Goal: Information Seeking & Learning: Learn about a topic

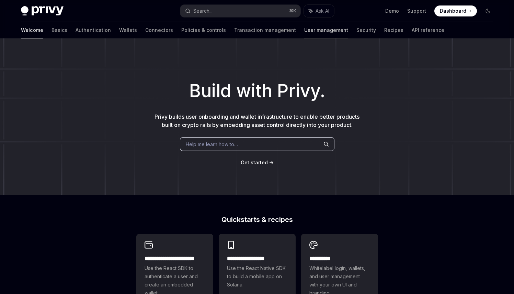
click at [304, 37] on link "User management" at bounding box center [326, 30] width 44 height 16
type textarea "*"
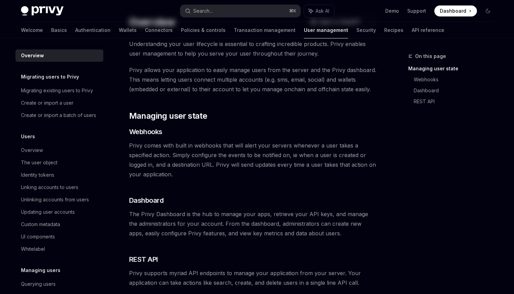
scroll to position [90, 0]
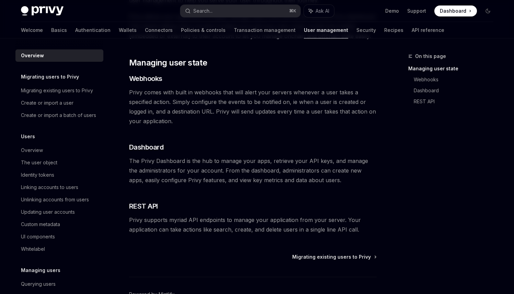
click at [160, 90] on span "Privy comes with built in webhooks that will alert your servers whenever a user…" at bounding box center [253, 107] width 248 height 38
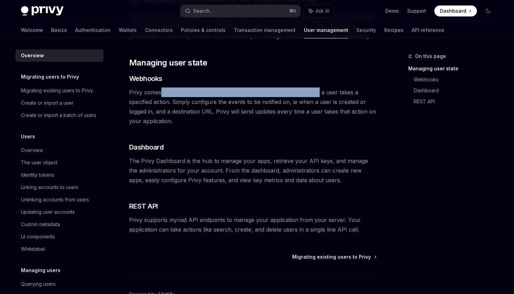
drag, startPoint x: 161, startPoint y: 90, endPoint x: 307, endPoint y: 92, distance: 146.1
click at [307, 92] on span "Privy comes with built in webhooks that will alert your servers whenever a user…" at bounding box center [253, 107] width 248 height 38
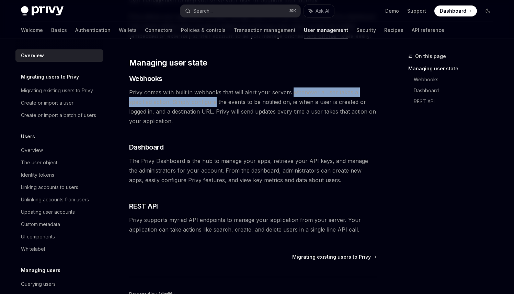
drag, startPoint x: 307, startPoint y: 92, endPoint x: 210, endPoint y: 100, distance: 97.6
click at [210, 100] on span "Privy comes with built in webhooks that will alert your servers whenever a user…" at bounding box center [253, 107] width 248 height 38
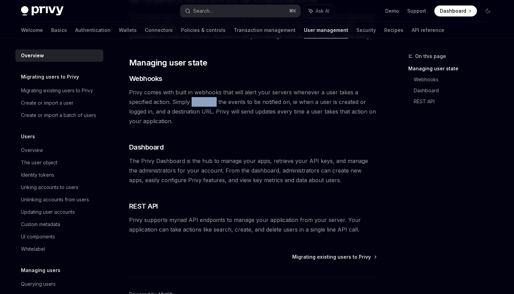
click at [210, 100] on span "Privy comes with built in webhooks that will alert your servers whenever a user…" at bounding box center [253, 107] width 248 height 38
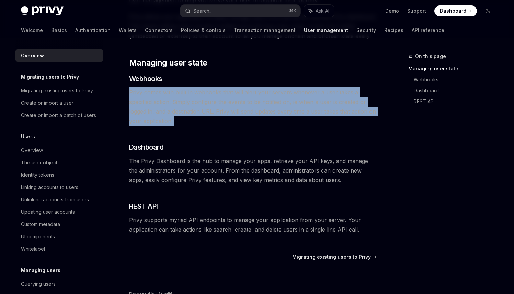
click at [210, 100] on span "Privy comes with built in webhooks that will alert your servers whenever a user…" at bounding box center [253, 107] width 248 height 38
click at [208, 100] on span "Privy comes with built in webhooks that will alert your servers whenever a user…" at bounding box center [253, 107] width 248 height 38
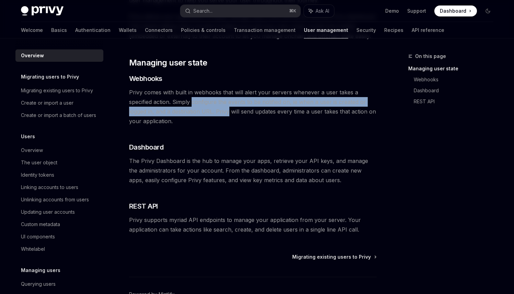
drag, startPoint x: 208, startPoint y: 100, endPoint x: 218, endPoint y: 111, distance: 14.4
click at [217, 111] on span "Privy comes with built in webhooks that will alert your servers whenever a user…" at bounding box center [253, 107] width 248 height 38
click at [218, 111] on span "Privy comes with built in webhooks that will alert your servers whenever a user…" at bounding box center [253, 107] width 248 height 38
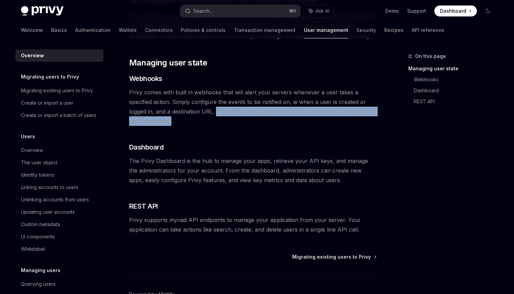
drag, startPoint x: 218, startPoint y: 111, endPoint x: 165, endPoint y: 122, distance: 53.4
click at [165, 122] on span "Privy comes with built in webhooks that will alert your servers whenever a user…" at bounding box center [253, 107] width 248 height 38
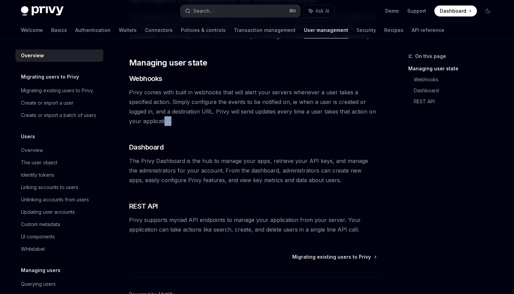
click at [165, 122] on span "Privy comes with built in webhooks that will alert your servers whenever a user…" at bounding box center [253, 107] width 248 height 38
click at [218, 159] on span "The Privy Dashboard is the hub to manage your apps, retrieve your API keys, and…" at bounding box center [253, 170] width 248 height 29
drag, startPoint x: 218, startPoint y: 159, endPoint x: 247, endPoint y: 160, distance: 28.9
click at [246, 160] on span "The Privy Dashboard is the hub to manage your apps, retrieve your API keys, and…" at bounding box center [253, 170] width 248 height 29
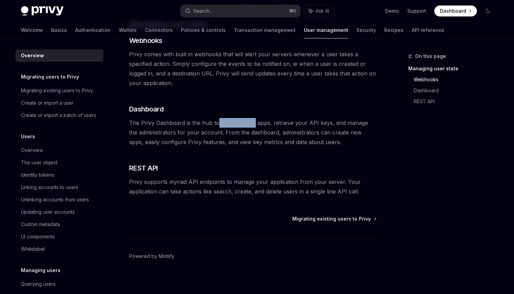
scroll to position [124, 0]
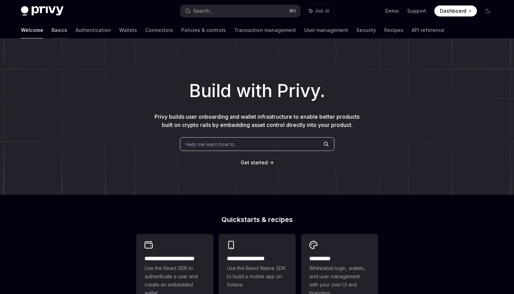
click at [52, 32] on link "Basics" at bounding box center [60, 30] width 16 height 16
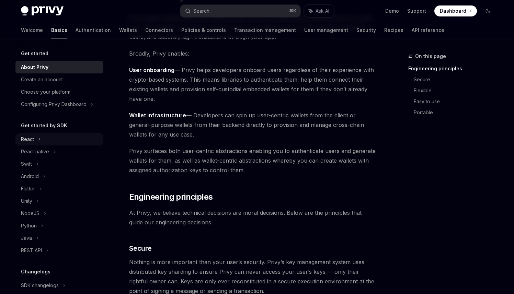
scroll to position [71, 0]
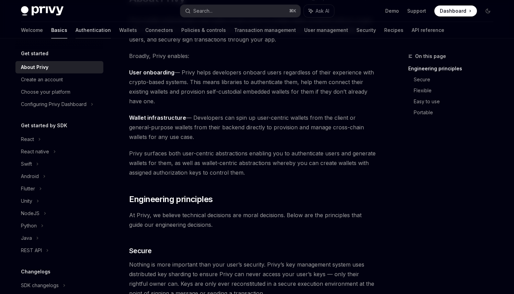
click at [76, 31] on link "Authentication" at bounding box center [93, 30] width 35 height 16
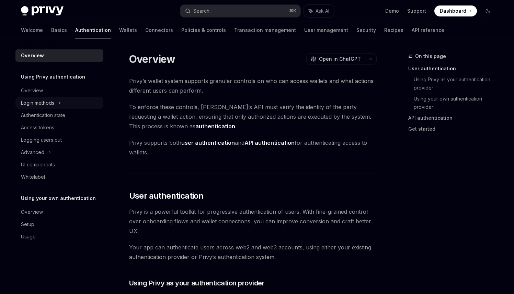
click at [67, 100] on div "Login methods" at bounding box center [59, 103] width 88 height 12
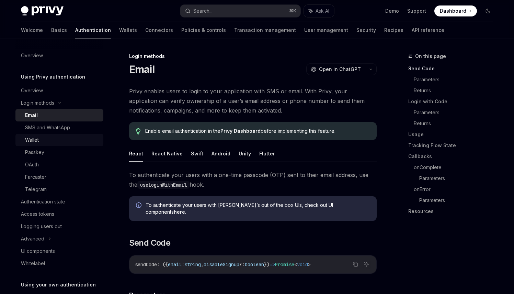
click at [50, 138] on div "Wallet" at bounding box center [62, 140] width 74 height 8
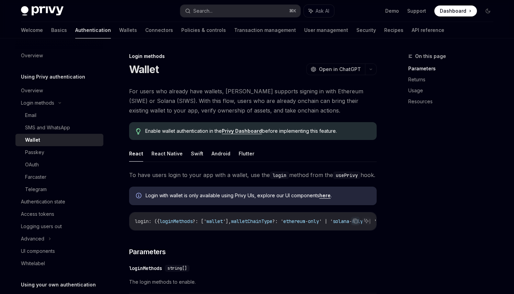
click at [202, 89] on span "For users who already have wallets, Privy supports signing in with Ethereum (SI…" at bounding box center [253, 101] width 248 height 29
drag, startPoint x: 202, startPoint y: 89, endPoint x: 225, endPoint y: 90, distance: 23.4
click at [225, 90] on span "For users who already have wallets, Privy supports signing in with Ethereum (SI…" at bounding box center [253, 101] width 248 height 29
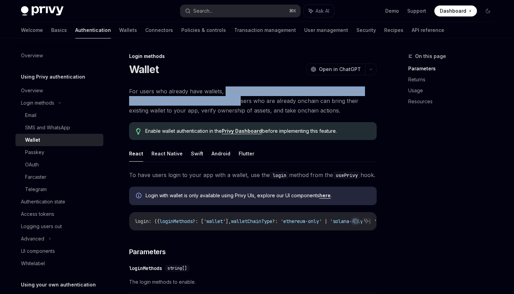
drag, startPoint x: 225, startPoint y: 90, endPoint x: 205, endPoint y: 96, distance: 21.3
click at [205, 96] on span "For users who already have wallets, Privy supports signing in with Ethereum (SI…" at bounding box center [253, 101] width 248 height 29
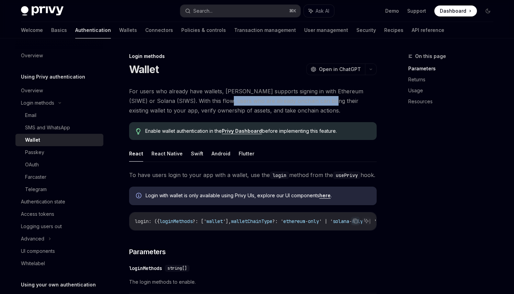
drag, startPoint x: 205, startPoint y: 96, endPoint x: 302, endPoint y: 101, distance: 97.0
click at [302, 101] on span "For users who already have wallets, Privy supports signing in with Ethereum (SI…" at bounding box center [253, 101] width 248 height 29
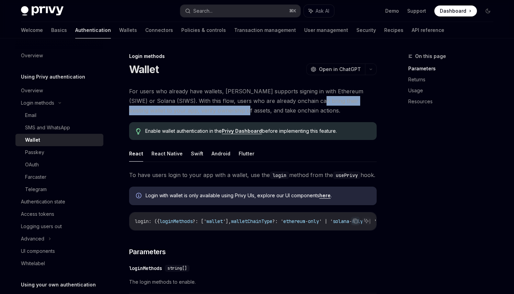
drag, startPoint x: 302, startPoint y: 101, endPoint x: 200, endPoint y: 110, distance: 101.8
click at [200, 110] on span "For users who already have wallets, Privy supports signing in with Ethereum (SI…" at bounding box center [253, 101] width 248 height 29
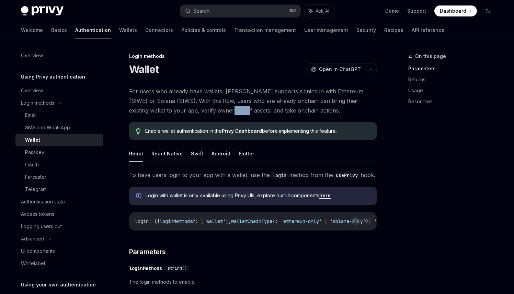
click at [200, 110] on span "For users who already have wallets, Privy supports signing in with Ethereum (SI…" at bounding box center [253, 101] width 248 height 29
click at [194, 130] on span "Enable wallet authentication in the Privy Dashboard before implementing this fe…" at bounding box center [257, 131] width 224 height 7
drag, startPoint x: 194, startPoint y: 130, endPoint x: 276, endPoint y: 131, distance: 81.8
click at [276, 131] on span "Enable wallet authentication in the Privy Dashboard before implementing this fe…" at bounding box center [257, 131] width 224 height 7
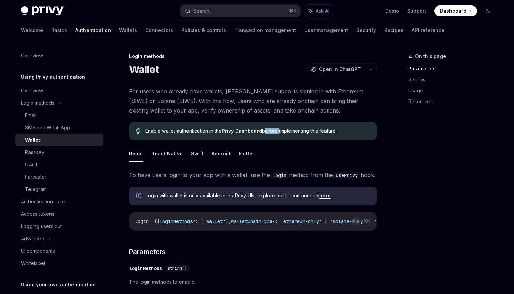
click at [276, 131] on span "Enable wallet authentication in the Privy Dashboard before implementing this fe…" at bounding box center [257, 131] width 224 height 7
click at [167, 172] on span "To have users login to your app with a wallet, use the login method from the us…" at bounding box center [253, 175] width 248 height 10
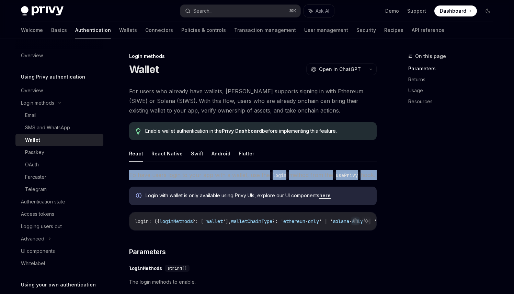
click at [167, 172] on span "To have users login to your app with a wallet, use the login method from the us…" at bounding box center [253, 175] width 248 height 10
click at [165, 174] on span "To have users login to your app with a wallet, use the login method from the us…" at bounding box center [253, 175] width 248 height 10
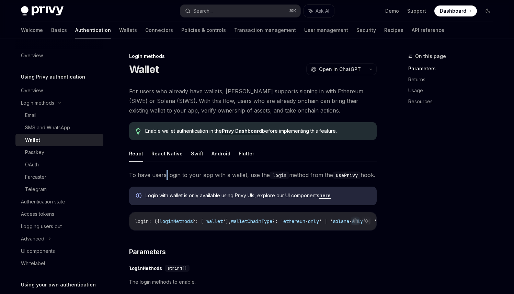
click at [165, 174] on span "To have users login to your app with a wallet, use the login method from the us…" at bounding box center [253, 175] width 248 height 10
click at [162, 174] on span "To have users login to your app with a wallet, use the login method from the us…" at bounding box center [253, 175] width 248 height 10
click at [44, 212] on div "Access tokens" at bounding box center [37, 214] width 33 height 8
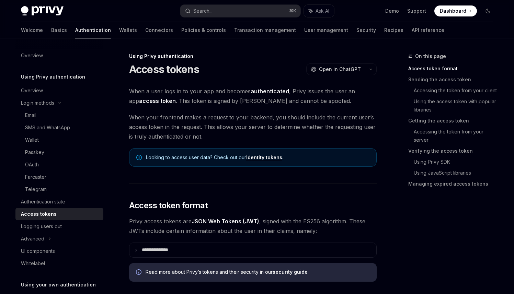
click at [151, 140] on span "When your frontend makes a request to your backend, you should include the curr…" at bounding box center [253, 127] width 248 height 29
click at [152, 140] on span "When your frontend makes a request to your backend, you should include the curr…" at bounding box center [253, 127] width 248 height 29
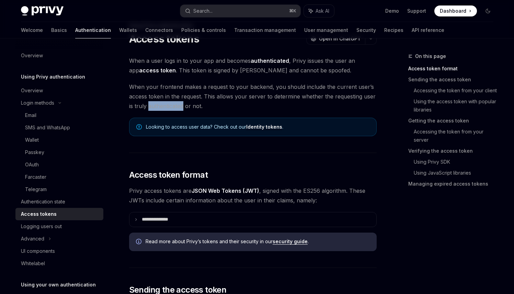
scroll to position [33, 0]
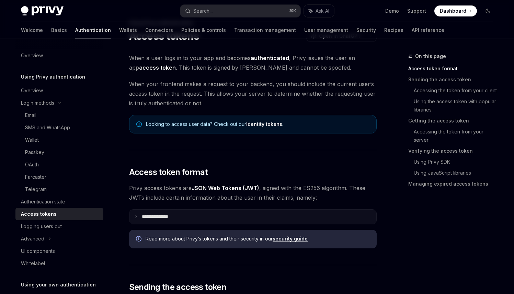
click at [160, 220] on summary "**********" at bounding box center [253, 217] width 247 height 14
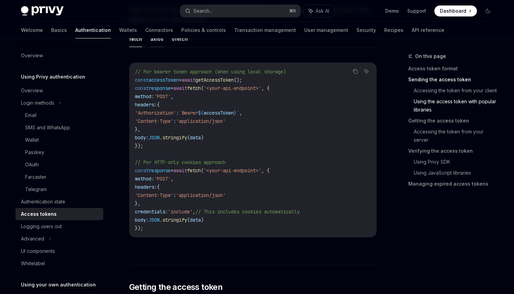
scroll to position [911, 0]
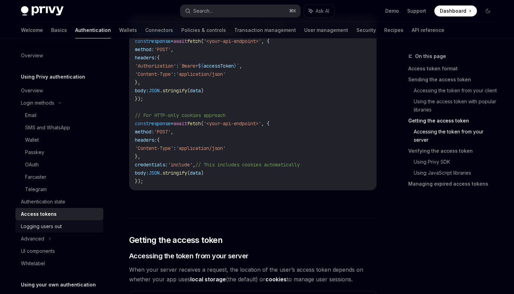
click at [61, 228] on div "Logging users out" at bounding box center [41, 227] width 41 height 8
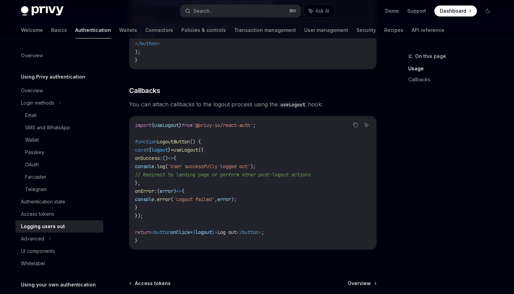
scroll to position [275, 0]
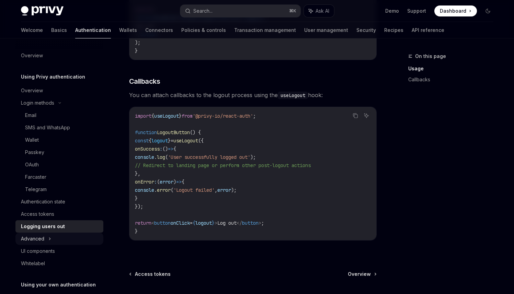
click at [64, 238] on div "Advanced" at bounding box center [59, 239] width 88 height 12
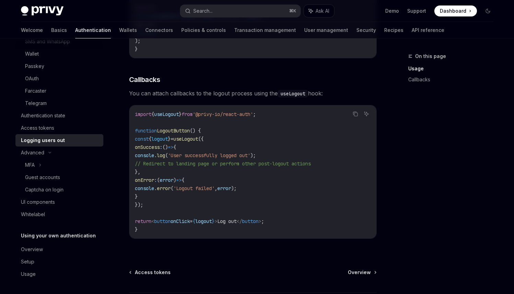
scroll to position [278, 0]
click at [46, 248] on div "Overview" at bounding box center [60, 250] width 78 height 8
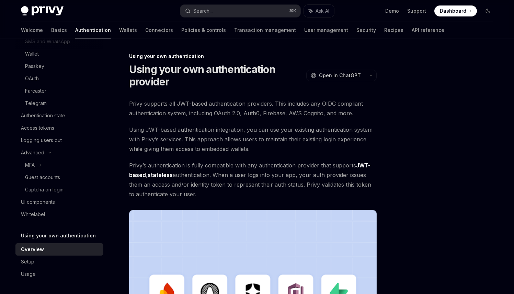
click at [228, 176] on span "Privy’s authentication is fully compatible with any authentication provider tha…" at bounding box center [253, 180] width 248 height 38
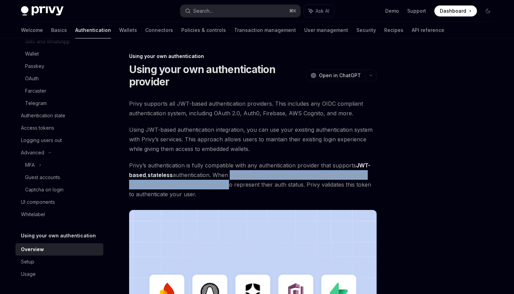
drag, startPoint x: 228, startPoint y: 176, endPoint x: 226, endPoint y: 185, distance: 9.2
click at [226, 185] on span "Privy’s authentication is fully compatible with any authentication provider tha…" at bounding box center [253, 180] width 248 height 38
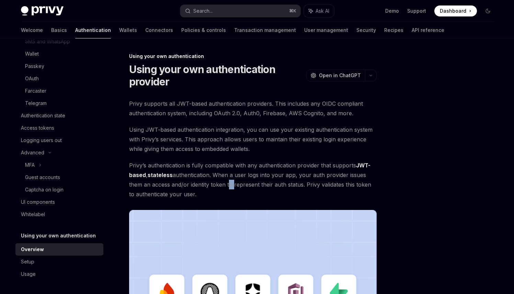
click at [226, 185] on span "Privy’s authentication is fully compatible with any authentication provider tha…" at bounding box center [253, 180] width 248 height 38
click at [236, 183] on span "Privy’s authentication is fully compatible with any authentication provider tha…" at bounding box center [253, 180] width 248 height 38
click at [236, 182] on span "Privy’s authentication is fully compatible with any authentication provider tha…" at bounding box center [253, 180] width 248 height 38
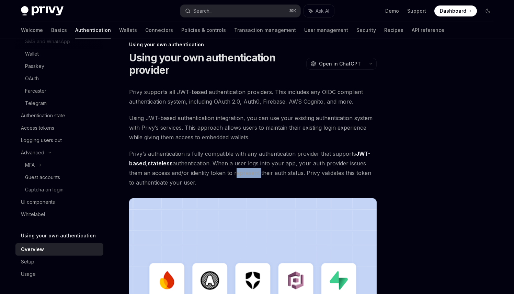
scroll to position [12, 0]
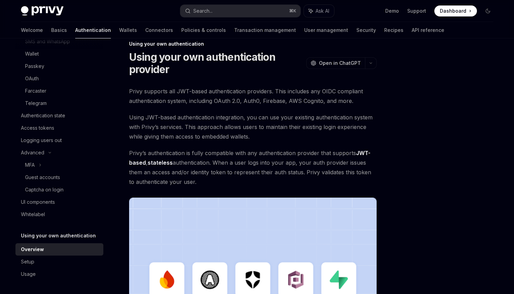
click at [194, 161] on span "Privy’s authentication is fully compatible with any authentication provider tha…" at bounding box center [253, 167] width 248 height 38
drag, startPoint x: 194, startPoint y: 161, endPoint x: 220, endPoint y: 165, distance: 26.0
click at [220, 165] on span "Privy’s authentication is fully compatible with any authentication provider tha…" at bounding box center [253, 167] width 248 height 38
click at [220, 164] on span "Privy’s authentication is fully compatible with any authentication provider tha…" at bounding box center [253, 167] width 248 height 38
drag, startPoint x: 220, startPoint y: 164, endPoint x: 324, endPoint y: 166, distance: 103.4
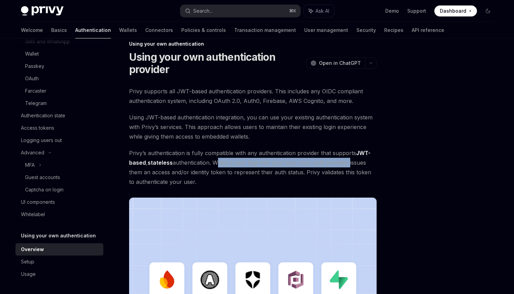
click at [324, 166] on span "Privy’s authentication is fully compatible with any authentication provider tha…" at bounding box center [253, 167] width 248 height 38
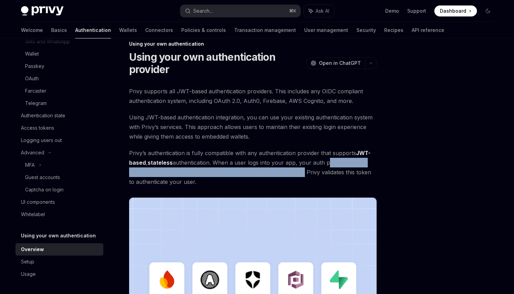
drag, startPoint x: 324, startPoint y: 166, endPoint x: 287, endPoint y: 171, distance: 37.0
click at [287, 171] on span "Privy’s authentication is fully compatible with any authentication provider tha…" at bounding box center [253, 167] width 248 height 38
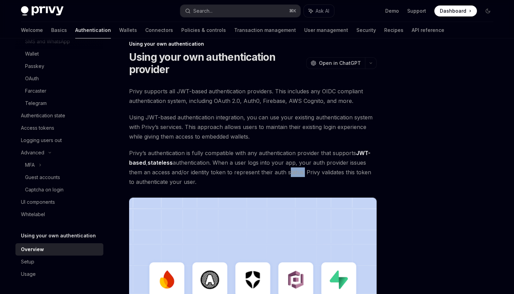
click at [287, 171] on span "Privy’s authentication is fully compatible with any authentication provider tha…" at bounding box center [253, 167] width 248 height 38
click at [199, 115] on span "Using JWT-based authentication integration, you can use your existing authentic…" at bounding box center [253, 127] width 248 height 29
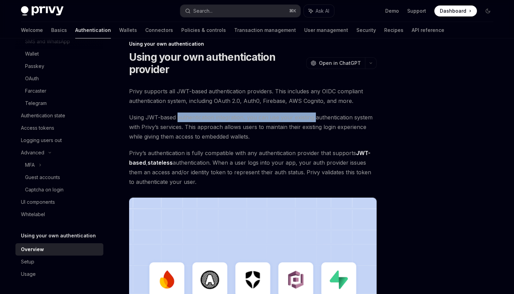
drag, startPoint x: 199, startPoint y: 115, endPoint x: 313, endPoint y: 116, distance: 113.7
click at [313, 116] on span "Using JWT-based authentication integration, you can use your existing authentic…" at bounding box center [253, 127] width 248 height 29
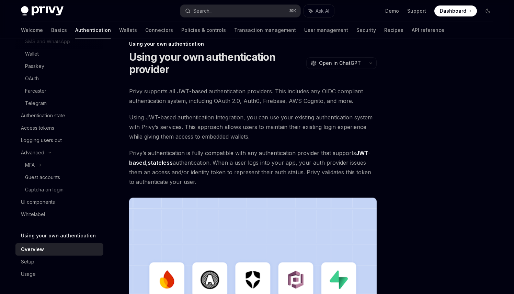
click at [312, 116] on span "Using JWT-based authentication integration, you can use your existing authentic…" at bounding box center [253, 127] width 248 height 29
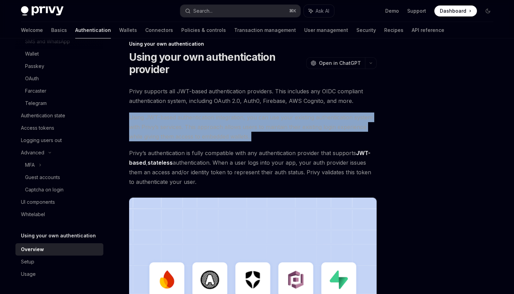
drag, startPoint x: 312, startPoint y: 116, endPoint x: 217, endPoint y: 125, distance: 95.6
click at [217, 125] on span "Using JWT-based authentication integration, you can use your existing authentic…" at bounding box center [253, 127] width 248 height 29
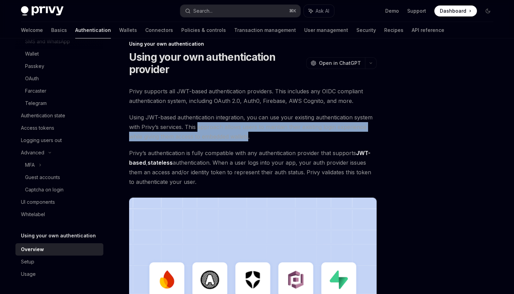
drag, startPoint x: 217, startPoint y: 125, endPoint x: 243, endPoint y: 137, distance: 28.6
click at [243, 137] on span "Using JWT-based authentication integration, you can use your existing authentic…" at bounding box center [253, 127] width 248 height 29
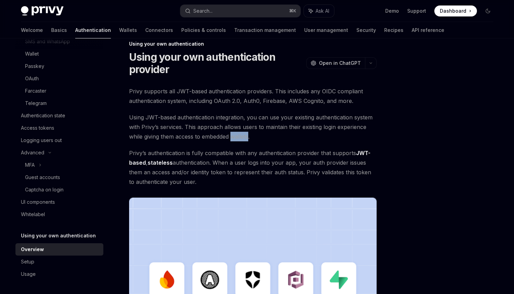
click at [243, 137] on span "Using JWT-based authentication integration, you can use your existing authentic…" at bounding box center [253, 127] width 248 height 29
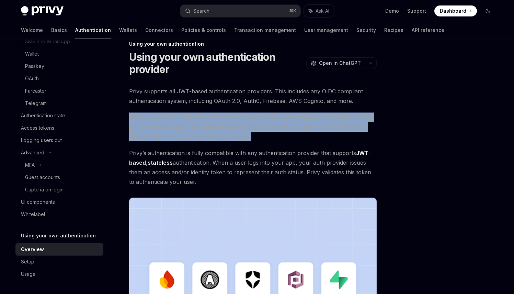
click at [243, 137] on span "Using JWT-based authentication integration, you can use your existing authentic…" at bounding box center [253, 127] width 248 height 29
click at [242, 137] on span "Using JWT-based authentication integration, you can use your existing authentic…" at bounding box center [253, 127] width 248 height 29
click at [244, 138] on span "Using JWT-based authentication integration, you can use your existing authentic…" at bounding box center [253, 127] width 248 height 29
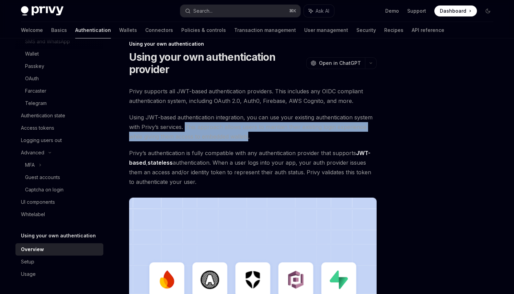
drag, startPoint x: 244, startPoint y: 138, endPoint x: 187, endPoint y: 128, distance: 57.9
click at [187, 128] on span "Using JWT-based authentication integration, you can use your existing authentic…" at bounding box center [253, 127] width 248 height 29
drag, startPoint x: 187, startPoint y: 128, endPoint x: 237, endPoint y: 140, distance: 51.6
click at [237, 141] on span "Using JWT-based authentication integration, you can use your existing authentic…" at bounding box center [253, 127] width 248 height 29
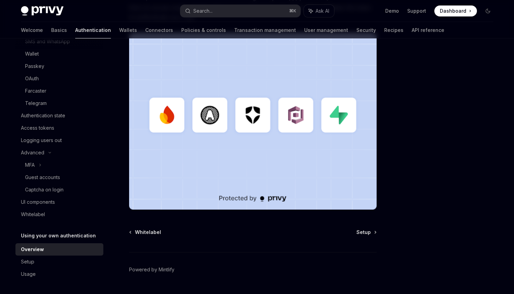
scroll to position [195, 0]
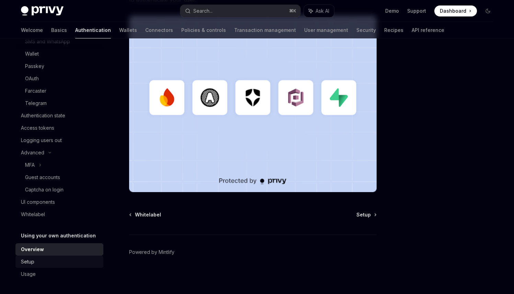
click at [31, 257] on link "Setup" at bounding box center [59, 262] width 88 height 12
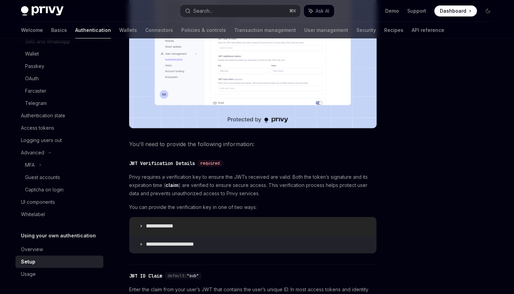
scroll to position [348, 0]
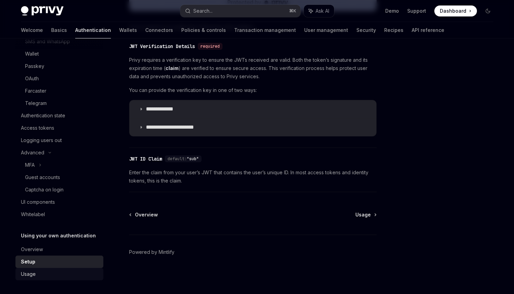
click at [40, 275] on div "Usage" at bounding box center [60, 274] width 78 height 8
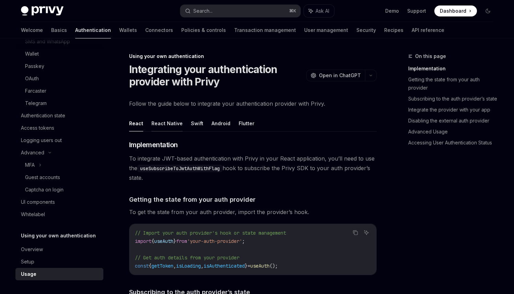
click at [160, 122] on button "React Native" at bounding box center [167, 123] width 31 height 16
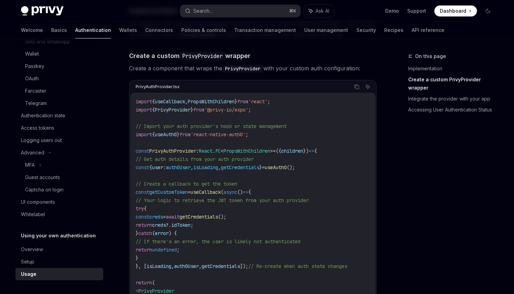
scroll to position [137, 0]
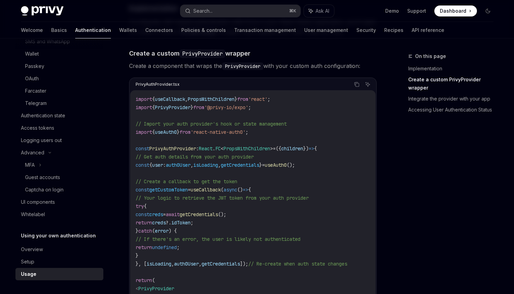
click at [161, 125] on span "// Import your auth provider's hook or state management" at bounding box center [211, 124] width 151 height 6
drag, startPoint x: 161, startPoint y: 125, endPoint x: 267, endPoint y: 125, distance: 106.2
click at [267, 125] on span "// Import your auth provider's hook or state management" at bounding box center [211, 124] width 151 height 6
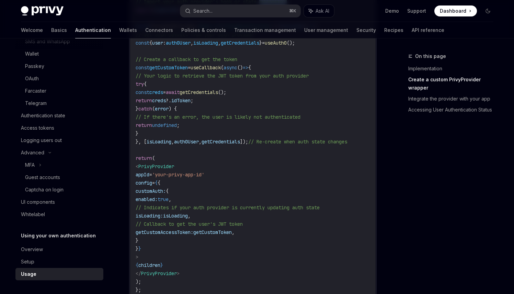
scroll to position [259, 0]
click at [243, 221] on span "// Callback to get the user's JWT token" at bounding box center [189, 224] width 107 height 6
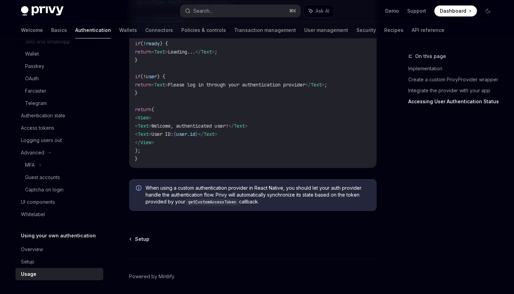
scroll to position [891, 0]
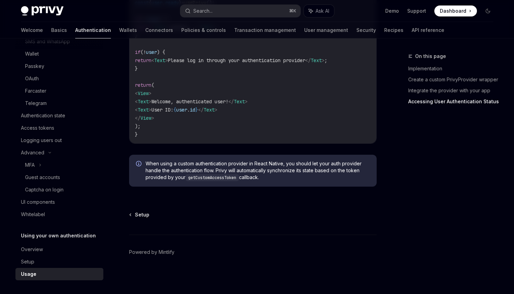
click at [198, 162] on span "When using a custom authentication provider in React Native, you should let you…" at bounding box center [258, 170] width 224 height 21
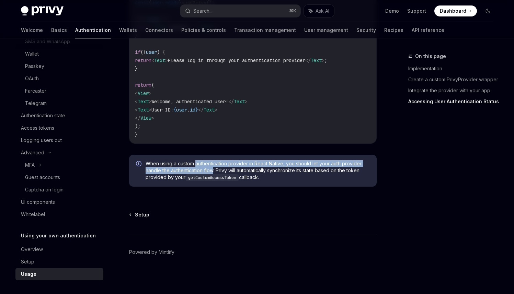
drag, startPoint x: 198, startPoint y: 162, endPoint x: 212, endPoint y: 169, distance: 15.5
click at [212, 169] on span "When using a custom authentication provider in React Native, you should let you…" at bounding box center [258, 170] width 224 height 21
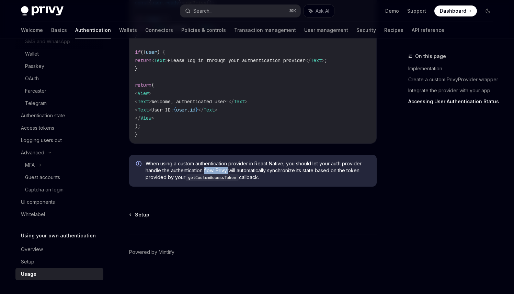
drag, startPoint x: 212, startPoint y: 169, endPoint x: 227, endPoint y: 170, distance: 15.8
click at [227, 170] on span "When using a custom authentication provider in React Native, you should let you…" at bounding box center [258, 170] width 224 height 21
click at [228, 170] on span "When using a custom authentication provider in React Native, you should let you…" at bounding box center [258, 170] width 224 height 21
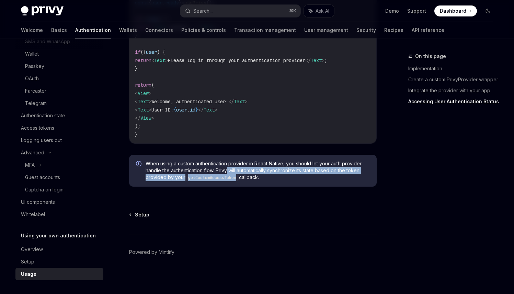
drag, startPoint x: 228, startPoint y: 170, endPoint x: 226, endPoint y: 175, distance: 5.2
click at [226, 175] on span "When using a custom authentication provider in React Native, you should let you…" at bounding box center [258, 170] width 224 height 21
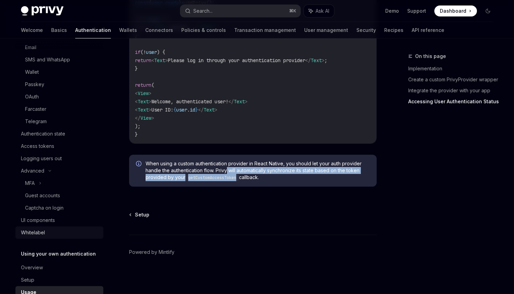
scroll to position [68, 0]
click at [59, 197] on div "Guest accounts" at bounding box center [42, 196] width 35 height 8
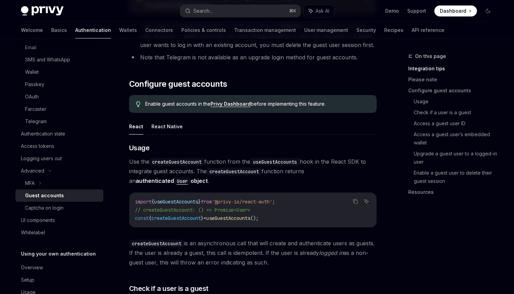
scroll to position [486, 0]
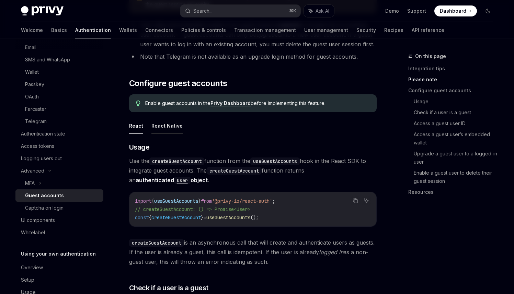
click at [155, 118] on button "React Native" at bounding box center [167, 126] width 31 height 16
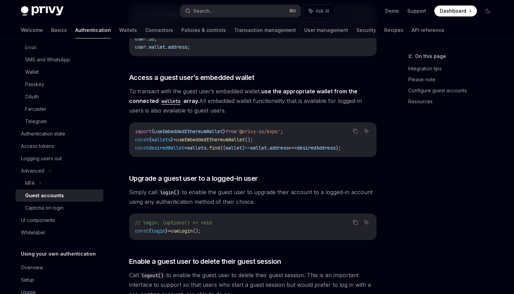
scroll to position [887, 0]
click at [222, 87] on span "To transact with the guest user’s embedded wallet, use the appropriate wallet f…" at bounding box center [253, 101] width 248 height 29
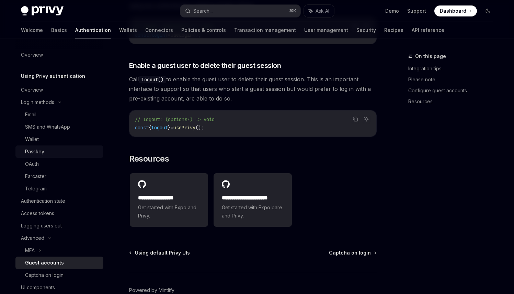
scroll to position [1, 0]
click at [119, 31] on link "Wallets" at bounding box center [128, 30] width 18 height 16
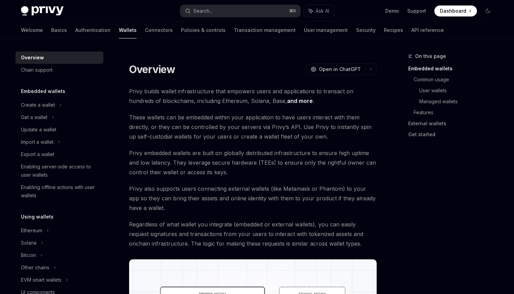
click at [175, 87] on span "Privy builds wallet infrastructure that empowers users and applications to tran…" at bounding box center [253, 96] width 248 height 19
drag, startPoint x: 175, startPoint y: 87, endPoint x: 221, endPoint y: 90, distance: 45.8
click at [221, 90] on span "Privy builds wallet infrastructure that empowers users and applications to tran…" at bounding box center [253, 96] width 248 height 19
drag, startPoint x: 221, startPoint y: 90, endPoint x: 205, endPoint y: 93, distance: 15.8
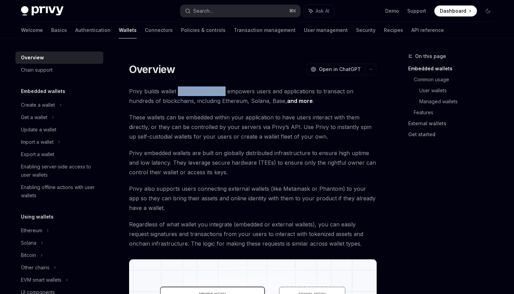
click at [205, 93] on span "Privy builds wallet infrastructure that empowers users and applications to tran…" at bounding box center [253, 96] width 248 height 19
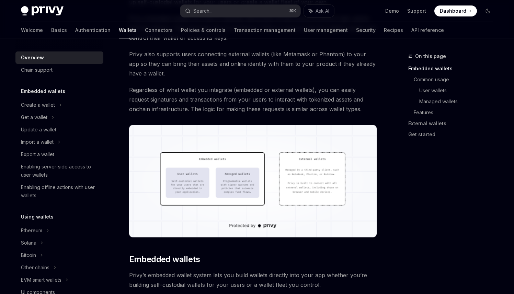
scroll to position [116, 0]
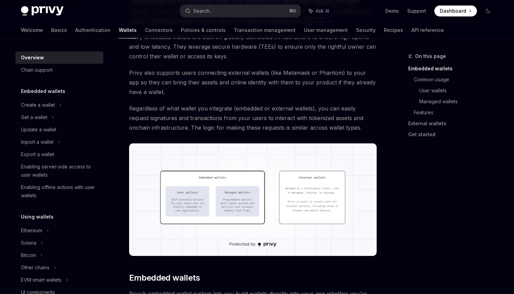
click at [264, 159] on img at bounding box center [253, 200] width 248 height 113
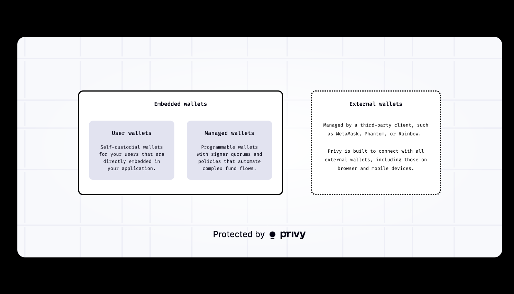
click at [267, 166] on img at bounding box center [259, 147] width 485 height 221
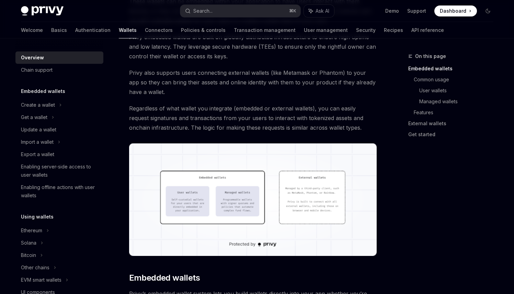
click at [267, 166] on img at bounding box center [253, 200] width 248 height 113
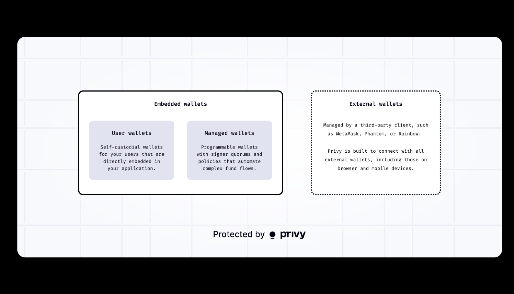
click at [267, 166] on img at bounding box center [259, 147] width 485 height 221
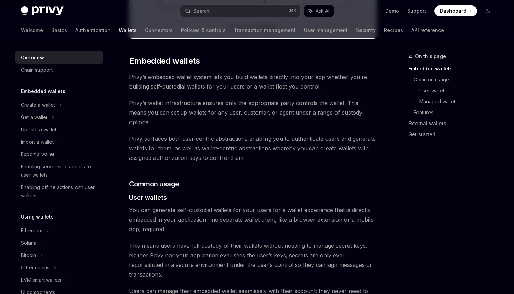
scroll to position [359, 0]
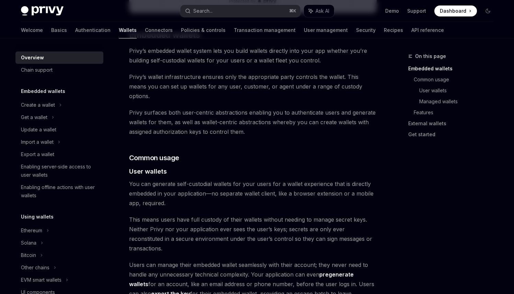
click at [211, 181] on span "You can generate self-custodial wallets for your users for a wallet experience …" at bounding box center [253, 193] width 248 height 29
click at [211, 183] on span "You can generate self-custodial wallets for your users for a wallet experience …" at bounding box center [253, 193] width 248 height 29
drag, startPoint x: 211, startPoint y: 183, endPoint x: 166, endPoint y: 195, distance: 46.3
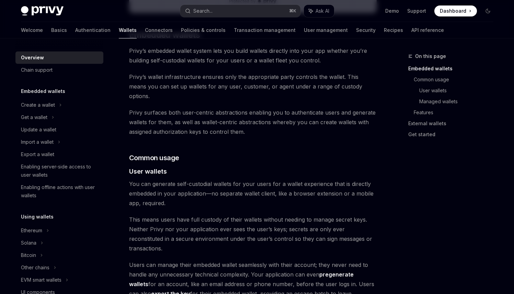
click at [166, 195] on span "You can generate self-custodial wallets for your users for a wallet experience …" at bounding box center [253, 193] width 248 height 29
click at [175, 215] on span "This means users have full custody of their wallets without needing to manage s…" at bounding box center [253, 234] width 248 height 38
drag, startPoint x: 175, startPoint y: 210, endPoint x: 332, endPoint y: 212, distance: 156.7
click at [332, 215] on span "This means users have full custody of their wallets without needing to manage s…" at bounding box center [253, 234] width 248 height 38
click at [331, 215] on span "This means users have full custody of their wallets without needing to manage s…" at bounding box center [253, 234] width 248 height 38
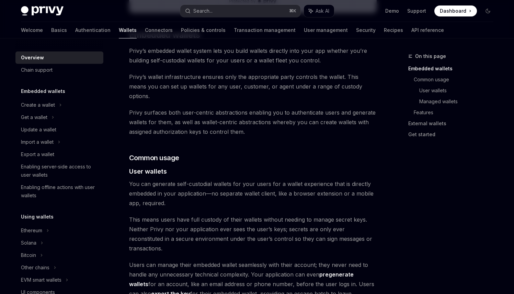
drag, startPoint x: 331, startPoint y: 213, endPoint x: 208, endPoint y: 219, distance: 123.2
click at [208, 219] on span "This means users have full custody of their wallets without needing to manage s…" at bounding box center [253, 234] width 248 height 38
click at [209, 219] on span "This means users have full custody of their wallets without needing to manage s…" at bounding box center [253, 234] width 248 height 38
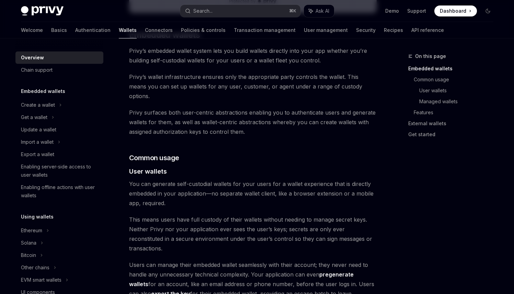
click at [201, 219] on span "This means users have full custody of their wallets without needing to manage s…" at bounding box center [253, 234] width 248 height 38
drag, startPoint x: 201, startPoint y: 219, endPoint x: 190, endPoint y: 226, distance: 13.4
click at [190, 226] on span "This means users have full custody of their wallets without needing to manage s…" at bounding box center [253, 234] width 248 height 38
drag, startPoint x: 190, startPoint y: 226, endPoint x: 199, endPoint y: 228, distance: 9.1
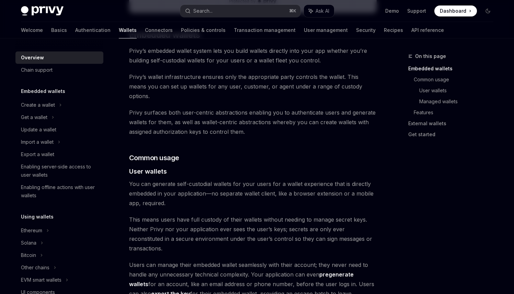
click at [199, 228] on span "This means users have full custody of their wallets without needing to manage s…" at bounding box center [253, 234] width 248 height 38
click at [192, 260] on span "Users can manage their embedded wallet seamlessly with their account; they neve…" at bounding box center [253, 284] width 248 height 48
click at [191, 260] on span "Users can manage their embedded wallet seamlessly with their account; they neve…" at bounding box center [253, 284] width 248 height 48
click at [183, 260] on span "Users can manage their embedded wallet seamlessly with their account; they neve…" at bounding box center [253, 284] width 248 height 48
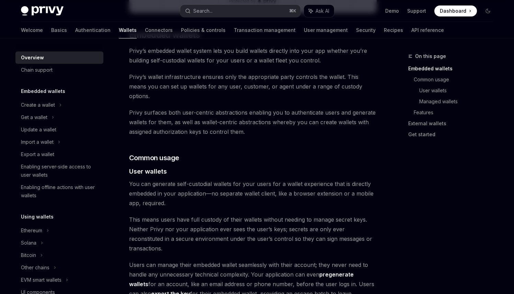
drag, startPoint x: 172, startPoint y: 239, endPoint x: 332, endPoint y: 250, distance: 160.2
click at [332, 260] on span "Users can manage their embedded wallet seamlessly with their account; they neve…" at bounding box center [253, 284] width 248 height 48
drag, startPoint x: 332, startPoint y: 250, endPoint x: 241, endPoint y: 255, distance: 90.5
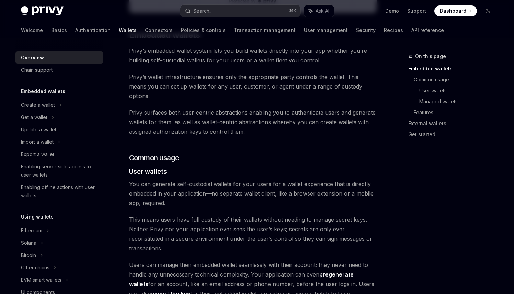
click at [241, 260] on span "Users can manage their embedded wallet seamlessly with their account; they neve…" at bounding box center [253, 284] width 248 height 48
drag, startPoint x: 241, startPoint y: 255, endPoint x: 256, endPoint y: 255, distance: 15.1
click at [256, 260] on span "Users can manage their embedded wallet seamlessly with their account; they neve…" at bounding box center [253, 284] width 248 height 48
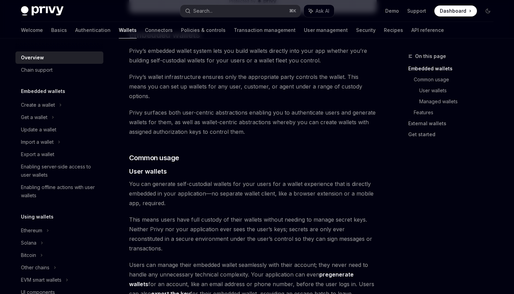
drag, startPoint x: 256, startPoint y: 255, endPoint x: 254, endPoint y: 265, distance: 10.2
click at [254, 265] on span "Users can manage their embedded wallet seamlessly with their account; they neve…" at bounding box center [253, 284] width 248 height 48
drag, startPoint x: 254, startPoint y: 265, endPoint x: 225, endPoint y: 273, distance: 29.7
click at [225, 273] on span "Users can manage their embedded wallet seamlessly with their account; they neve…" at bounding box center [253, 284] width 248 height 48
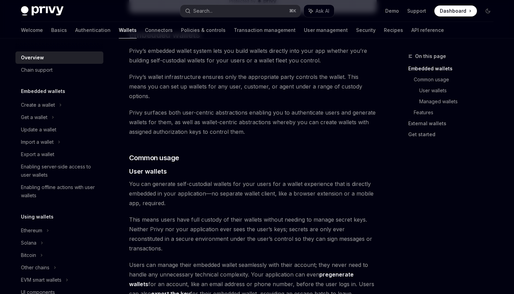
click at [225, 273] on span "Users can manage their embedded wallet seamlessly with their account; they neve…" at bounding box center [253, 284] width 248 height 48
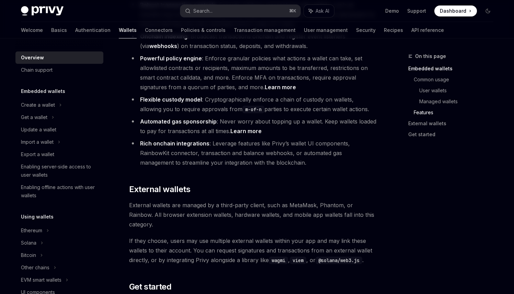
scroll to position [888, 0]
click at [182, 200] on span "External wallets are managed by a third-party client, such as MetaMask, Phantom…" at bounding box center [253, 214] width 248 height 29
drag, startPoint x: 182, startPoint y: 183, endPoint x: 216, endPoint y: 187, distance: 33.8
click at [216, 200] on span "External wallets are managed by a third-party client, such as MetaMask, Phantom…" at bounding box center [253, 214] width 248 height 29
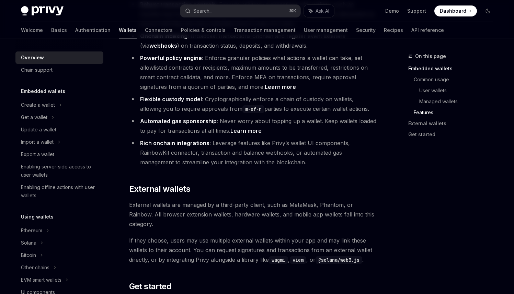
drag, startPoint x: 216, startPoint y: 187, endPoint x: 189, endPoint y: 199, distance: 30.0
click at [189, 236] on span "If they choose, users may use multiple external wallets within your app and may…" at bounding box center [253, 250] width 248 height 29
drag, startPoint x: 189, startPoint y: 199, endPoint x: 247, endPoint y: 203, distance: 58.5
click at [247, 236] on span "If they choose, users may use multiple external wallets within your app and may…" at bounding box center [253, 250] width 248 height 29
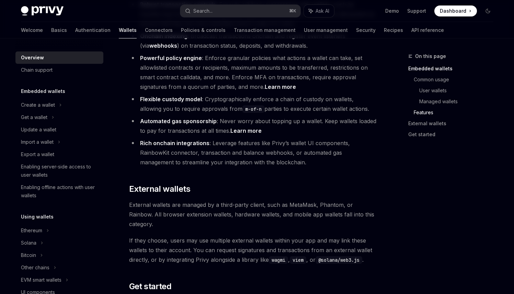
click at [247, 236] on span "If they choose, users may use multiple external wallets within your app and may…" at bounding box center [253, 250] width 248 height 29
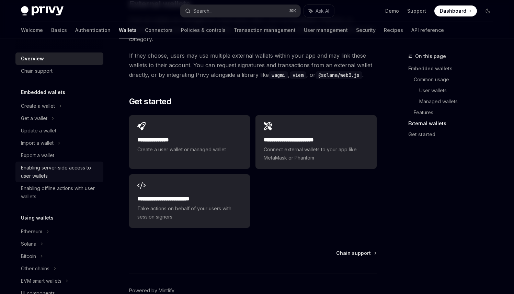
scroll to position [0, 0]
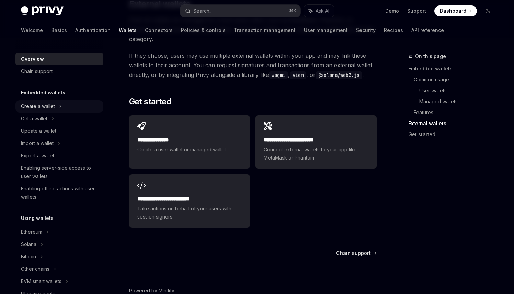
click at [55, 105] on div "Create a wallet" at bounding box center [59, 106] width 88 height 12
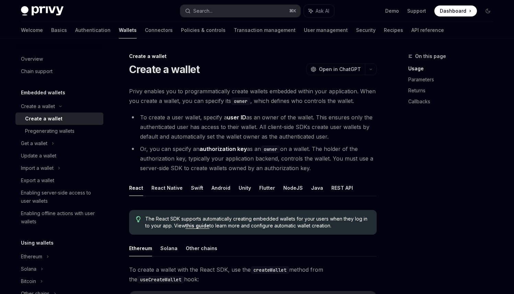
click at [161, 96] on span "Privy enables you to programmatically create wallets embedded within your appli…" at bounding box center [253, 96] width 248 height 19
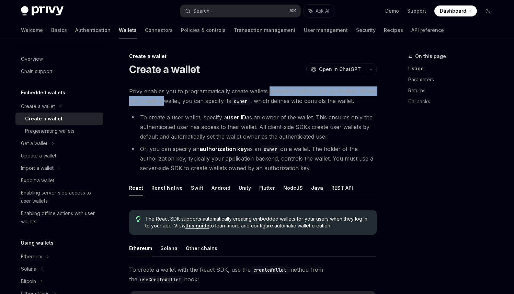
drag, startPoint x: 161, startPoint y: 96, endPoint x: 279, endPoint y: 93, distance: 117.9
click at [279, 93] on span "Privy enables you to programmatically create wallets embedded within your appli…" at bounding box center [253, 96] width 248 height 19
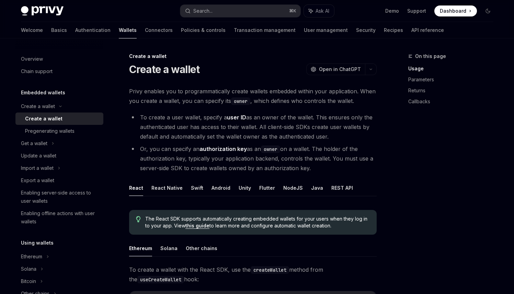
click at [279, 93] on span "Privy enables you to programmatically create wallets embedded within your appli…" at bounding box center [253, 96] width 248 height 19
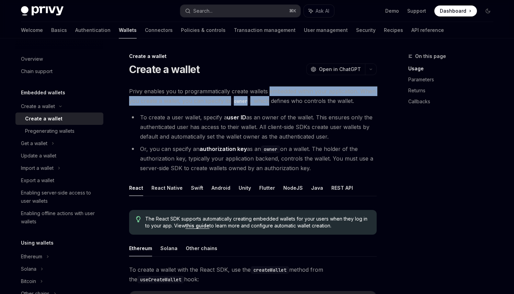
drag, startPoint x: 279, startPoint y: 93, endPoint x: 260, endPoint y: 101, distance: 20.6
click at [260, 101] on span "Privy enables you to programmatically create wallets embedded within your appli…" at bounding box center [253, 96] width 248 height 19
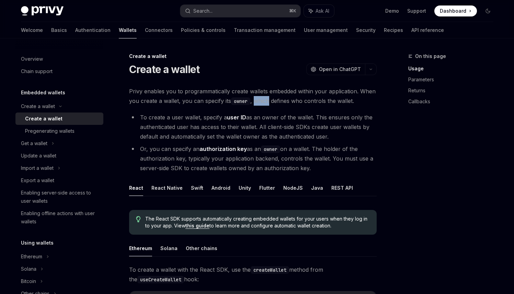
click at [259, 101] on span "Privy enables you to programmatically create wallets embedded within your appli…" at bounding box center [253, 96] width 248 height 19
click at [206, 116] on li "To create a user wallet, specify a user ID as an owner of the wallet. This ensu…" at bounding box center [253, 127] width 248 height 29
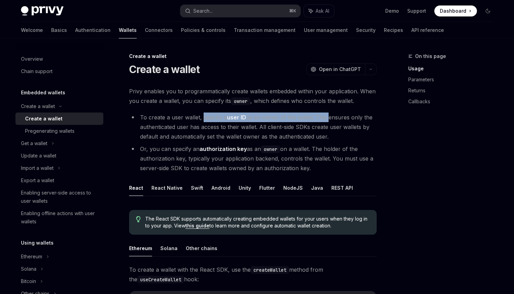
drag, startPoint x: 206, startPoint y: 116, endPoint x: 320, endPoint y: 120, distance: 114.1
click at [320, 120] on li "To create a user wallet, specify a user ID as an owner of the wallet. This ensu…" at bounding box center [253, 127] width 248 height 29
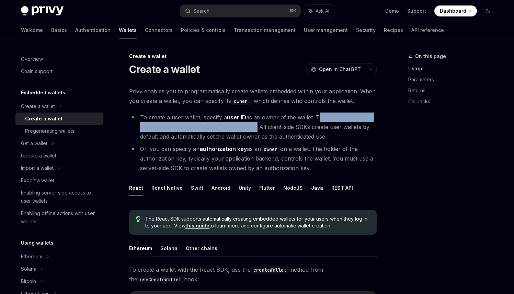
drag, startPoint x: 320, startPoint y: 120, endPoint x: 251, endPoint y: 127, distance: 69.4
click at [251, 127] on li "To create a user wallet, specify a user ID as an owner of the wallet. This ensu…" at bounding box center [253, 127] width 248 height 29
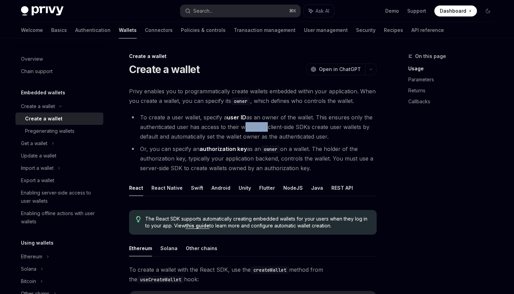
drag, startPoint x: 251, startPoint y: 127, endPoint x: 260, endPoint y: 127, distance: 9.3
click at [260, 127] on li "To create a user wallet, specify a user ID as an owner of the wallet. This ensu…" at bounding box center [253, 127] width 248 height 29
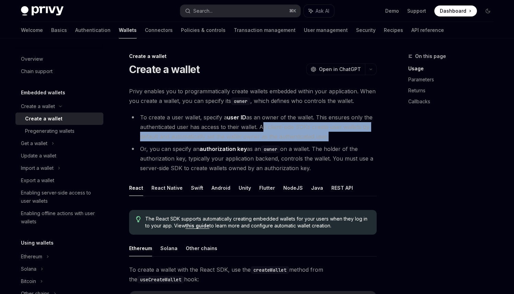
drag, startPoint x: 260, startPoint y: 127, endPoint x: 319, endPoint y: 136, distance: 59.9
click at [319, 136] on li "To create a user wallet, specify a user ID as an owner of the wallet. This ensu…" at bounding box center [253, 127] width 248 height 29
click at [320, 136] on li "To create a user wallet, specify a user ID as an owner of the wallet. This ensu…" at bounding box center [253, 127] width 248 height 29
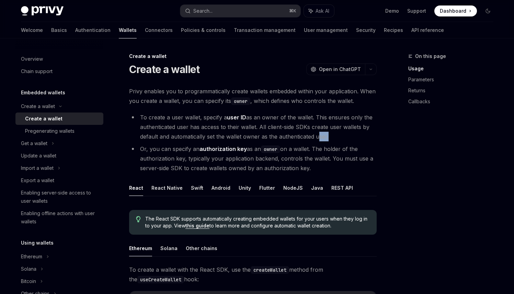
click at [320, 136] on li "To create a user wallet, specify a user ID as an owner of the wallet. This ensu…" at bounding box center [253, 127] width 248 height 29
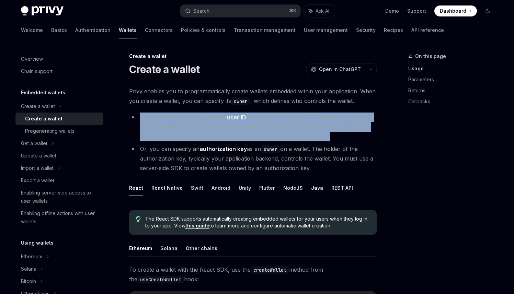
click at [320, 136] on li "To create a user wallet, specify a user ID as an owner of the wallet. This ensu…" at bounding box center [253, 127] width 248 height 29
click at [321, 136] on li "To create a user wallet, specify a user ID as an owner of the wallet. This ensu…" at bounding box center [253, 127] width 248 height 29
drag, startPoint x: 321, startPoint y: 136, endPoint x: 327, endPoint y: 136, distance: 6.2
click at [327, 136] on li "To create a user wallet, specify a user ID as an owner of the wallet. This ensu…" at bounding box center [253, 127] width 248 height 29
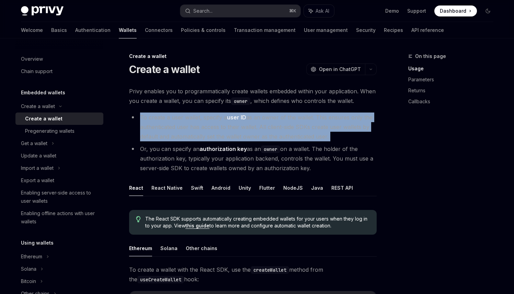
drag, startPoint x: 327, startPoint y: 136, endPoint x: 320, endPoint y: 136, distance: 7.2
click at [320, 136] on li "To create a user wallet, specify a user ID as an owner of the wallet. This ensu…" at bounding box center [253, 127] width 248 height 29
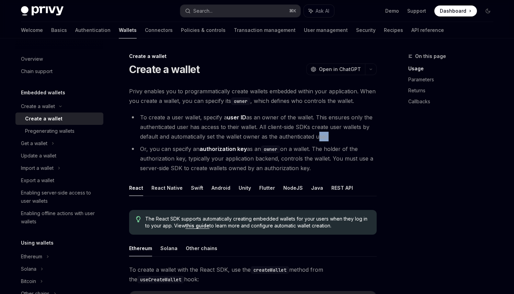
click at [320, 136] on li "To create a user wallet, specify a user ID as an owner of the wallet. This ensu…" at bounding box center [253, 127] width 248 height 29
click at [170, 160] on li "Or, you can specify an authorization key as an owner on a wallet. The holder of…" at bounding box center [253, 158] width 248 height 29
drag, startPoint x: 170, startPoint y: 160, endPoint x: 177, endPoint y: 158, distance: 7.3
click at [177, 158] on li "Or, you can specify an authorization key as an owner on a wallet. The holder of…" at bounding box center [253, 158] width 248 height 29
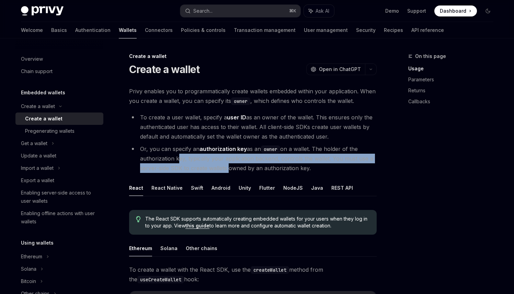
drag, startPoint x: 177, startPoint y: 158, endPoint x: 212, endPoint y: 164, distance: 34.9
click at [211, 165] on li "Or, you can specify an authorization key as an owner on a wallet. The holder of…" at bounding box center [253, 158] width 248 height 29
click at [212, 164] on li "Or, you can specify an authorization key as an owner on a wallet. The holder of…" at bounding box center [253, 158] width 248 height 29
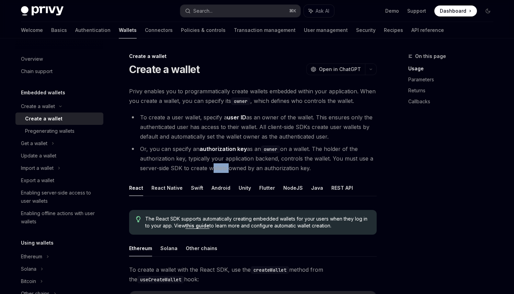
click at [212, 164] on li "Or, you can specify an authorization key as an owner on a wallet. The holder of…" at bounding box center [253, 158] width 248 height 29
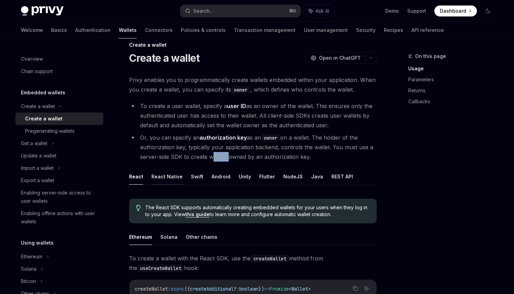
click at [172, 176] on button "React Native" at bounding box center [167, 177] width 31 height 16
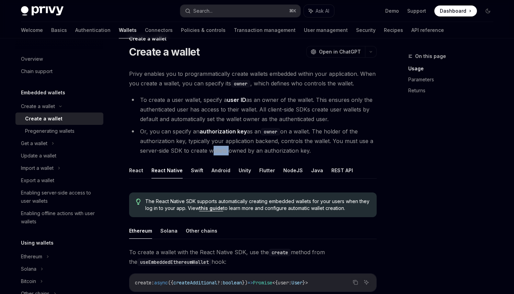
scroll to position [34, 0]
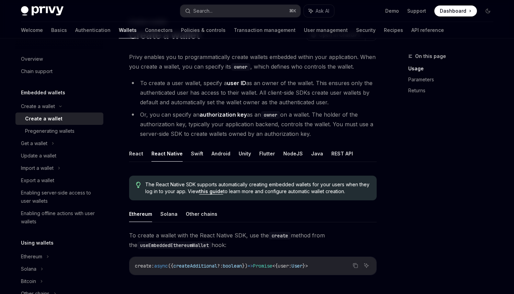
click at [178, 190] on span "The React Native SDK supports automatically creating embedded wallets for your …" at bounding box center [257, 188] width 224 height 14
drag, startPoint x: 178, startPoint y: 190, endPoint x: 190, endPoint y: 190, distance: 11.7
click at [190, 190] on span "The React Native SDK supports automatically creating embedded wallets for your …" at bounding box center [257, 188] width 224 height 14
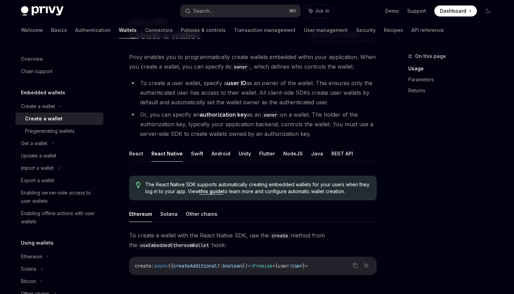
click at [226, 189] on span "The React Native SDK supports automatically creating embedded wallets for your …" at bounding box center [257, 188] width 224 height 14
click at [220, 191] on link "this guide" at bounding box center [211, 192] width 24 height 6
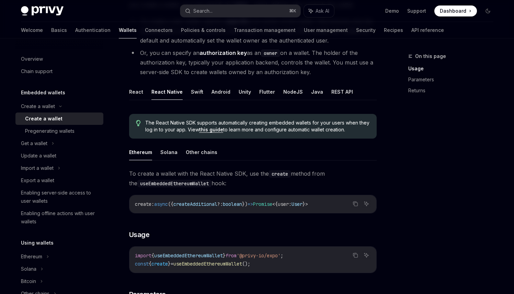
scroll to position [98, 0]
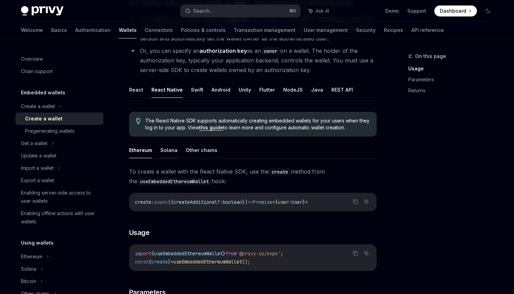
click at [169, 155] on button "Solana" at bounding box center [168, 150] width 17 height 16
click at [171, 170] on span "To create a wallet with the React Native SDK, use the create method from the us…" at bounding box center [253, 176] width 248 height 19
drag, startPoint x: 180, startPoint y: 171, endPoint x: 232, endPoint y: 171, distance: 52.6
click at [232, 171] on span "To create a wallet with the React Native SDK, use the create method from the us…" at bounding box center [253, 176] width 248 height 19
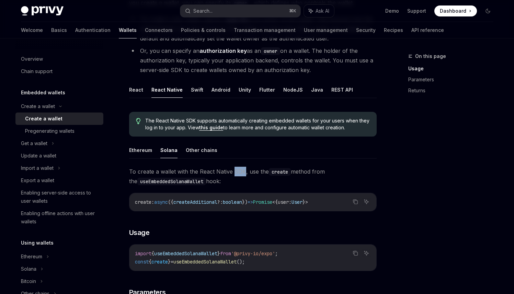
click at [232, 171] on span "To create a wallet with the React Native SDK, use the create method from the us…" at bounding box center [253, 176] width 248 height 19
click at [175, 183] on code "useEmbeddedSolanaWallet" at bounding box center [171, 182] width 69 height 8
click at [180, 175] on span "To create a wallet with the React Native SDK, use the create method from the us…" at bounding box center [253, 176] width 248 height 19
drag, startPoint x: 180, startPoint y: 175, endPoint x: 228, endPoint y: 173, distance: 47.8
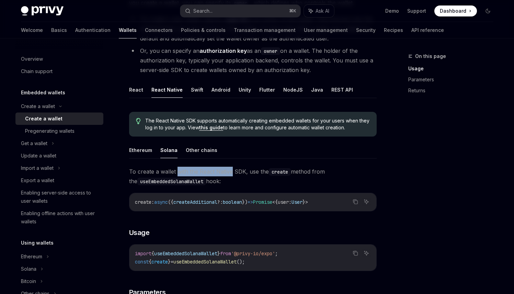
click at [228, 173] on span "To create a wallet with the React Native SDK, use the create method from the us…" at bounding box center [253, 176] width 248 height 19
click at [227, 173] on span "To create a wallet with the React Native SDK, use the create method from the us…" at bounding box center [253, 176] width 248 height 19
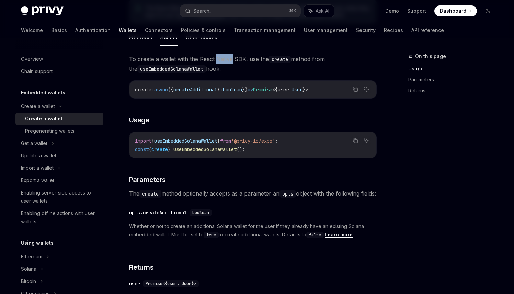
scroll to position [235, 0]
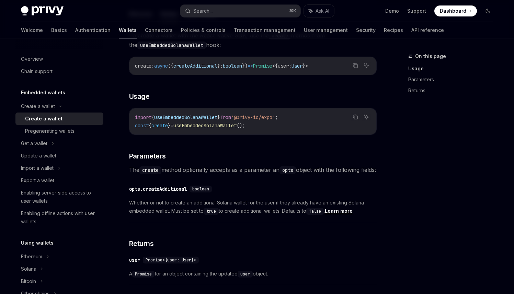
click at [205, 172] on span "The create method optionally accepts as a parameter an opts object with the fol…" at bounding box center [253, 170] width 248 height 10
drag, startPoint x: 205, startPoint y: 172, endPoint x: 242, endPoint y: 172, distance: 36.8
click at [242, 172] on span "The create method optionally accepts as a parameter an opts object with the fol…" at bounding box center [253, 170] width 248 height 10
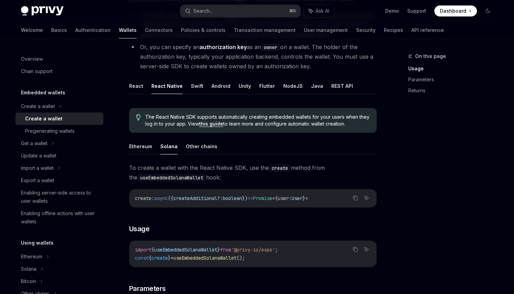
scroll to position [0, 0]
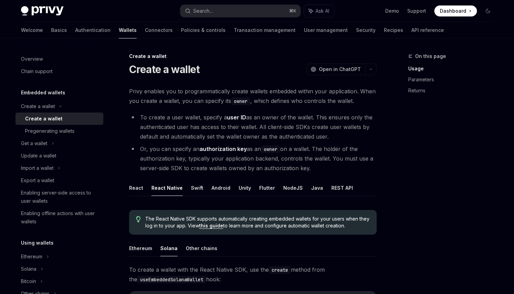
click at [222, 94] on span "Privy enables you to programmatically create wallets embedded within your appli…" at bounding box center [253, 96] width 248 height 19
click at [177, 73] on h1 "Create a wallet" at bounding box center [164, 69] width 71 height 12
click at [177, 72] on h1 "Create a wallet" at bounding box center [164, 69] width 71 height 12
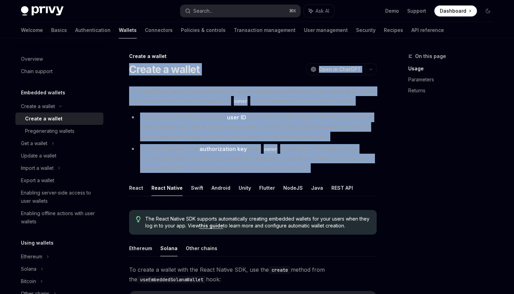
drag, startPoint x: 177, startPoint y: 72, endPoint x: 220, endPoint y: 161, distance: 98.5
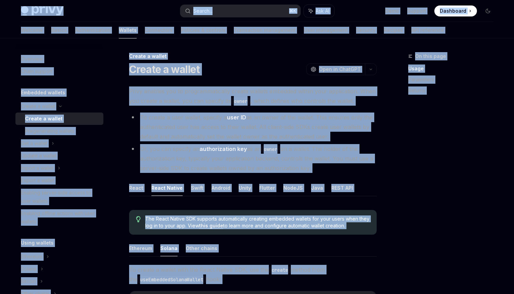
click at [180, 98] on span "Privy enables you to programmatically create wallets embedded within your appli…" at bounding box center [253, 96] width 248 height 19
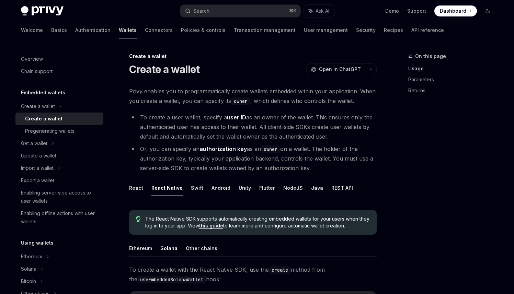
click at [174, 75] on h1 "Create a wallet" at bounding box center [164, 69] width 71 height 12
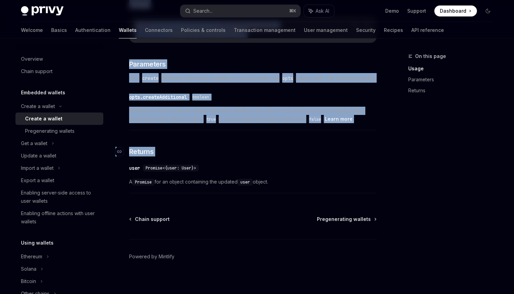
scroll to position [341, 0]
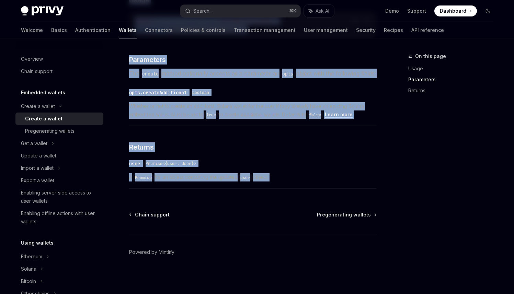
drag, startPoint x: 174, startPoint y: 74, endPoint x: 212, endPoint y: 176, distance: 108.7
click at [212, 176] on div "Create a wallet Create a wallet OpenAI Open in ChatGPT OpenAI Open in ChatGPT P…" at bounding box center [188, 7] width 379 height 573
copy div "Create a wallet OpenAI Open in ChatGPT OpenAI Open in ChatGPT Privy enables you…"
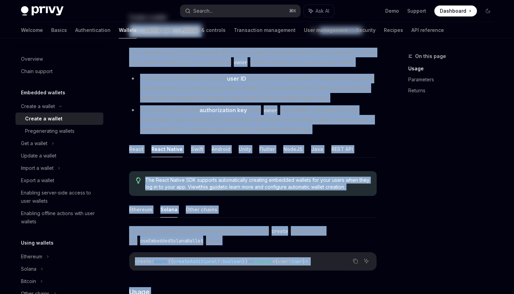
scroll to position [0, 0]
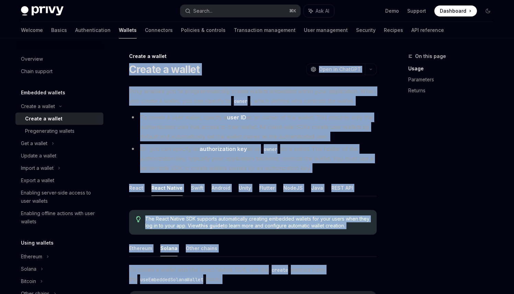
click at [273, 159] on li "Or, you can specify an authorization key as an owner on a wallet. The holder of…" at bounding box center [253, 158] width 248 height 29
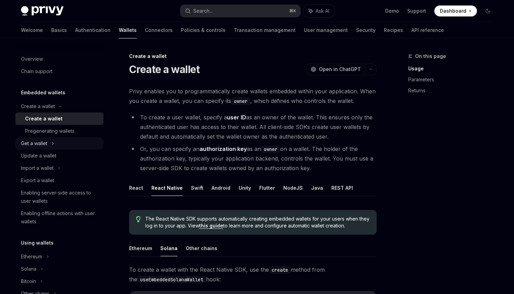
click at [63, 146] on div "Get a wallet" at bounding box center [59, 143] width 88 height 12
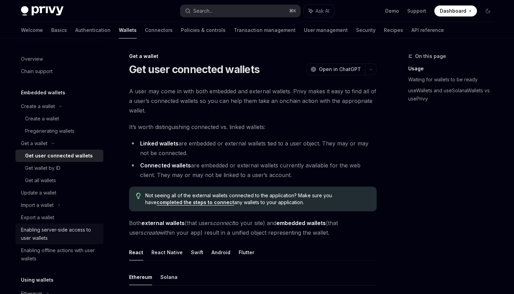
click at [77, 230] on div "Enabling server-side access to user wallets" at bounding box center [60, 234] width 78 height 16
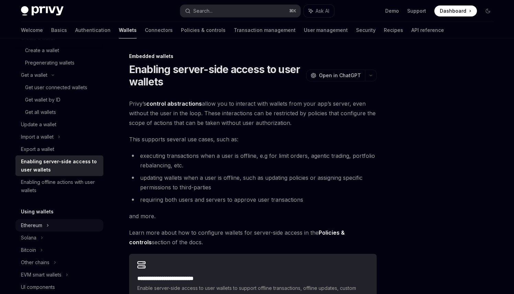
scroll to position [85, 0]
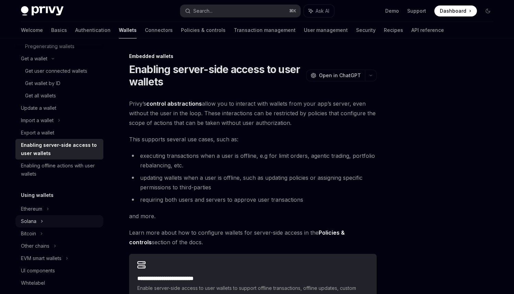
click at [77, 65] on div "Solana" at bounding box center [59, 59] width 88 height 12
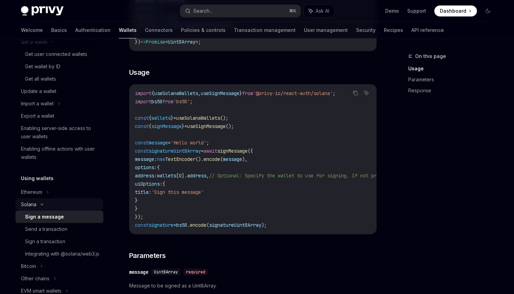
scroll to position [160, 0]
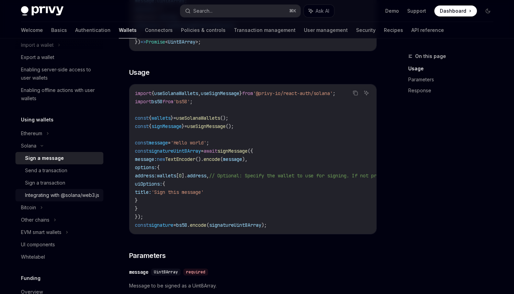
click at [82, 200] on div "Integrating with @solana/web3.js" at bounding box center [62, 195] width 74 height 8
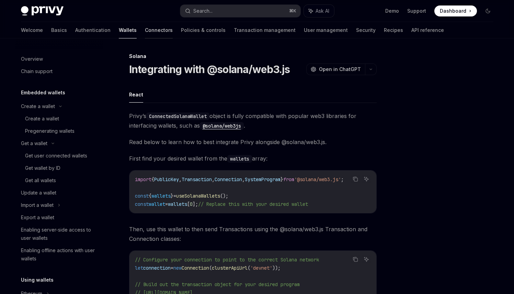
click at [145, 33] on link "Connectors" at bounding box center [159, 30] width 28 height 16
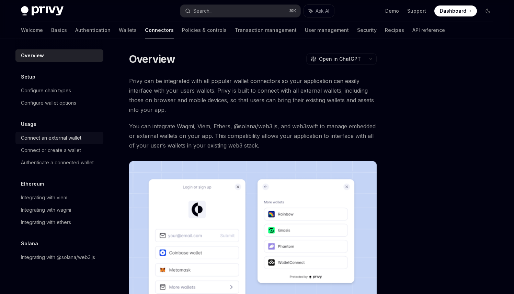
click at [63, 137] on div "Connect an external wallet" at bounding box center [51, 138] width 60 height 8
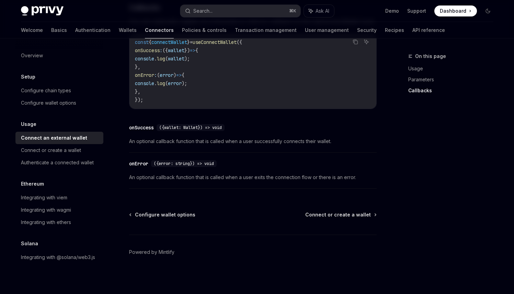
scroll to position [458, 0]
click at [182, 33] on link "Policies & controls" at bounding box center [204, 30] width 45 height 16
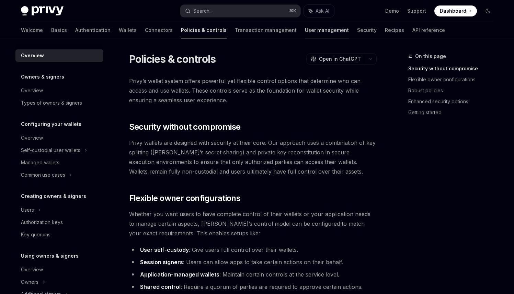
click at [305, 32] on link "User management" at bounding box center [327, 30] width 44 height 16
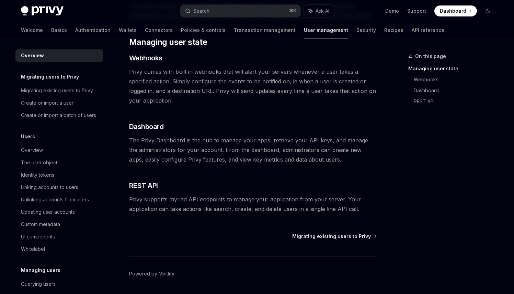
scroll to position [111, 0]
click at [88, 89] on div "Migrating existing users to Privy" at bounding box center [57, 91] width 72 height 8
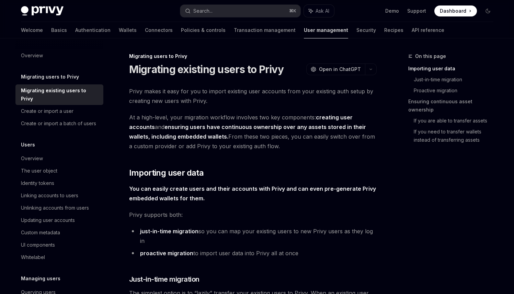
click at [137, 92] on span "Privy makes it easy for you to import existing user accounts from your existing…" at bounding box center [253, 96] width 248 height 19
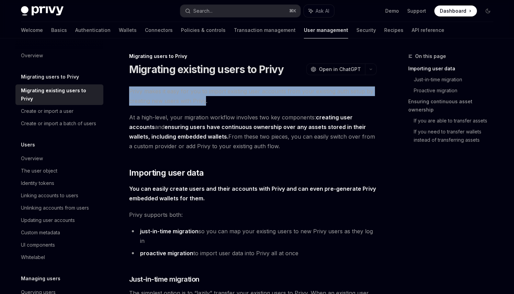
drag, startPoint x: 137, startPoint y: 92, endPoint x: 200, endPoint y: 99, distance: 62.9
click at [200, 99] on span "Privy makes it easy for you to import existing user accounts from your existing…" at bounding box center [253, 96] width 248 height 19
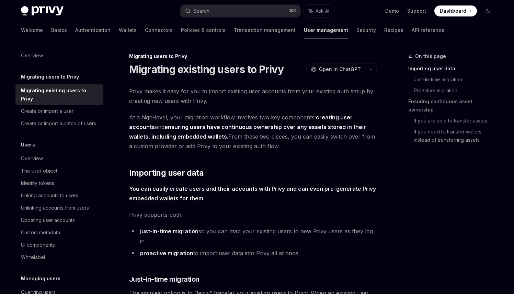
click at [190, 115] on span "At a high-level, your migration workflow involves two key components: creating …" at bounding box center [253, 132] width 248 height 38
drag, startPoint x: 190, startPoint y: 115, endPoint x: 237, endPoint y: 113, distance: 47.1
click at [237, 113] on span "At a high-level, your migration workflow involves two key components: creating …" at bounding box center [253, 132] width 248 height 38
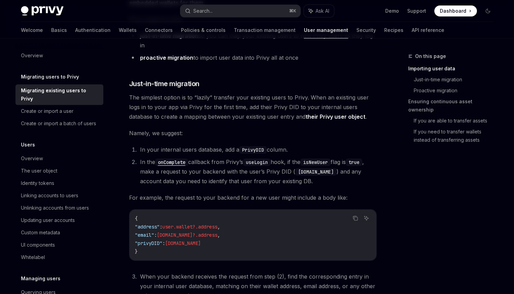
scroll to position [200, 0]
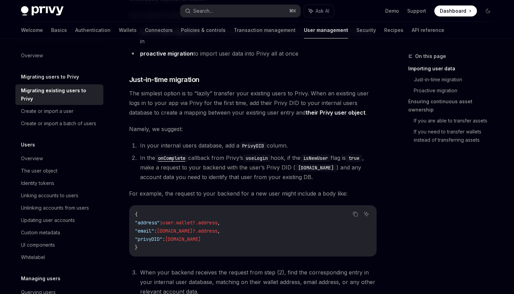
click at [169, 141] on li "In your internal users database, add a PrivyDID column." at bounding box center [257, 146] width 239 height 10
drag, startPoint x: 169, startPoint y: 134, endPoint x: 199, endPoint y: 134, distance: 30.6
click at [199, 141] on li "In your internal users database, add a PrivyDID column." at bounding box center [257, 146] width 239 height 10
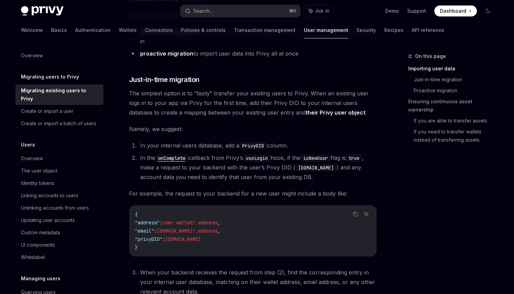
click at [199, 153] on li "In the onComplete callback from Privy’s useLogin hook, if the isNewUser flag is…" at bounding box center [257, 167] width 239 height 29
drag, startPoint x: 202, startPoint y: 144, endPoint x: 280, endPoint y: 149, distance: 78.2
click at [280, 153] on li "In the onComplete callback from Privy’s useLogin hook, if the isNewUser flag is…" at bounding box center [257, 167] width 239 height 29
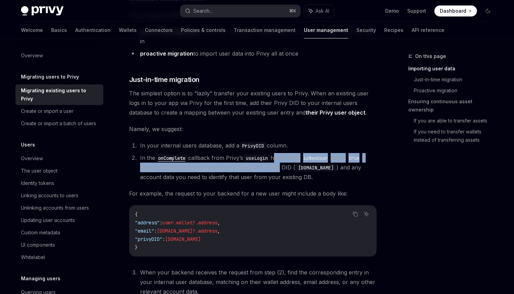
drag, startPoint x: 280, startPoint y: 149, endPoint x: 287, endPoint y: 154, distance: 8.1
click at [287, 154] on li "In the onComplete callback from Privy’s useLogin hook, if the isNewUser flag is…" at bounding box center [257, 167] width 239 height 29
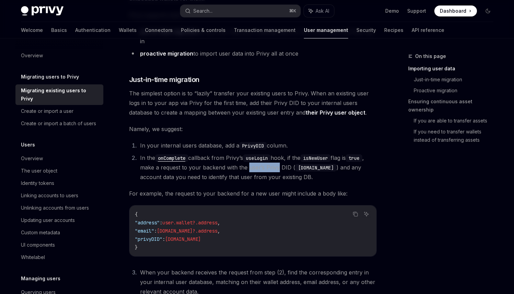
drag, startPoint x: 287, startPoint y: 154, endPoint x: 273, endPoint y: 155, distance: 13.8
click at [273, 155] on li "In the onComplete callback from Privy’s useLogin hook, if the isNewUser flag is…" at bounding box center [257, 167] width 239 height 29
drag, startPoint x: 273, startPoint y: 155, endPoint x: 299, endPoint y: 155, distance: 26.5
click at [299, 155] on li "In the onComplete callback from Privy’s useLogin hook, if the isNewUser flag is…" at bounding box center [257, 167] width 239 height 29
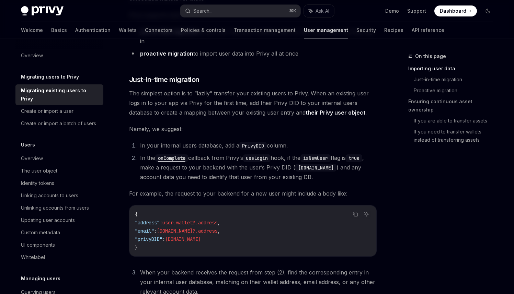
click at [256, 169] on li "In the onComplete callback from Privy’s useLogin hook, if the isNewUser flag is…" at bounding box center [257, 167] width 239 height 29
drag, startPoint x: 256, startPoint y: 169, endPoint x: 301, endPoint y: 164, distance: 45.2
click at [301, 164] on li "In the onComplete callback from Privy’s useLogin hook, if the isNewUser flag is…" at bounding box center [257, 167] width 239 height 29
drag, startPoint x: 301, startPoint y: 164, endPoint x: 295, endPoint y: 165, distance: 6.3
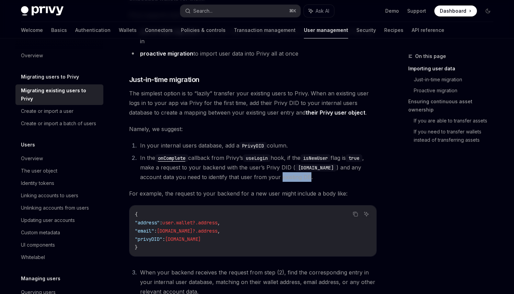
click at [295, 165] on li "In the onComplete callback from Privy’s useLogin hook, if the isNewUser flag is…" at bounding box center [257, 167] width 239 height 29
drag, startPoint x: 295, startPoint y: 165, endPoint x: 223, endPoint y: 171, distance: 72.1
click at [223, 171] on li "In the onComplete callback from Privy’s useLogin hook, if the isNewUser flag is…" at bounding box center [257, 167] width 239 height 29
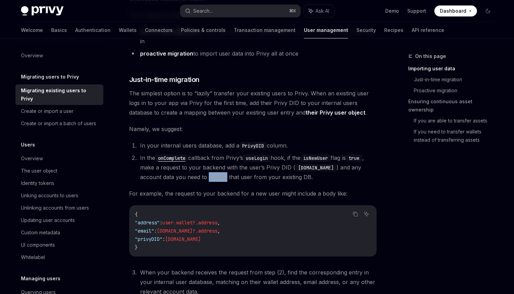
click at [223, 171] on li "In the onComplete callback from Privy’s useLogin hook, if the isNewUser flag is…" at bounding box center [257, 167] width 239 height 29
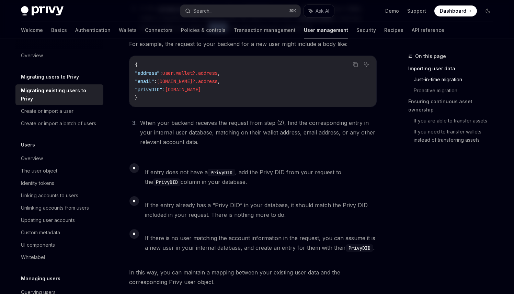
scroll to position [357, 0]
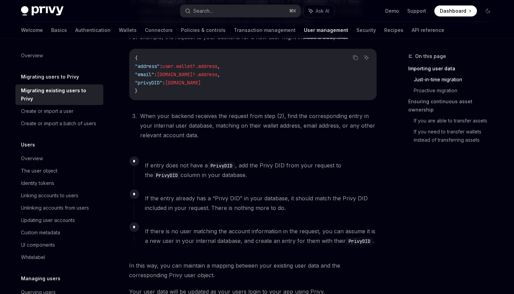
click at [227, 167] on span "If entry does not have a PrivyDID , add the Privy DID from your request to the …" at bounding box center [261, 170] width 232 height 19
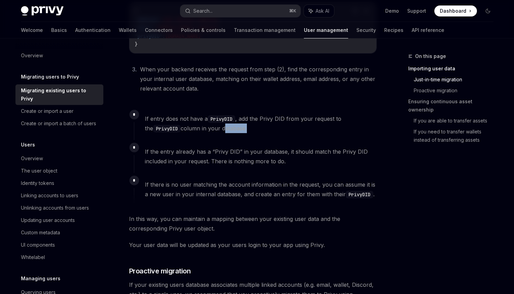
scroll to position [403, 0]
click at [232, 181] on span "If there is no user matching the account information in the request, you can as…" at bounding box center [261, 190] width 232 height 19
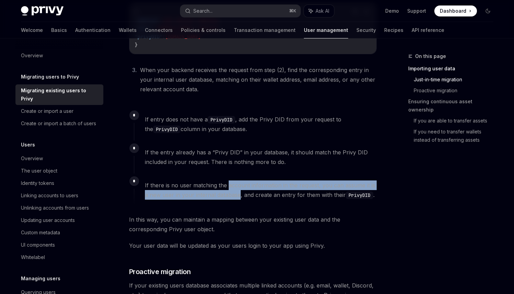
drag, startPoint x: 232, startPoint y: 172, endPoint x: 230, endPoint y: 181, distance: 9.7
click at [230, 181] on span "If there is no user matching the account information in the request, you can as…" at bounding box center [261, 190] width 232 height 19
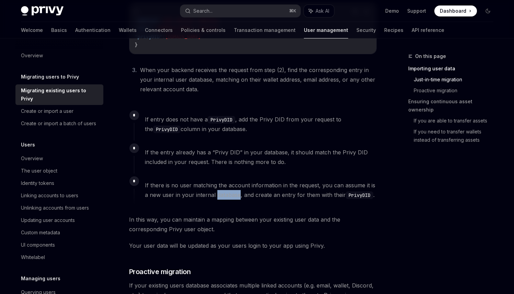
click at [230, 181] on span "If there is no user matching the account information in the request, you can as…" at bounding box center [261, 190] width 232 height 19
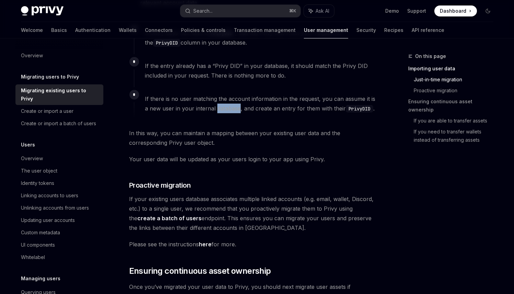
scroll to position [498, 0]
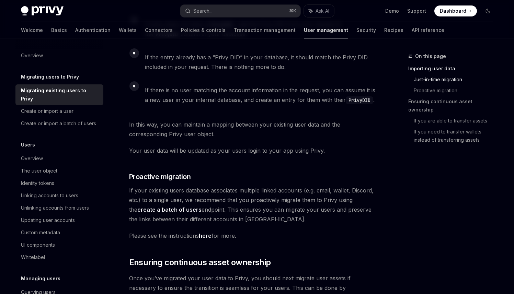
click at [227, 186] on span "If your existing users database associates multiple linked accounts (e.g. email…" at bounding box center [253, 205] width 248 height 38
click at [203, 202] on span "If your existing users database associates multiple linked accounts (e.g. email…" at bounding box center [253, 205] width 248 height 38
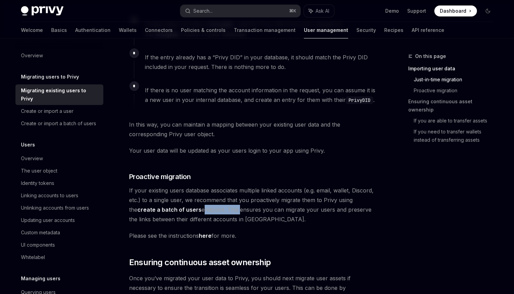
drag, startPoint x: 203, startPoint y: 202, endPoint x: 220, endPoint y: 202, distance: 16.8
click at [220, 202] on span "If your existing users database associates multiple linked accounts (e.g. email…" at bounding box center [253, 205] width 248 height 38
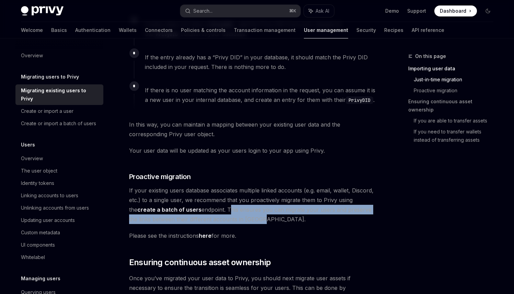
drag, startPoint x: 220, startPoint y: 202, endPoint x: 234, endPoint y: 207, distance: 15.3
click at [234, 207] on span "If your existing users database associates multiple linked accounts (e.g. email…" at bounding box center [253, 205] width 248 height 38
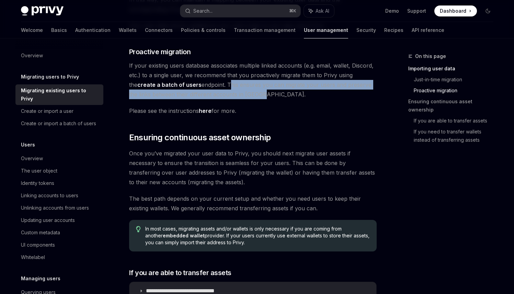
scroll to position [623, 0]
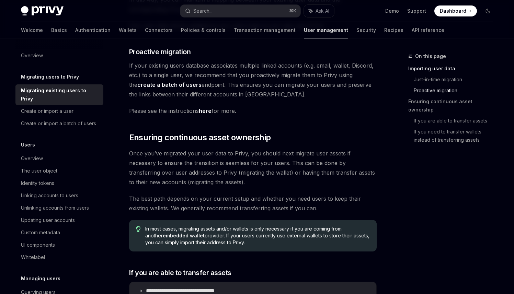
click at [220, 194] on span "The best path depends on your current setup and whether you need users to keep …" at bounding box center [253, 203] width 248 height 19
drag, startPoint x: 220, startPoint y: 191, endPoint x: 231, endPoint y: 189, distance: 11.1
click at [231, 194] on span "The best path depends on your current setup and whether you need users to keep …" at bounding box center [253, 203] width 248 height 19
click at [232, 194] on span "The best path depends on your current setup and whether you need users to keep …" at bounding box center [253, 203] width 248 height 19
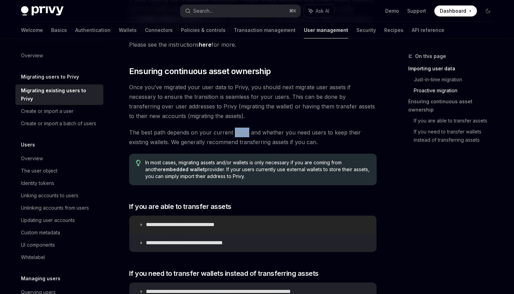
scroll to position [690, 0]
click at [213, 221] on p "**********" at bounding box center [190, 224] width 89 height 7
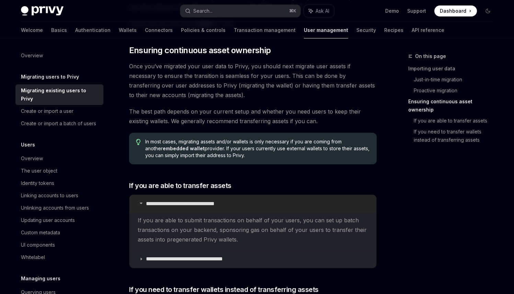
scroll to position [711, 0]
click at [216, 215] on span "If you are able to submit transactions on behalf of your users, you can set up …" at bounding box center [253, 229] width 231 height 29
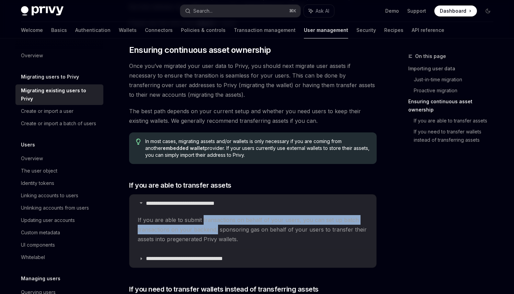
drag, startPoint x: 216, startPoint y: 208, endPoint x: 214, endPoint y: 217, distance: 8.7
click at [214, 217] on span "If you are able to submit transactions on behalf of your users, you can set up …" at bounding box center [253, 229] width 231 height 29
click at [215, 217] on span "If you are able to submit transactions on behalf of your users, you can set up …" at bounding box center [253, 229] width 231 height 29
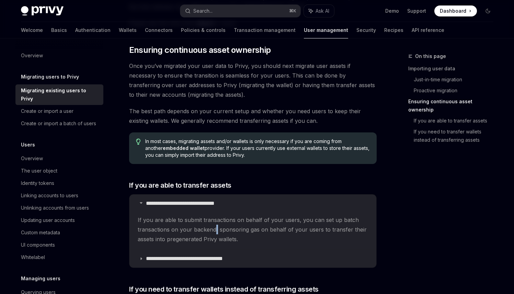
click at [215, 217] on span "If you are able to submit transactions on behalf of your users, you can set up …" at bounding box center [253, 229] width 231 height 29
click at [210, 217] on span "If you are able to submit transactions on behalf of your users, you can set up …" at bounding box center [253, 229] width 231 height 29
click at [207, 250] on summary "**********" at bounding box center [253, 259] width 247 height 18
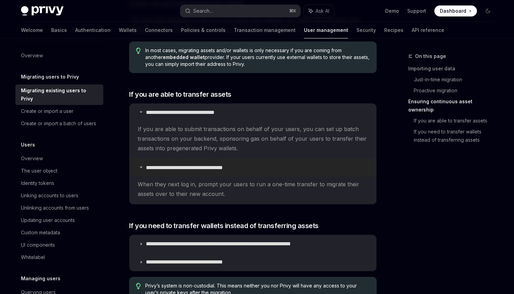
scroll to position [802, 0]
click at [212, 235] on summary "**********" at bounding box center [253, 244] width 247 height 18
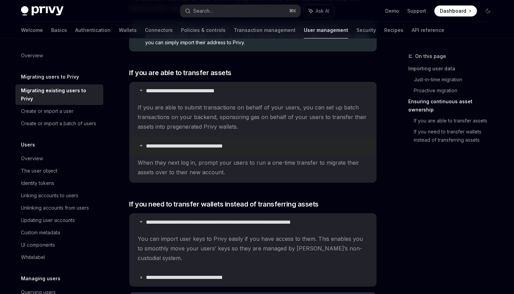
scroll to position [832, 0]
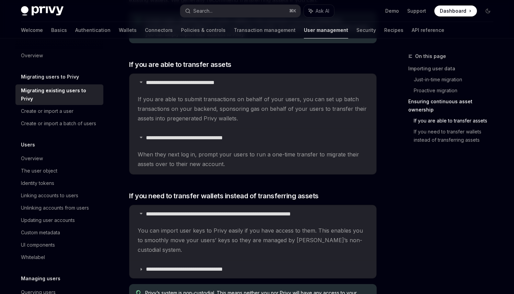
click at [215, 226] on span "You can import user keys to Privy easily if you have access to them. This enabl…" at bounding box center [253, 240] width 231 height 29
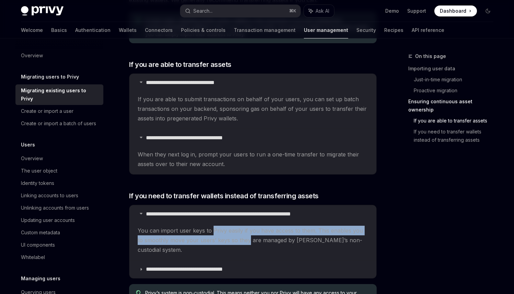
drag, startPoint x: 215, startPoint y: 223, endPoint x: 233, endPoint y: 228, distance: 18.6
click at [233, 228] on span "You can import user keys to Privy easily if you have access to them. This enabl…" at bounding box center [253, 240] width 231 height 29
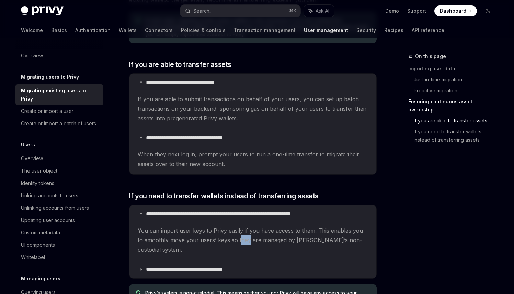
click at [232, 228] on span "You can import user keys to Privy easily if you have access to them. This enabl…" at bounding box center [253, 240] width 231 height 29
click at [230, 229] on span "You can import user keys to Privy easily if you have access to them. This enabl…" at bounding box center [253, 240] width 231 height 29
click at [216, 261] on summary "**********" at bounding box center [253, 270] width 247 height 18
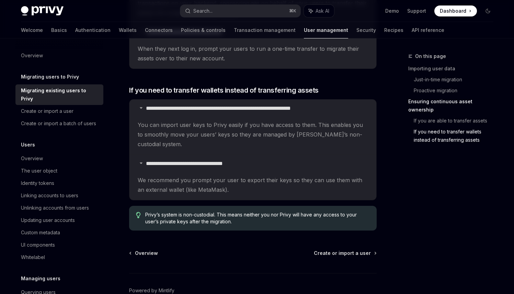
scroll to position [936, 0]
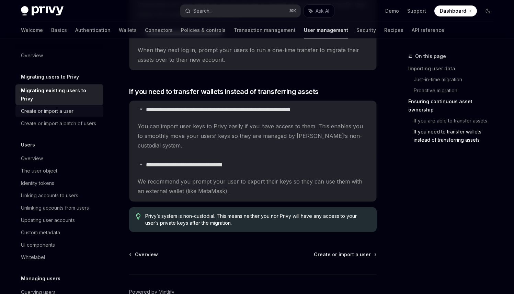
click at [60, 111] on div "Create or import a user" at bounding box center [47, 111] width 53 height 8
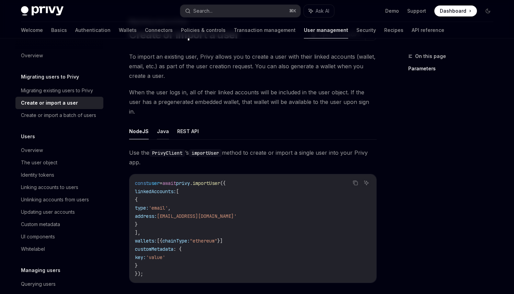
scroll to position [36, 0]
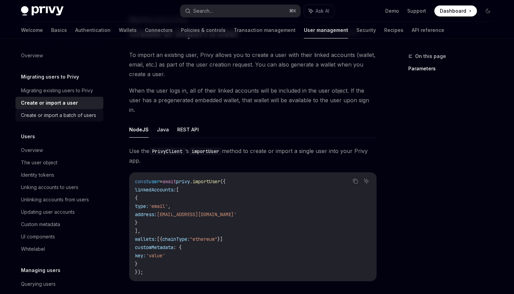
click at [60, 114] on div "Create or import a batch of users" at bounding box center [58, 115] width 75 height 8
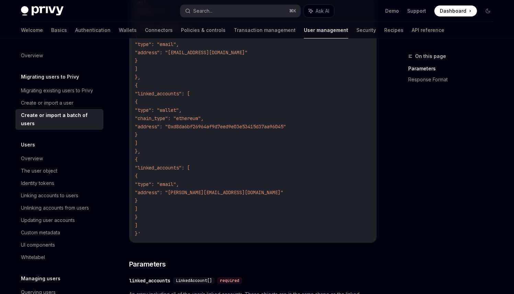
scroll to position [324, 0]
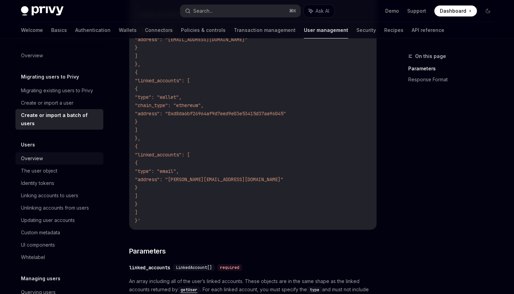
click at [89, 155] on div "Overview" at bounding box center [60, 159] width 78 height 8
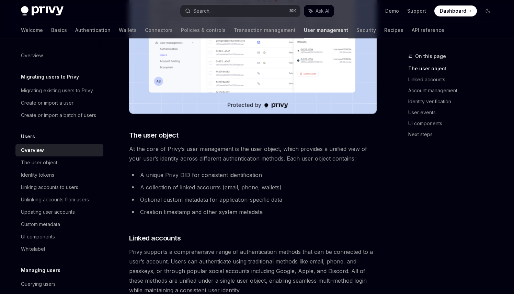
scroll to position [200, 0]
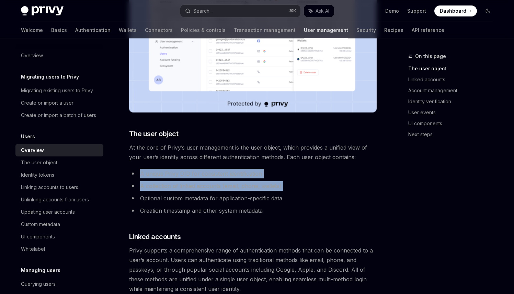
drag, startPoint x: 159, startPoint y: 168, endPoint x: 157, endPoint y: 181, distance: 12.5
click at [157, 181] on ul "A unique Privy DID for consistent identification A collection of linked account…" at bounding box center [253, 192] width 248 height 47
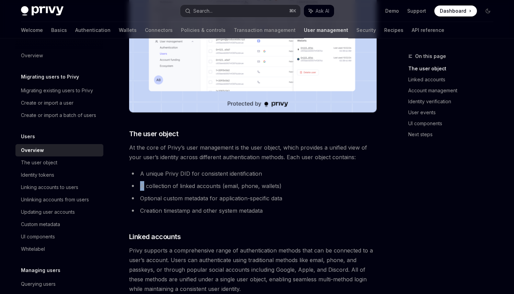
click at [157, 181] on ul "A unique Privy DID for consistent identification A collection of linked account…" at bounding box center [253, 192] width 248 height 47
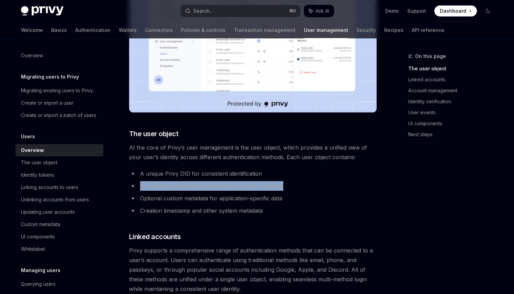
click at [157, 181] on ul "A unique Privy DID for consistent identification A collection of linked account…" at bounding box center [253, 192] width 248 height 47
click at [158, 182] on li "A collection of linked accounts (email, phone, wallets)" at bounding box center [253, 186] width 248 height 10
drag, startPoint x: 158, startPoint y: 182, endPoint x: 167, endPoint y: 193, distance: 14.2
click at [166, 193] on ul "A unique Privy DID for consistent identification A collection of linked account…" at bounding box center [253, 192] width 248 height 47
click at [167, 193] on ul "A unique Privy DID for consistent identification A collection of linked account…" at bounding box center [253, 192] width 248 height 47
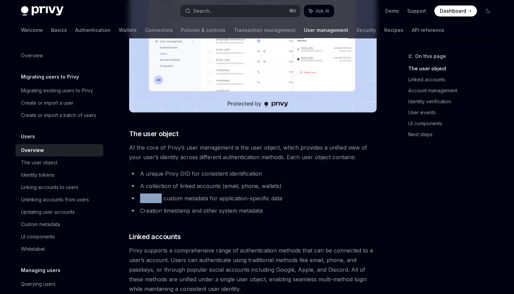
click at [167, 193] on ul "A unique Privy DID for consistent identification A collection of linked account…" at bounding box center [253, 192] width 248 height 47
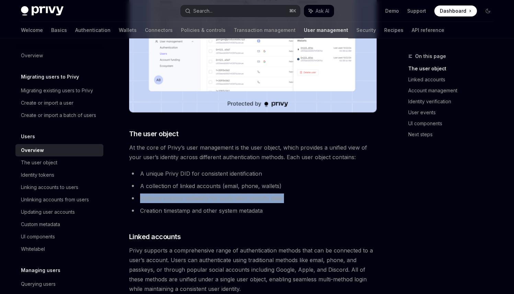
click at [167, 193] on ul "A unique Privy DID for consistent identification A collection of linked account…" at bounding box center [253, 192] width 248 height 47
click at [168, 194] on li "Optional custom metadata for application-specific data" at bounding box center [253, 199] width 248 height 10
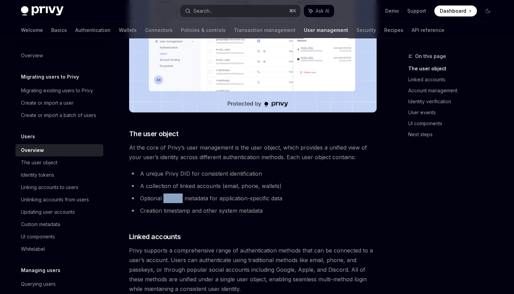
click at [168, 194] on li "Optional custom metadata for application-specific data" at bounding box center [253, 199] width 248 height 10
click at [156, 197] on li "Optional custom metadata for application-specific data" at bounding box center [253, 199] width 248 height 10
drag, startPoint x: 156, startPoint y: 197, endPoint x: 187, endPoint y: 199, distance: 31.3
click at [187, 199] on li "Optional custom metadata for application-specific data" at bounding box center [253, 199] width 248 height 10
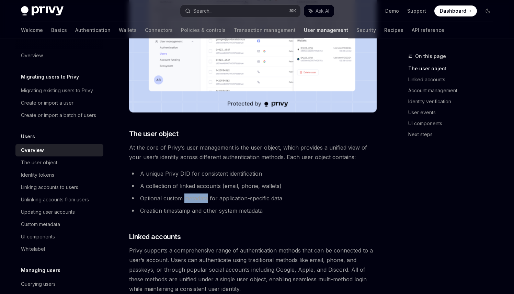
click at [187, 199] on li "Optional custom metadata for application-specific data" at bounding box center [253, 199] width 248 height 10
click at [178, 214] on li "Creation timestamp and other system metadata" at bounding box center [253, 211] width 248 height 10
click at [179, 214] on li "Creation timestamp and other system metadata" at bounding box center [253, 211] width 248 height 10
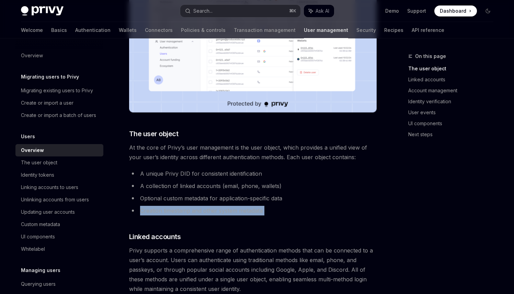
click at [179, 214] on li "Creation timestamp and other system metadata" at bounding box center [253, 211] width 248 height 10
click at [45, 93] on div "Migrating existing users to Privy" at bounding box center [57, 91] width 72 height 8
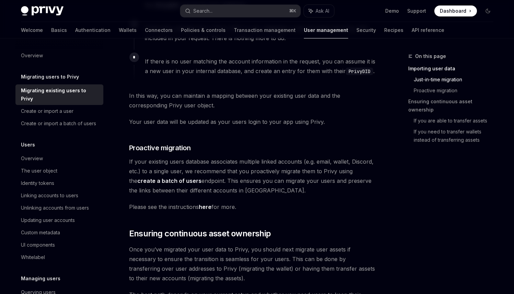
scroll to position [532, 0]
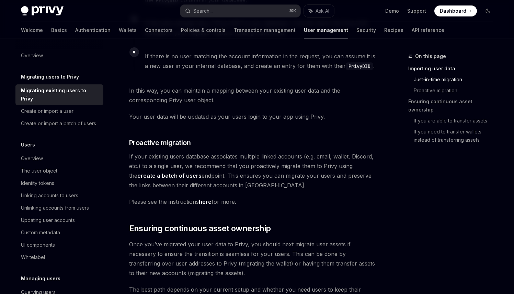
click at [166, 152] on span "If your existing users database associates multiple linked accounts (e.g. email…" at bounding box center [253, 171] width 248 height 38
drag, startPoint x: 166, startPoint y: 146, endPoint x: 220, endPoint y: 146, distance: 53.6
click at [220, 152] on span "If your existing users database associates multiple linked accounts (e.g. email…" at bounding box center [253, 171] width 248 height 38
click at [219, 152] on span "If your existing users database associates multiple linked accounts (e.g. email…" at bounding box center [253, 171] width 248 height 38
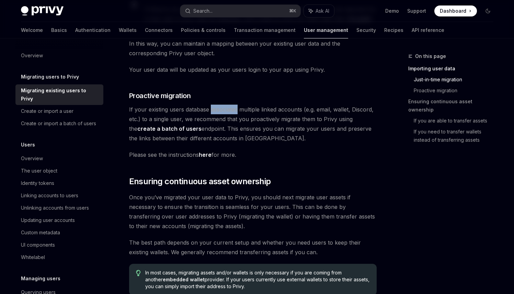
scroll to position [626, 0]
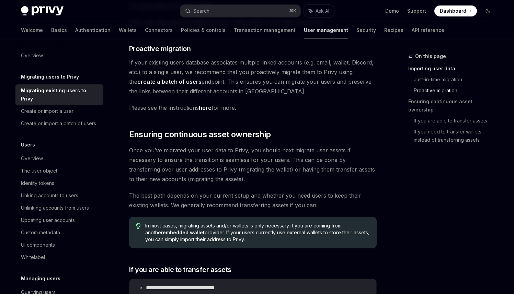
click at [203, 146] on span "Once you’ve migrated your user data to Privy, you should next migrate user asse…" at bounding box center [253, 165] width 248 height 38
drag, startPoint x: 212, startPoint y: 142, endPoint x: 257, endPoint y: 142, distance: 45.0
click at [257, 146] on span "Once you’ve migrated your user data to Privy, you should next migrate user asse…" at bounding box center [253, 165] width 248 height 38
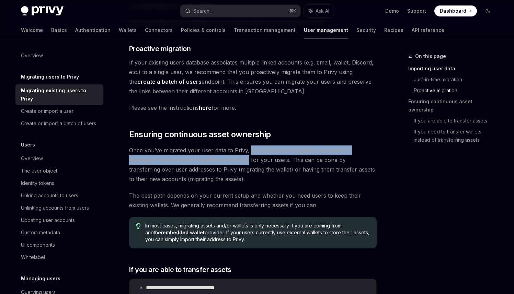
drag, startPoint x: 257, startPoint y: 142, endPoint x: 202, endPoint y: 151, distance: 55.6
click at [202, 151] on span "Once you’ve migrated your user data to Privy, you should next migrate user asse…" at bounding box center [253, 165] width 248 height 38
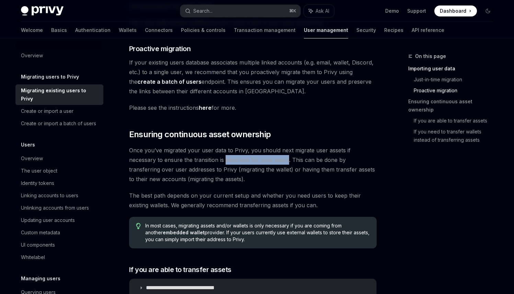
drag, startPoint x: 202, startPoint y: 151, endPoint x: 248, endPoint y: 152, distance: 46.4
click at [248, 152] on span "Once you’ve migrated your user data to Privy, you should next migrate user asse…" at bounding box center [253, 165] width 248 height 38
click at [249, 152] on span "Once you’ve migrated your user data to Privy, you should next migrate user asse…" at bounding box center [253, 165] width 248 height 38
click at [254, 152] on span "Once you’ve migrated your user data to Privy, you should next migrate user asse…" at bounding box center [253, 165] width 248 height 38
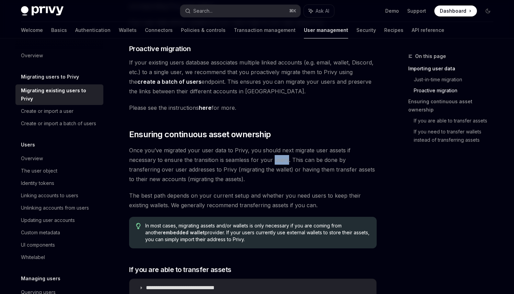
click at [254, 152] on span "Once you’ve migrated your user data to Privy, you should next migrate user asse…" at bounding box center [253, 165] width 248 height 38
click at [273, 150] on span "Once you’ve migrated your user data to Privy, you should next migrate user asse…" at bounding box center [253, 165] width 248 height 38
click at [270, 151] on span "Once you’ve migrated your user data to Privy, you should next migrate user asse…" at bounding box center [253, 165] width 248 height 38
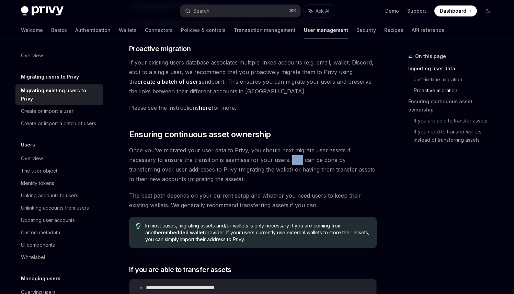
scroll to position [627, 0]
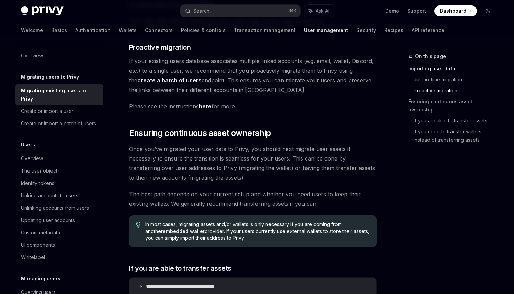
click at [226, 149] on span "Once you’ve migrated your user data to Privy, you should next migrate user asse…" at bounding box center [253, 163] width 248 height 38
drag, startPoint x: 226, startPoint y: 149, endPoint x: 257, endPoint y: 149, distance: 30.9
click at [257, 149] on span "Once you’ve migrated your user data to Privy, you should next migrate user asse…" at bounding box center [253, 163] width 248 height 38
click at [257, 150] on span "Once you’ve migrated your user data to Privy, you should next migrate user asse…" at bounding box center [253, 163] width 248 height 38
drag, startPoint x: 257, startPoint y: 150, endPoint x: 261, endPoint y: 150, distance: 4.1
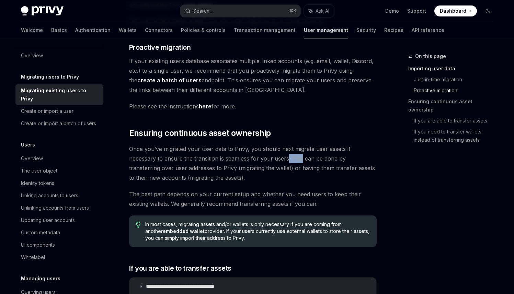
click at [261, 150] on span "Once you’ve migrated your user data to Privy, you should next migrate user asse…" at bounding box center [253, 163] width 248 height 38
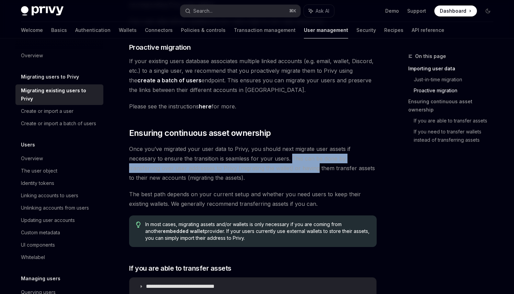
drag, startPoint x: 261, startPoint y: 150, endPoint x: 244, endPoint y: 157, distance: 18.8
click at [244, 157] on span "Once you’ve migrated your user data to Privy, you should next migrate user asse…" at bounding box center [253, 163] width 248 height 38
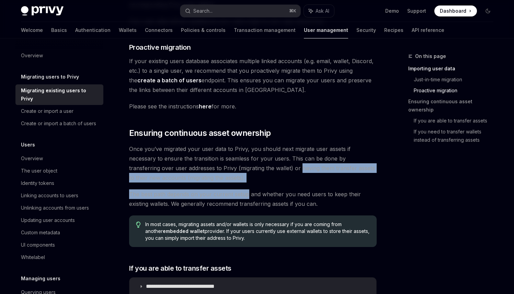
drag, startPoint x: 244, startPoint y: 157, endPoint x: 232, endPoint y: 184, distance: 29.9
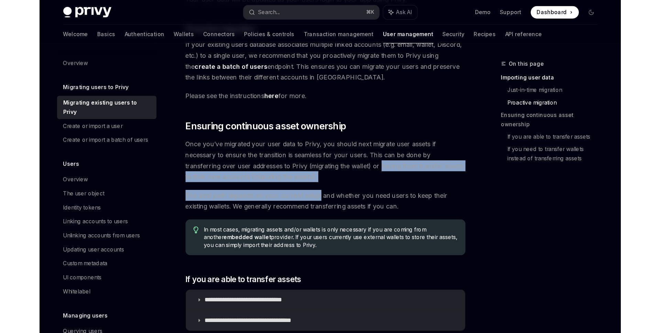
scroll to position [677, 0]
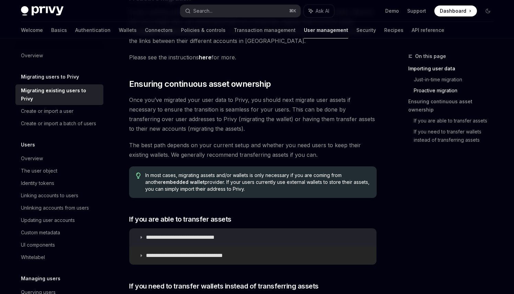
click at [231, 253] on p "**********" at bounding box center [197, 256] width 102 height 7
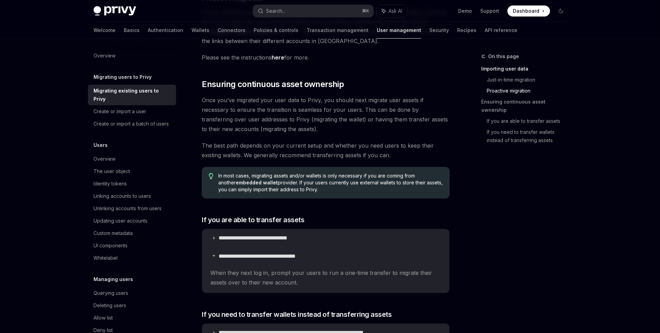
click at [152, 32] on div "Welcome Basics Authentication Wallets Connectors Policies & controls Transactio…" at bounding box center [305, 30] width 424 height 16
click at [148, 32] on link "Authentication" at bounding box center [165, 30] width 35 height 16
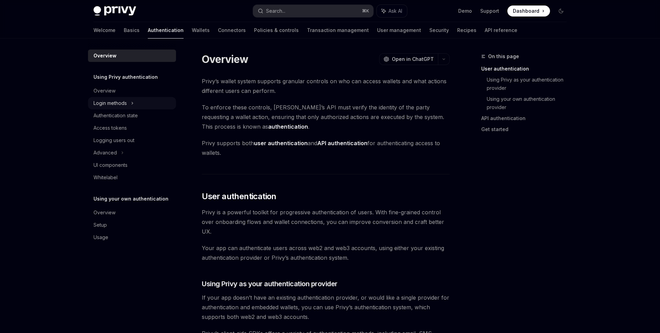
click at [123, 100] on div "Login methods" at bounding box center [109, 103] width 33 height 8
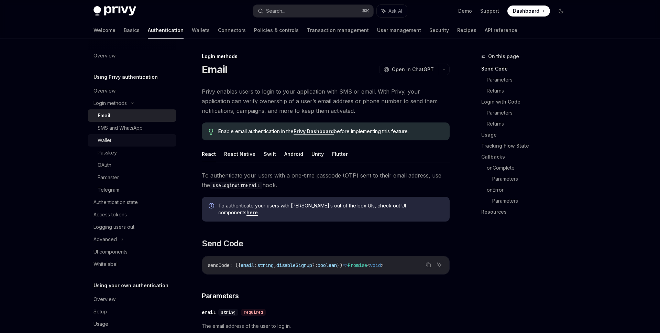
click at [122, 142] on div "Wallet" at bounding box center [135, 140] width 74 height 8
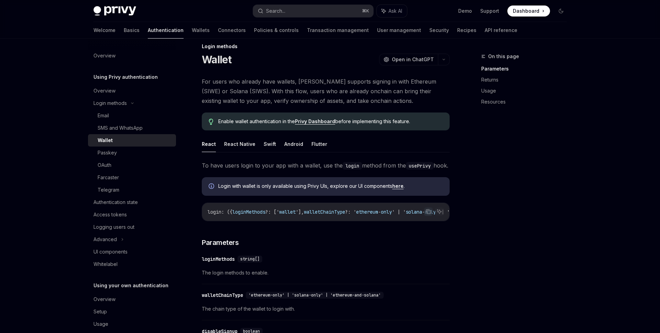
scroll to position [10, 0]
click at [233, 147] on button "React Native" at bounding box center [239, 143] width 31 height 16
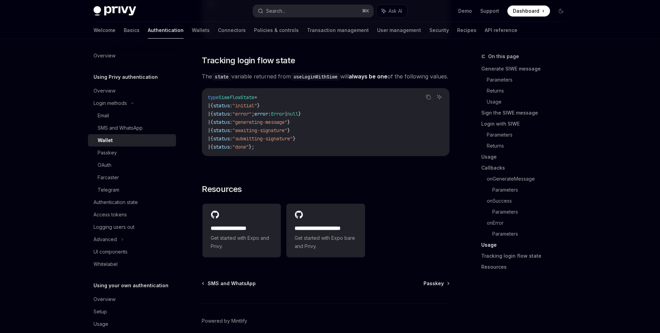
scroll to position [2237, 0]
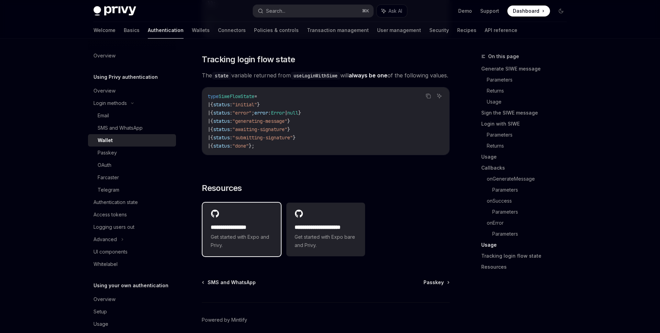
click at [247, 231] on div "**********" at bounding box center [241, 229] width 78 height 54
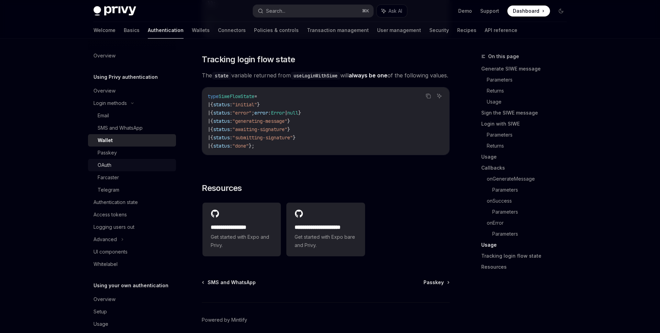
click at [127, 167] on div "OAuth" at bounding box center [135, 165] width 74 height 8
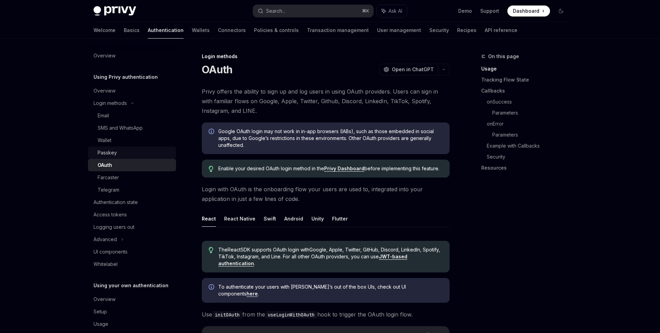
click at [131, 155] on div "Passkey" at bounding box center [135, 152] width 74 height 8
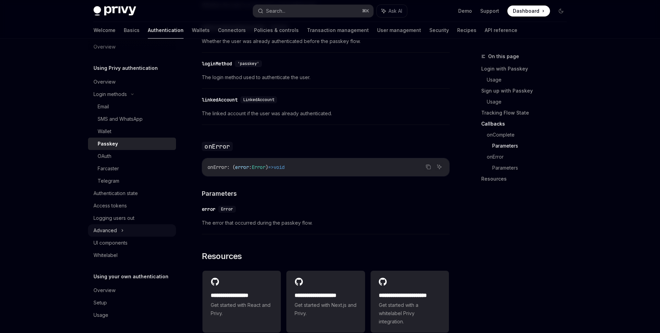
scroll to position [11, 0]
click at [192, 29] on link "Wallets" at bounding box center [201, 30] width 18 height 16
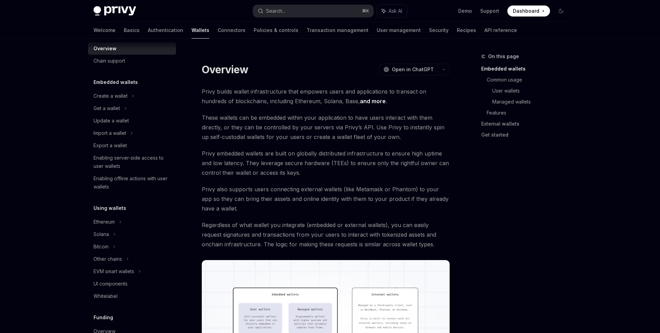
click at [191, 29] on link "Wallets" at bounding box center [200, 30] width 18 height 16
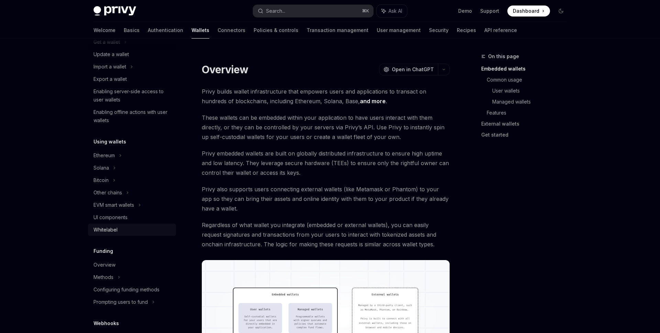
scroll to position [79, 0]
click at [111, 44] on div "Methods" at bounding box center [106, 40] width 26 height 8
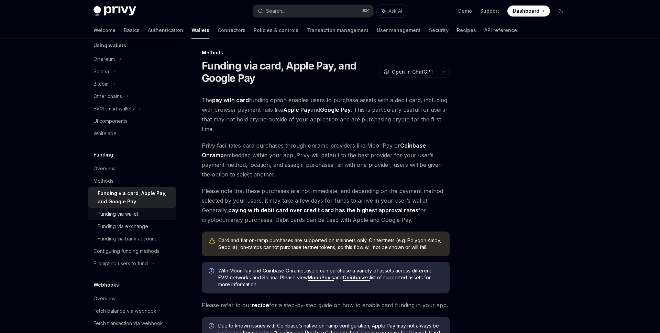
scroll to position [175, 0]
click at [135, 205] on link "Funding via card, Apple Pay, and Google Pay" at bounding box center [132, 196] width 88 height 21
click at [133, 210] on div "Funding via wallet" at bounding box center [118, 212] width 41 height 8
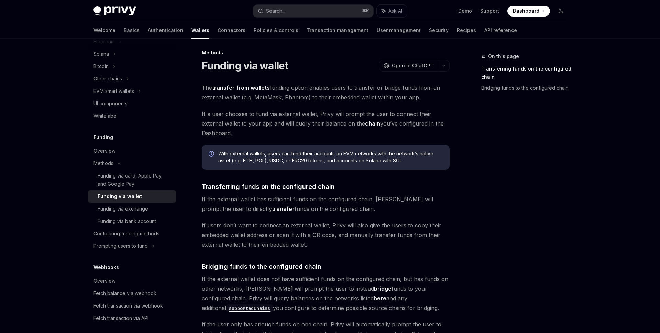
scroll to position [191, 0]
click at [133, 210] on div "Funding via exchange" at bounding box center [123, 208] width 51 height 8
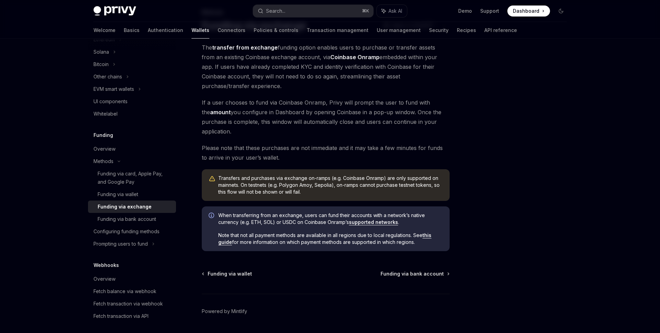
scroll to position [46, 0]
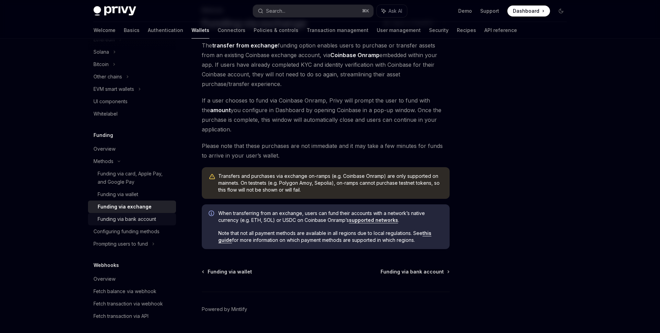
click at [144, 223] on div "Funding via bank account" at bounding box center [127, 219] width 58 height 8
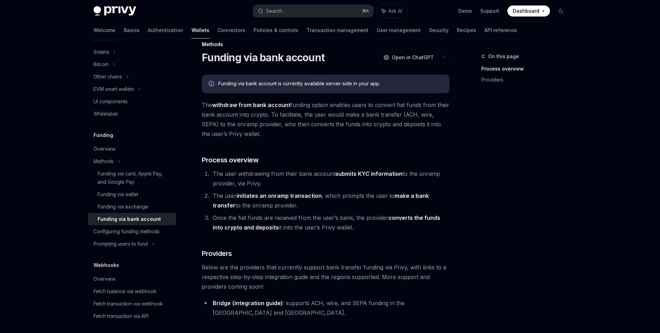
scroll to position [7, 0]
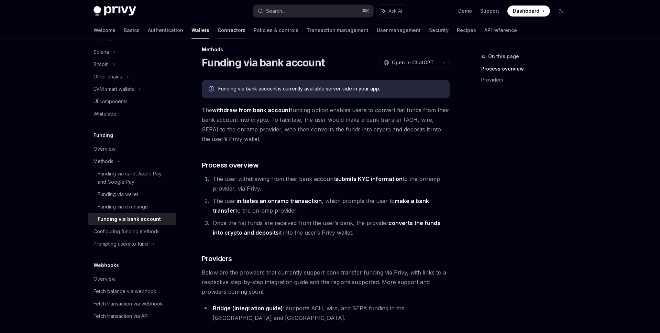
click at [218, 30] on link "Connectors" at bounding box center [232, 30] width 28 height 16
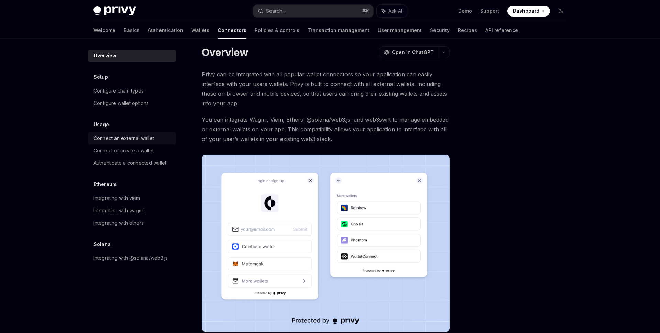
click at [139, 141] on div "Connect an external wallet" at bounding box center [123, 138] width 60 height 8
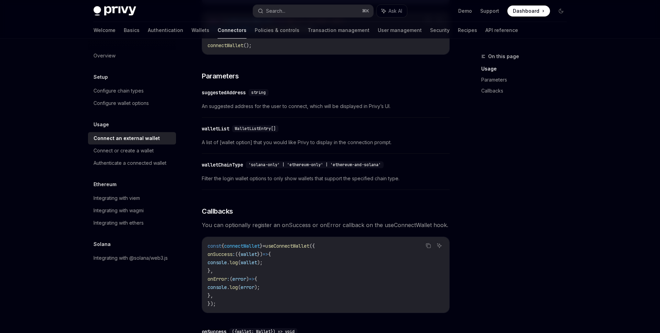
scroll to position [253, 0]
click at [150, 149] on div "Connect or create a wallet" at bounding box center [123, 150] width 60 height 8
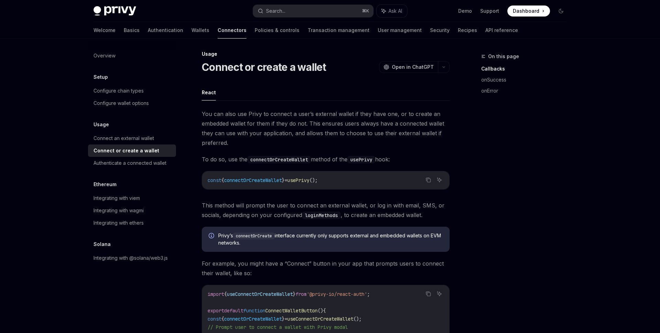
scroll to position [3, 0]
click at [461, 10] on link "Demo" at bounding box center [465, 11] width 14 height 7
click at [191, 31] on link "Wallets" at bounding box center [200, 30] width 18 height 16
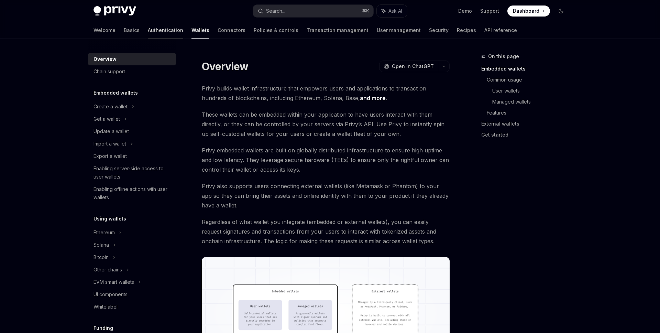
click at [148, 33] on link "Authentication" at bounding box center [165, 30] width 35 height 16
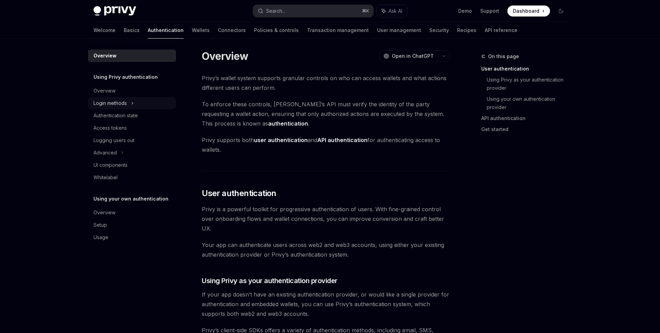
click at [132, 101] on icon at bounding box center [132, 103] width 3 height 8
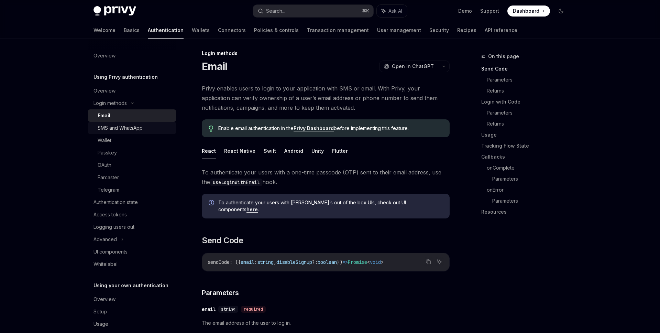
click at [112, 127] on div "SMS and WhatsApp" at bounding box center [120, 128] width 45 height 8
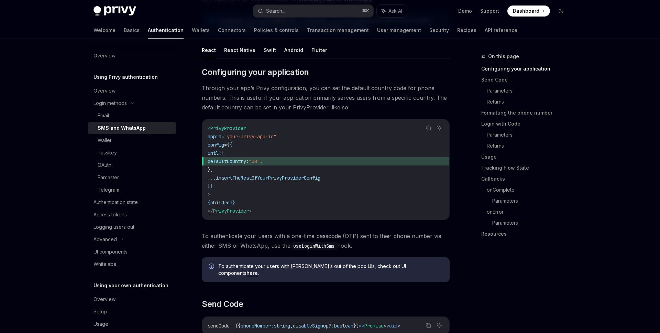
scroll to position [101, 0]
drag, startPoint x: 237, startPoint y: 155, endPoint x: 219, endPoint y: 171, distance: 24.3
click at [219, 171] on code "< PrivyProvider appId = "your-privy-app-id" config = { { intl: { defaultCountry…" at bounding box center [326, 170] width 236 height 91
click at [241, 55] on button "React Native" at bounding box center [239, 51] width 31 height 16
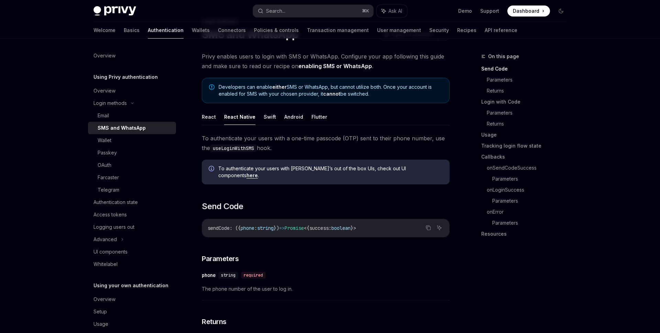
scroll to position [34, 0]
click at [111, 145] on link "Wallet" at bounding box center [132, 140] width 88 height 12
type textarea "*"
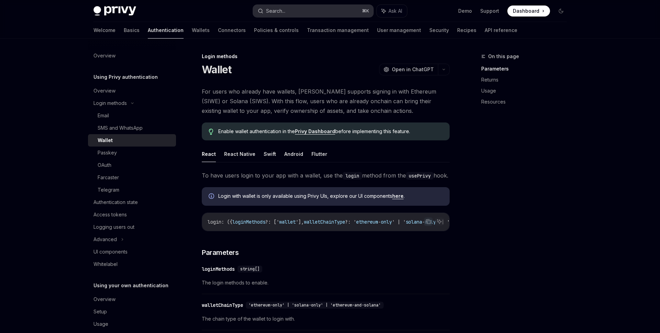
click at [321, 9] on button "Search... ⌘ K" at bounding box center [313, 11] width 120 height 12
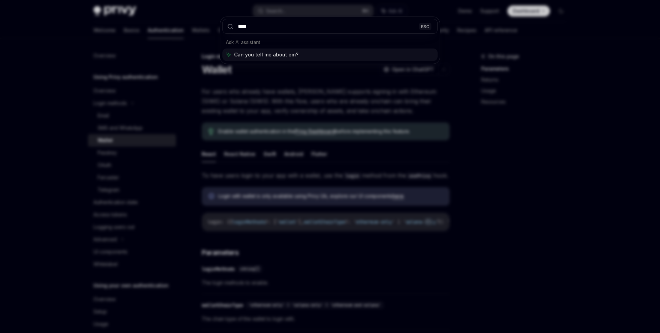
type input "*****"
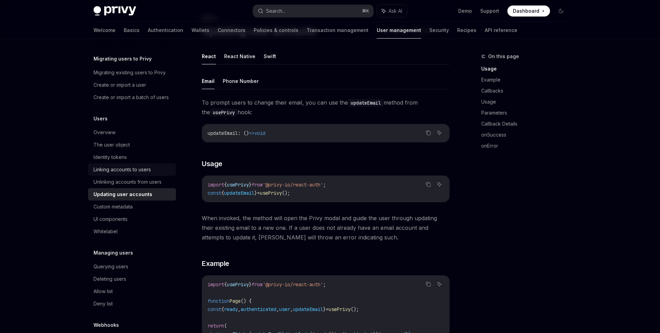
scroll to position [12, 0]
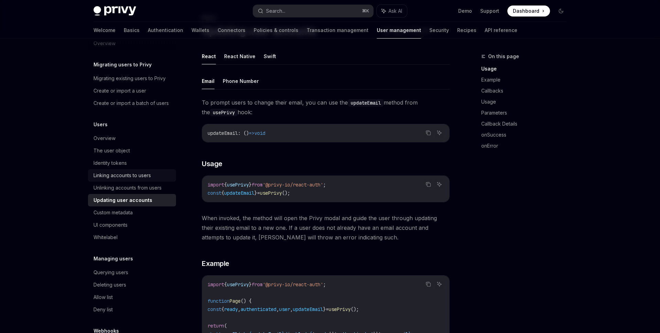
click at [128, 173] on div "Linking accounts to users" at bounding box center [121, 175] width 57 height 8
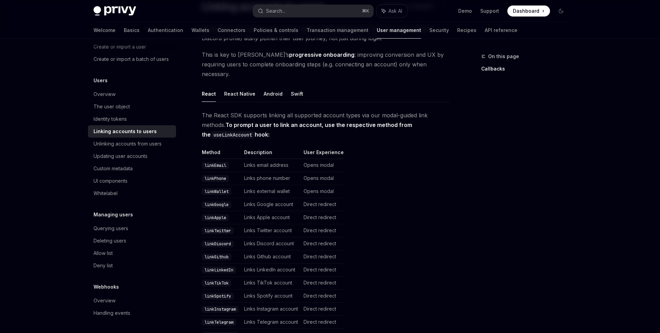
scroll to position [62, 0]
click at [251, 111] on span "The React SDK supports linking all supported account types via our modal-guided…" at bounding box center [326, 125] width 248 height 29
click at [244, 122] on strong "To prompt a user to link an account, use the respective method from the useLink…" at bounding box center [307, 130] width 210 height 16
drag, startPoint x: 244, startPoint y: 115, endPoint x: 314, endPoint y: 118, distance: 70.5
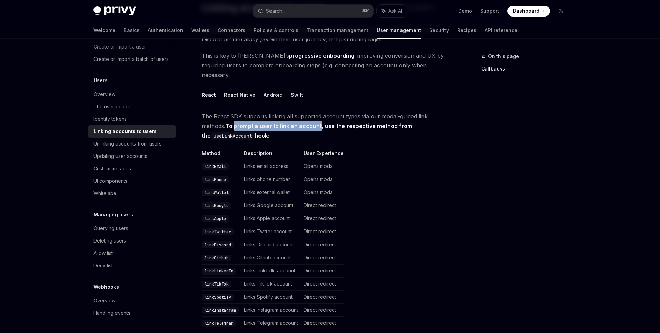
click at [314, 122] on strong "To prompt a user to link an account, use the respective method from the useLink…" at bounding box center [307, 130] width 210 height 16
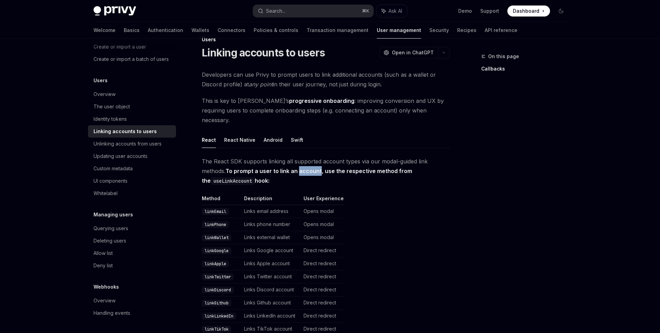
scroll to position [0, 0]
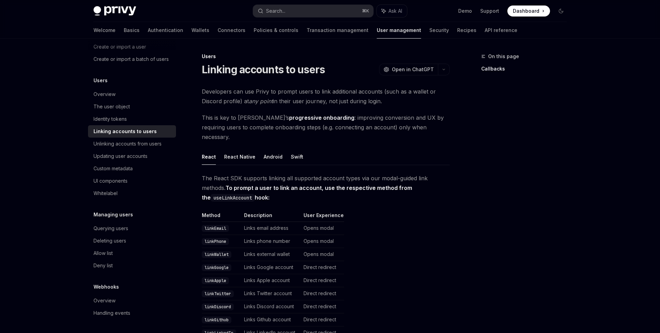
click at [281, 89] on span "Developers can use Privy to prompt users to link additional accounts (such as a…" at bounding box center [326, 96] width 248 height 19
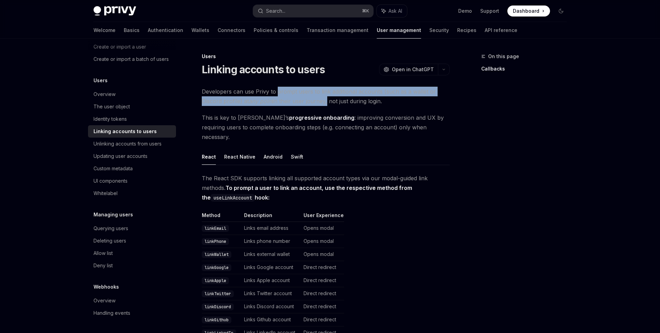
drag, startPoint x: 281, startPoint y: 89, endPoint x: 313, endPoint y: 99, distance: 33.3
click at [313, 99] on span "Developers can use Privy to prompt users to link additional accounts (such as a…" at bounding box center [326, 96] width 248 height 19
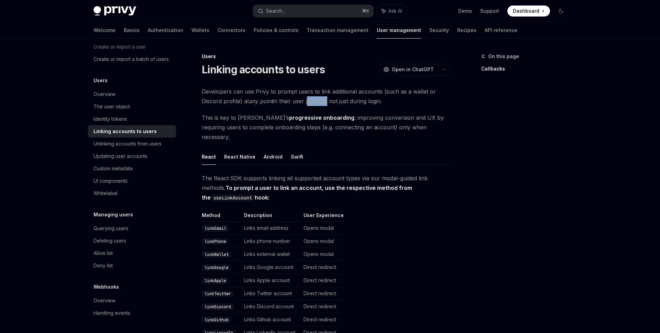
click at [313, 99] on span "Developers can use Privy to prompt users to link additional accounts (such as a…" at bounding box center [326, 96] width 248 height 19
click at [330, 104] on span "Developers can use Privy to prompt users to link additional accounts (such as a…" at bounding box center [326, 96] width 248 height 19
drag, startPoint x: 330, startPoint y: 104, endPoint x: 376, endPoint y: 104, distance: 46.4
click at [376, 104] on span "Developers can use Privy to prompt users to link additional accounts (such as a…" at bounding box center [326, 96] width 248 height 19
click at [327, 120] on span "This is key to Privy’s progressive onboarding : improving conversion and UX by …" at bounding box center [326, 127] width 248 height 29
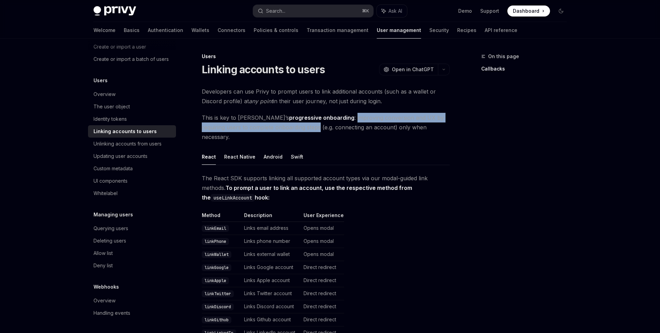
drag, startPoint x: 327, startPoint y: 120, endPoint x: 270, endPoint y: 124, distance: 56.8
click at [270, 124] on span "This is key to Privy’s progressive onboarding : improving conversion and UX by …" at bounding box center [326, 127] width 248 height 29
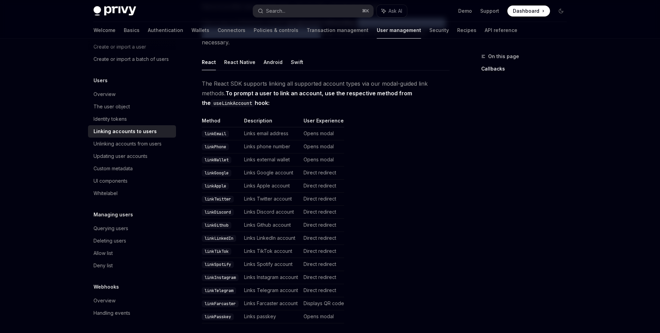
scroll to position [97, 0]
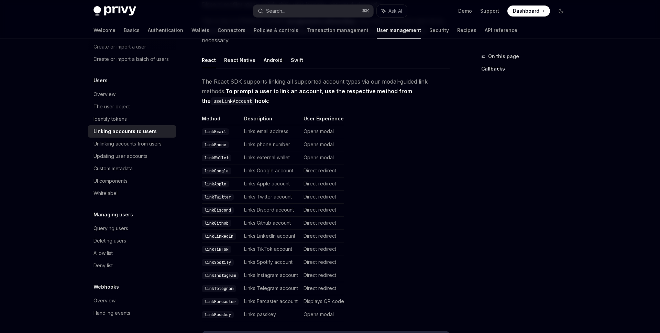
click at [316, 125] on td "Opens modal" at bounding box center [322, 131] width 43 height 13
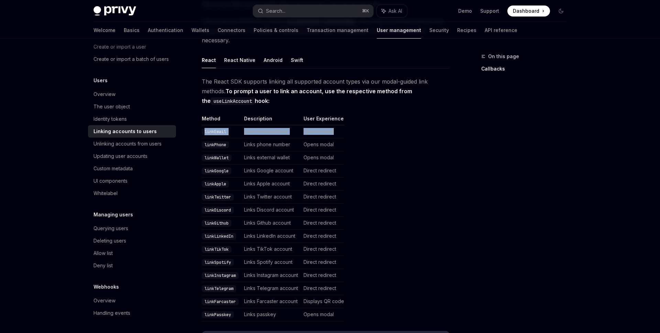
drag, startPoint x: 316, startPoint y: 120, endPoint x: 226, endPoint y: 121, distance: 90.4
click at [226, 125] on tr "linkEmail Links email address Opens modal" at bounding box center [273, 131] width 142 height 13
click at [226, 128] on code "linkEmail" at bounding box center [215, 131] width 27 height 7
drag, startPoint x: 226, startPoint y: 121, endPoint x: 323, endPoint y: 119, distance: 97.3
click at [323, 125] on tr "linkEmail Links email address Opens modal" at bounding box center [273, 131] width 142 height 13
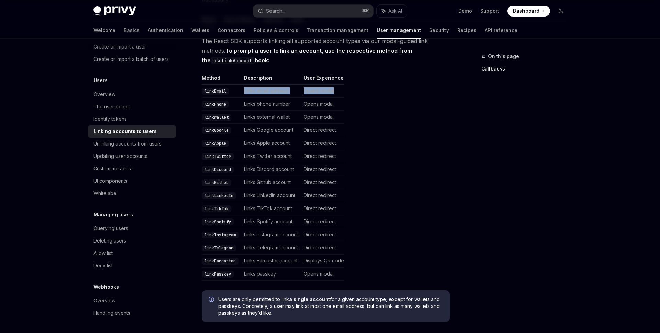
scroll to position [134, 0]
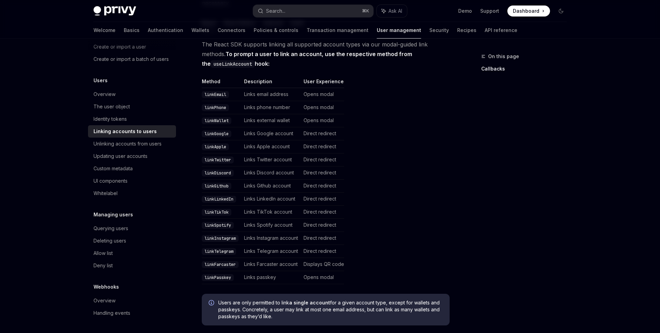
click at [438, 31] on div "Welcome Basics Authentication Wallets Connectors Policies & controls Transactio…" at bounding box center [305, 30] width 424 height 16
click at [484, 31] on link "API reference" at bounding box center [500, 30] width 33 height 16
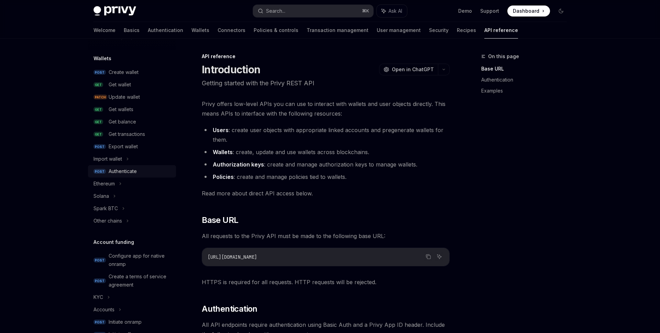
scroll to position [57, 0]
click at [102, 190] on div "Solana" at bounding box center [100, 194] width 15 height 8
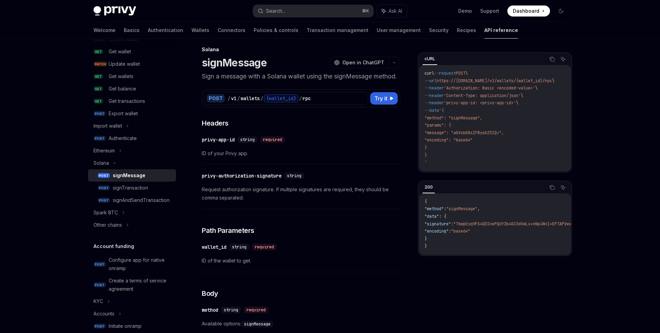
scroll to position [56, 0]
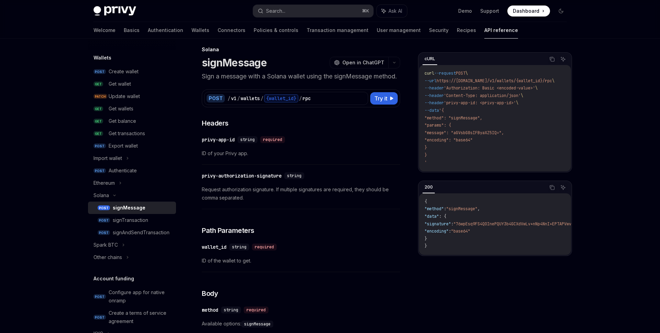
type textarea "*"
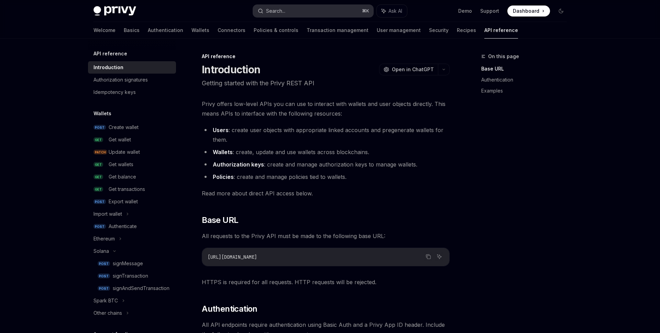
click at [282, 14] on div "Search..." at bounding box center [275, 11] width 19 height 8
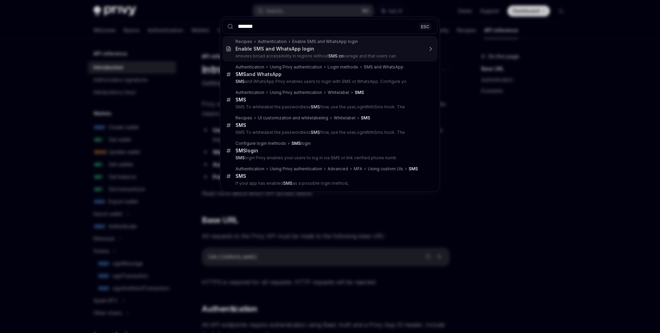
type input "********"
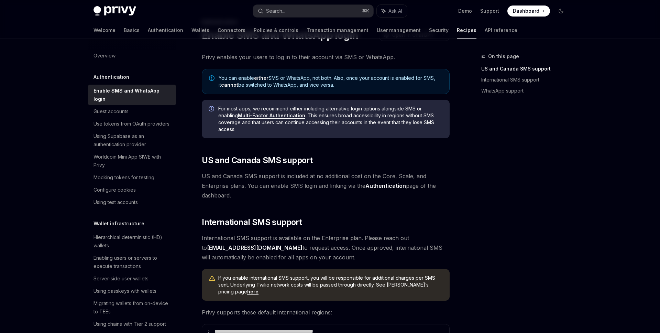
scroll to position [34, 0]
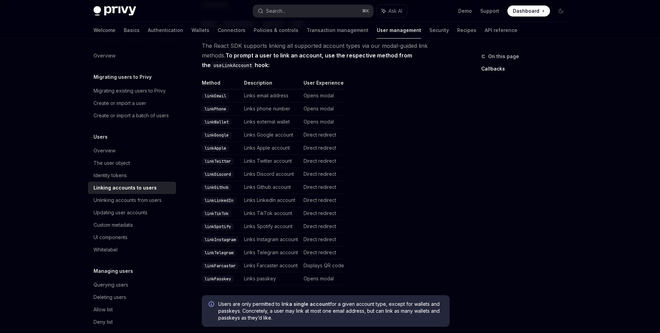
scroll to position [134, 0]
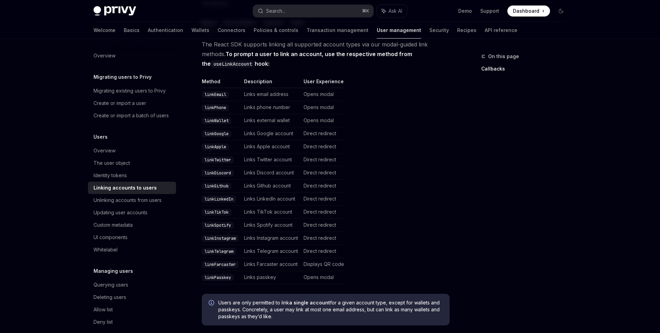
click at [221, 196] on code "linkLinkedIn" at bounding box center [219, 199] width 34 height 7
click at [323, 101] on td "Opens modal" at bounding box center [322, 107] width 43 height 13
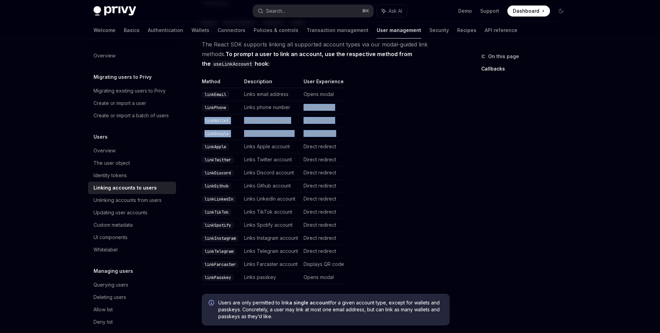
drag, startPoint x: 323, startPoint y: 97, endPoint x: 322, endPoint y: 124, distance: 27.5
click at [322, 124] on tbody "linkEmail Links email address Opens modal linkPhone Links phone number Opens mo…" at bounding box center [273, 186] width 142 height 196
click at [322, 127] on td "Direct redirect" at bounding box center [322, 133] width 43 height 13
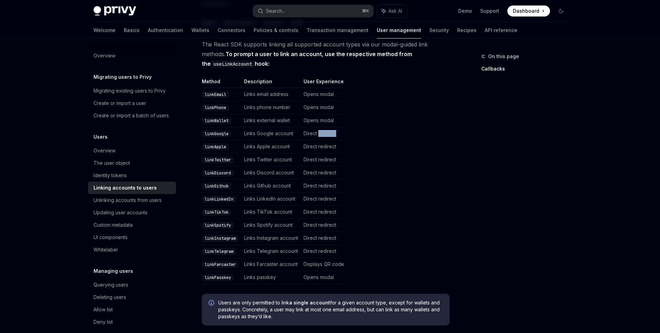
click at [322, 127] on td "Direct redirect" at bounding box center [322, 133] width 43 height 13
drag, startPoint x: 322, startPoint y: 124, endPoint x: 211, endPoint y: 124, distance: 110.6
click at [211, 127] on tr "linkGoogle Links Google account Direct redirect" at bounding box center [273, 133] width 142 height 13
click at [313, 127] on td "Direct redirect" at bounding box center [322, 133] width 43 height 13
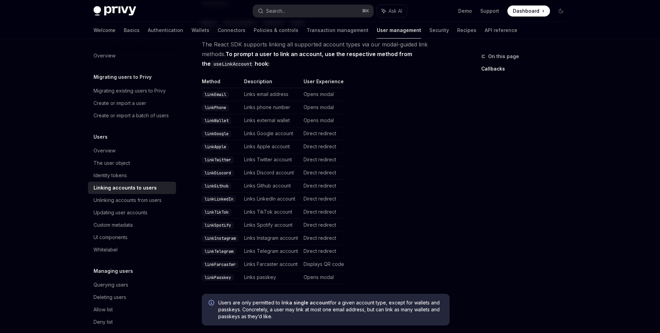
click at [320, 114] on td "Opens modal" at bounding box center [322, 120] width 43 height 13
drag, startPoint x: 320, startPoint y: 111, endPoint x: 320, endPoint y: 101, distance: 10.0
click at [321, 101] on tbody "linkEmail Links email address Opens modal linkPhone Links phone number Opens mo…" at bounding box center [273, 186] width 142 height 196
click at [321, 88] on td "Opens modal" at bounding box center [322, 94] width 43 height 13
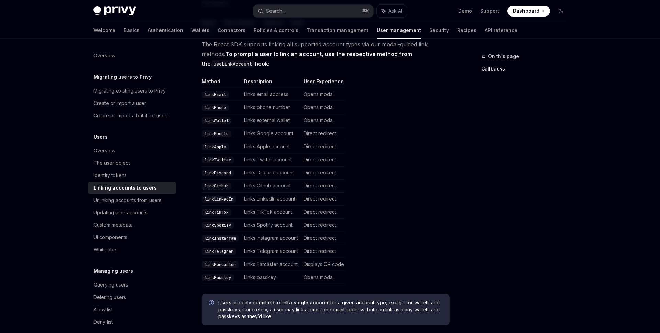
click at [321, 88] on td "Opens modal" at bounding box center [322, 94] width 43 height 13
drag, startPoint x: 321, startPoint y: 88, endPoint x: 212, endPoint y: 88, distance: 108.9
click at [212, 88] on tr "linkEmail Links email address Opens modal" at bounding box center [273, 94] width 142 height 13
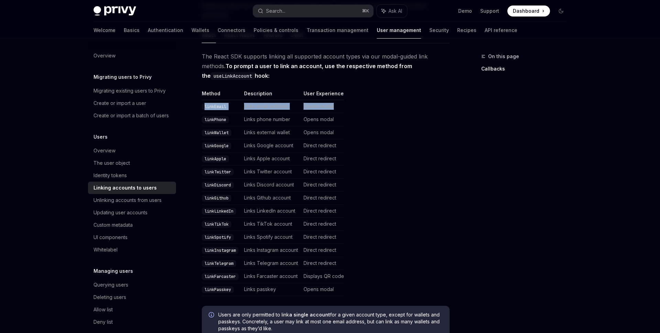
scroll to position [97, 0]
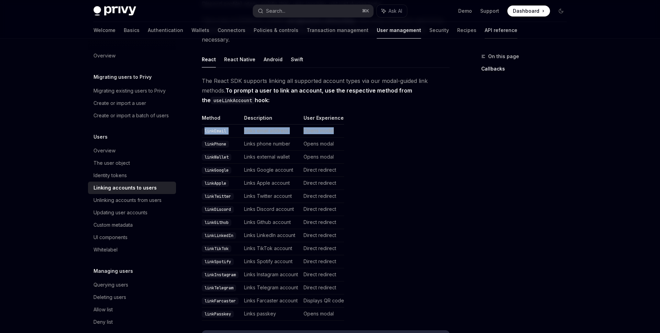
click at [484, 32] on link "API reference" at bounding box center [500, 30] width 33 height 16
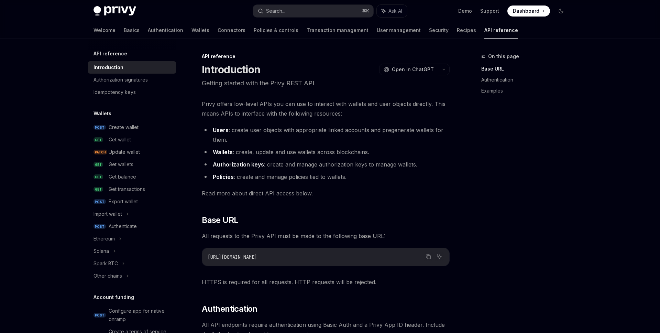
scroll to position [2, 0]
click at [457, 23] on link "Recipes" at bounding box center [466, 30] width 19 height 16
type textarea "*"
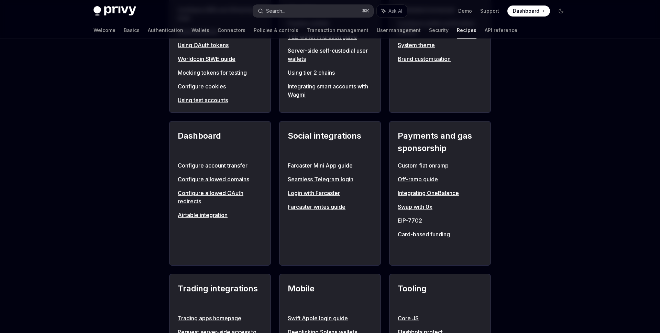
scroll to position [352, 0]
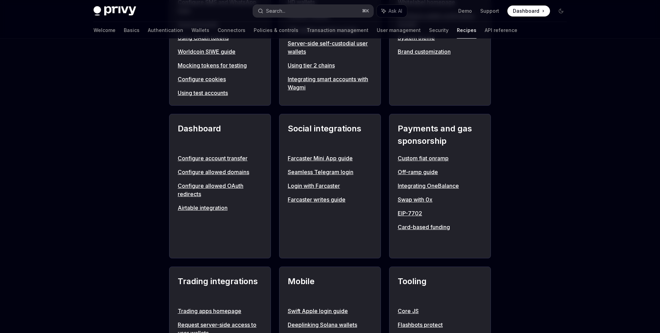
click at [307, 13] on button "Search... ⌘ K" at bounding box center [313, 11] width 120 height 12
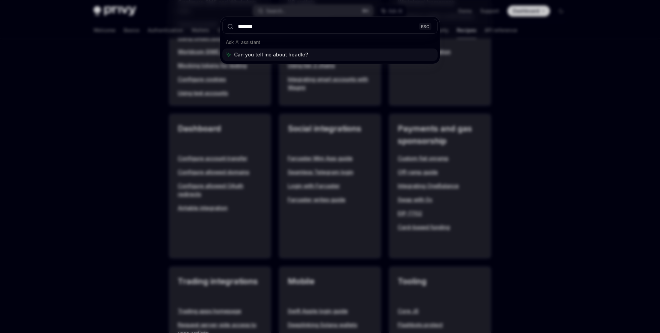
type input "********"
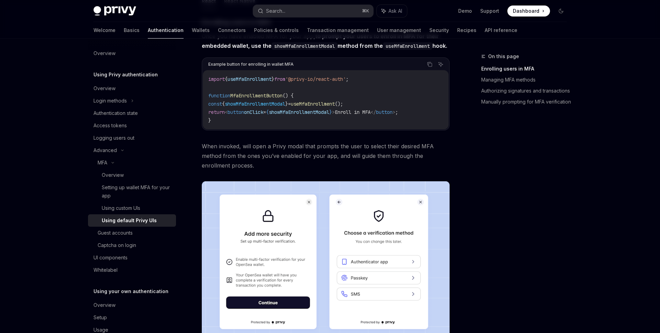
scroll to position [116, 0]
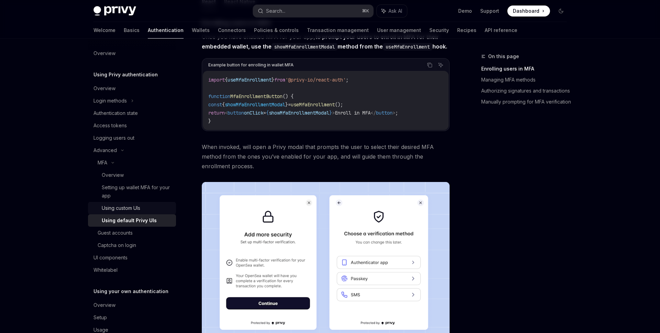
click at [144, 208] on div "Using custom UIs" at bounding box center [137, 208] width 70 height 8
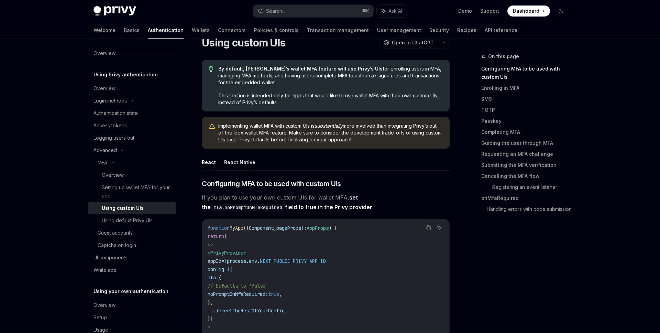
scroll to position [36, 0]
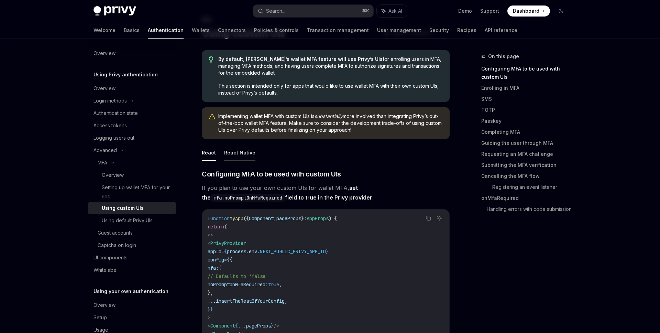
click at [240, 153] on button "React Native" at bounding box center [239, 152] width 31 height 16
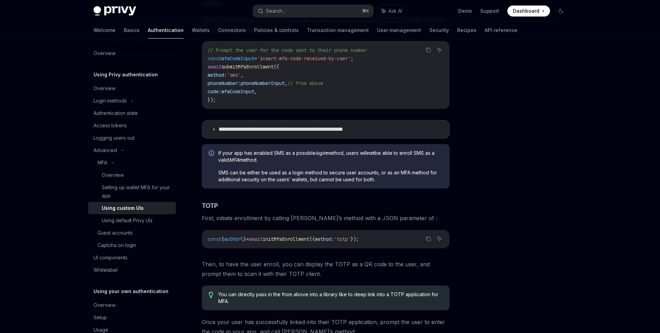
scroll to position [454, 0]
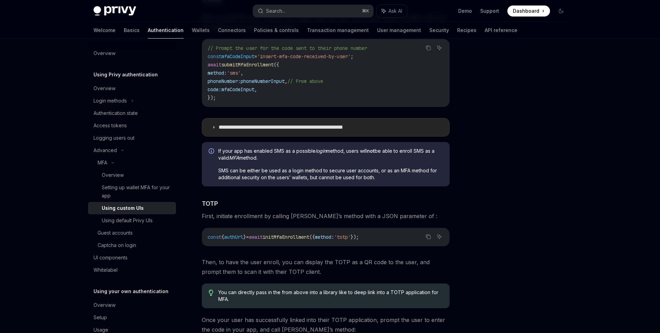
click at [246, 126] on p "**********" at bounding box center [302, 127] width 166 height 7
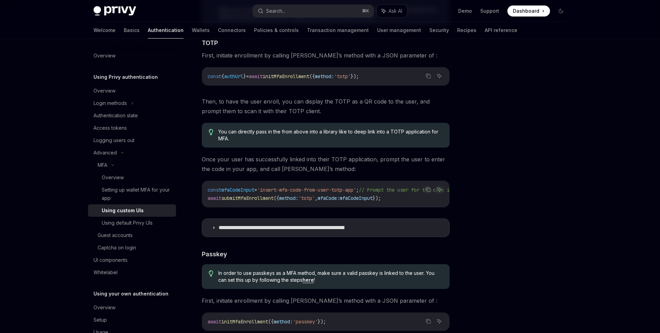
scroll to position [1072, 0]
click at [255, 230] on p "**********" at bounding box center [303, 226] width 168 height 7
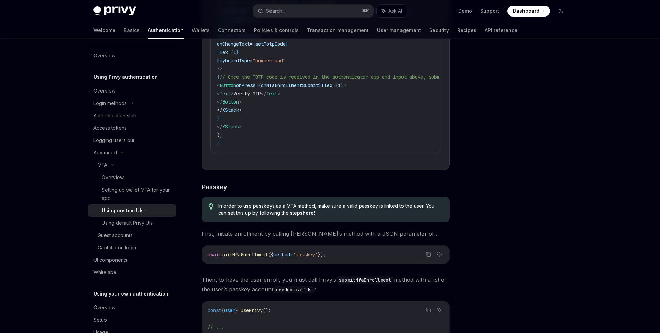
scroll to position [1563, 0]
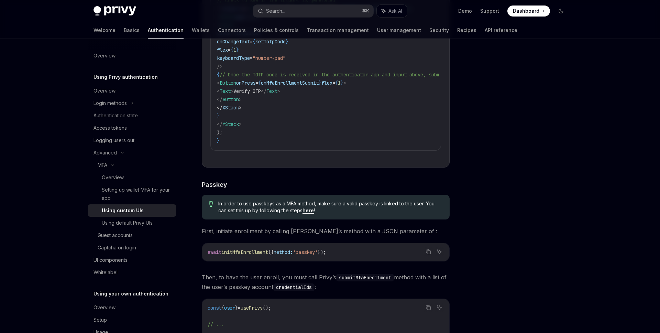
click at [265, 214] on span "In order to use passkeys as a MFA method, make sure a valid passkey is linked t…" at bounding box center [330, 207] width 224 height 14
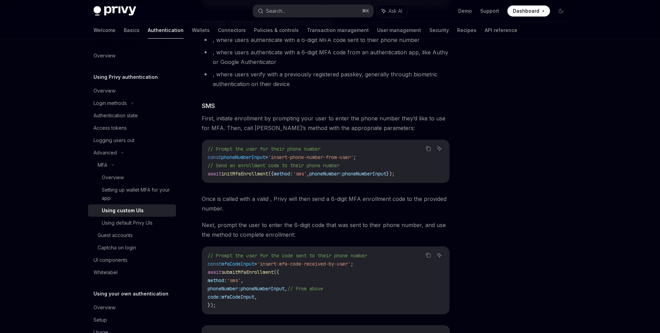
scroll to position [226, 0]
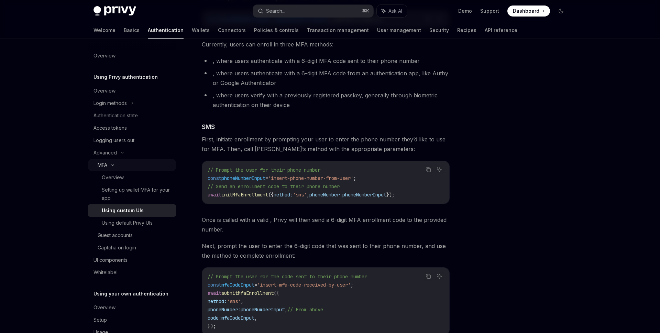
click at [98, 163] on div "MFA" at bounding box center [103, 165] width 10 height 8
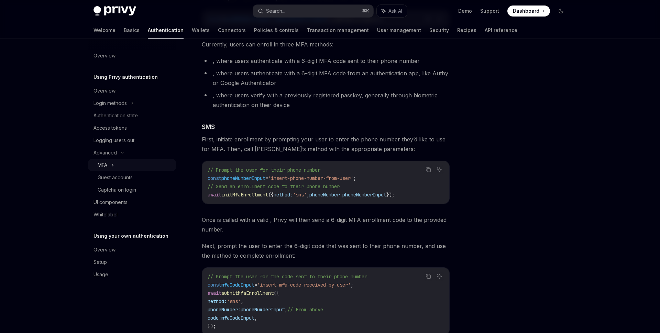
click at [98, 163] on div "MFA" at bounding box center [103, 165] width 10 height 8
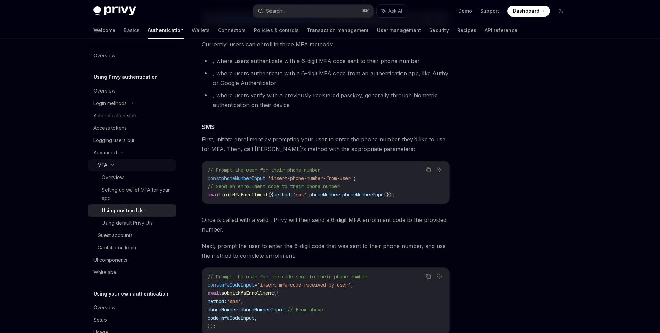
click at [127, 164] on div "MFA" at bounding box center [132, 165] width 88 height 12
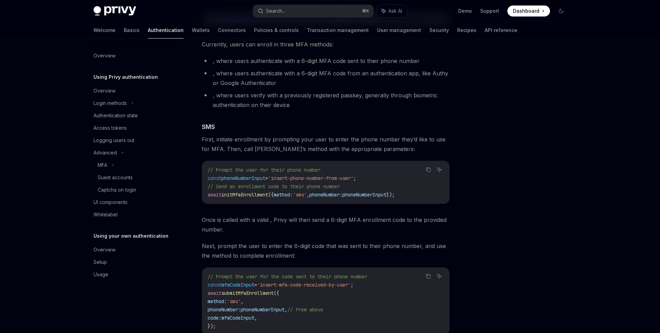
scroll to position [0, 0]
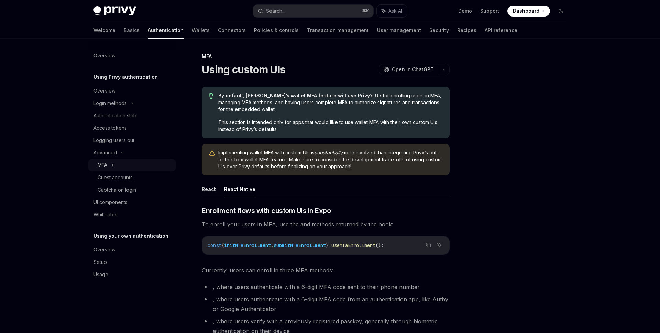
click at [122, 162] on div "MFA" at bounding box center [132, 165] width 88 height 12
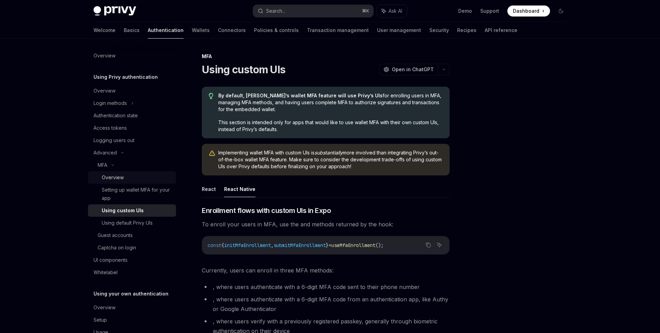
click at [119, 176] on div "Overview" at bounding box center [113, 177] width 22 height 8
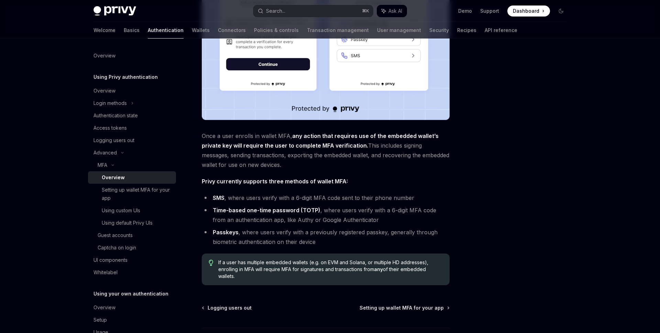
scroll to position [184, 0]
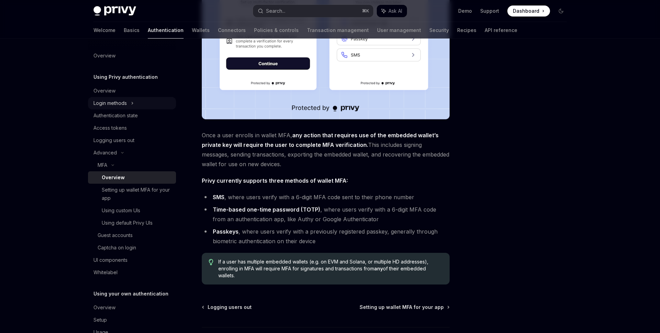
click at [141, 106] on div "Login methods" at bounding box center [132, 103] width 88 height 12
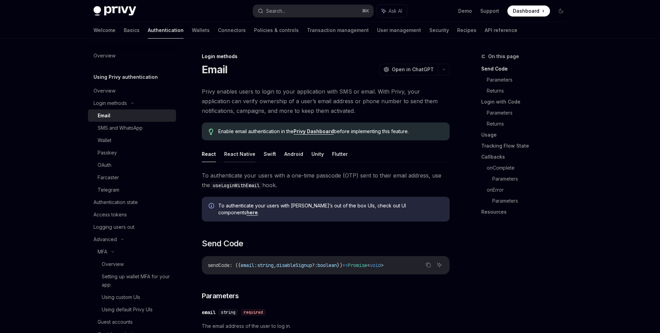
click at [235, 158] on button "React Native" at bounding box center [239, 154] width 31 height 16
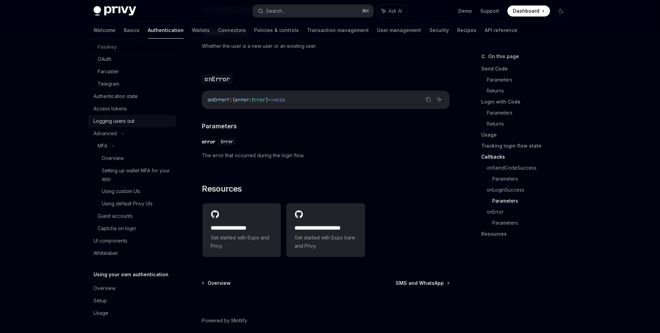
scroll to position [1311, 0]
click at [143, 235] on link "UI components" at bounding box center [132, 240] width 88 height 12
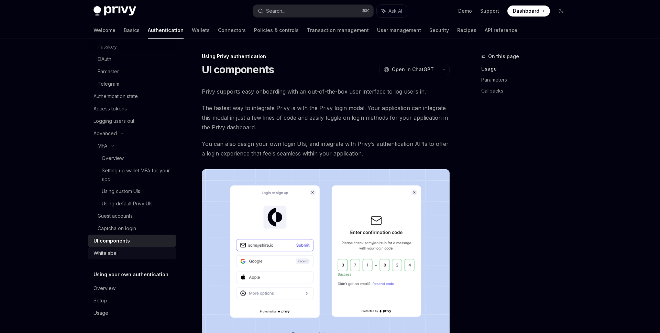
click at [136, 251] on div "Whitelabel" at bounding box center [132, 253] width 78 height 8
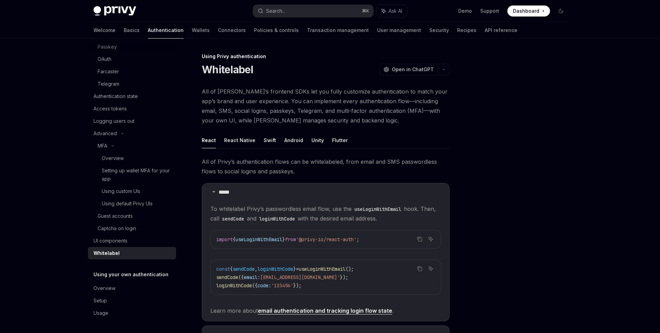
click at [290, 99] on span "All of Privy’s frontend SDKs let you fully customize authentication to match yo…" at bounding box center [326, 106] width 248 height 38
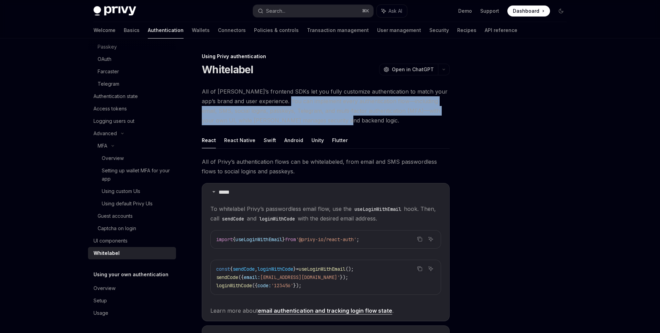
drag, startPoint x: 290, startPoint y: 99, endPoint x: 317, endPoint y: 117, distance: 33.5
click at [317, 117] on span "All of Privy’s frontend SDKs let you fully customize authentication to match yo…" at bounding box center [326, 106] width 248 height 38
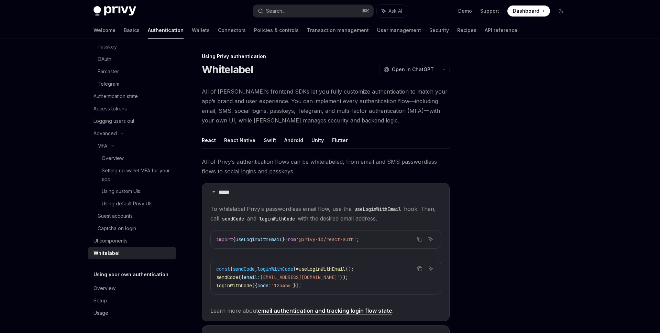
click at [317, 117] on span "All of Privy’s frontend SDKs let you fully customize authentication to match yo…" at bounding box center [326, 106] width 248 height 38
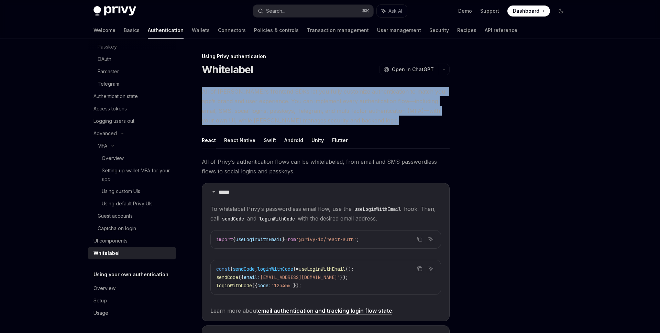
click at [317, 117] on span "All of Privy’s frontend SDKs let you fully customize authentication to match yo…" at bounding box center [326, 106] width 248 height 38
click at [239, 140] on button "React Native" at bounding box center [239, 140] width 31 height 16
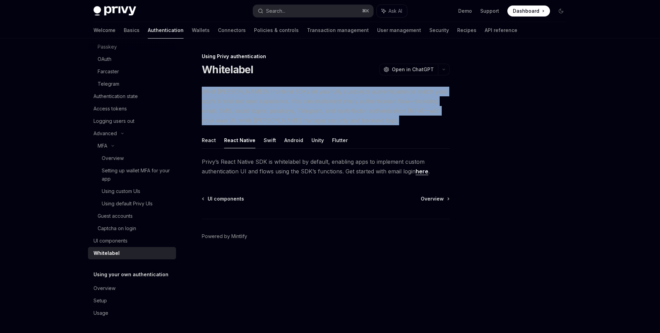
click at [424, 171] on link "here" at bounding box center [421, 171] width 13 height 7
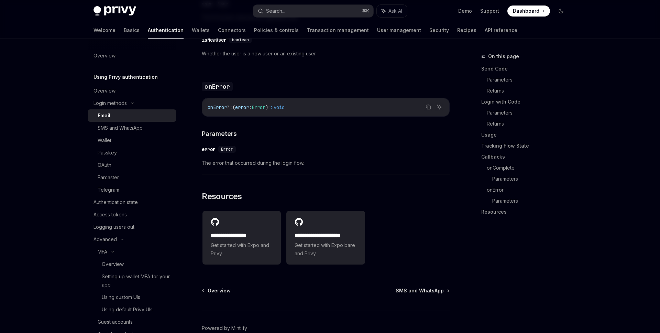
scroll to position [1305, 0]
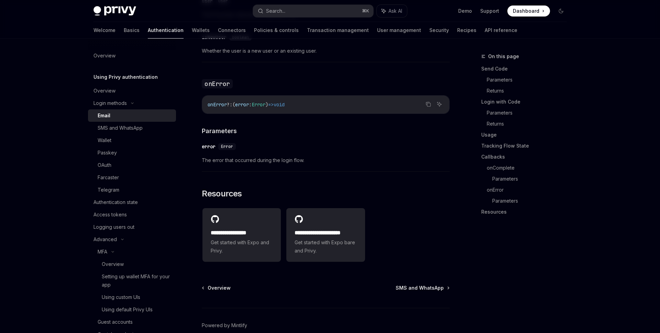
type textarea "*"
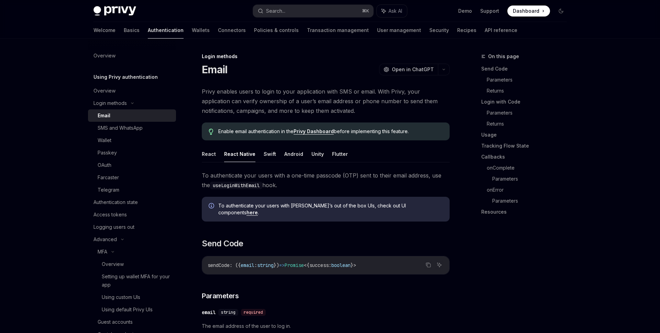
scroll to position [106, 0]
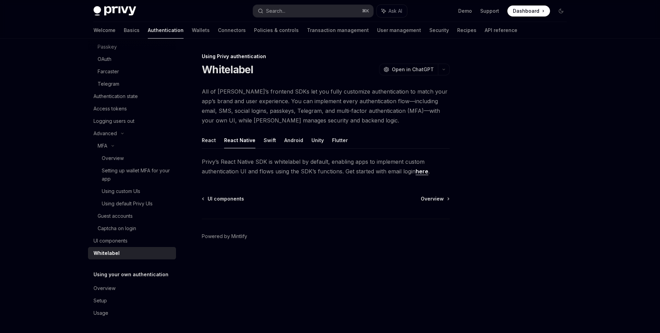
click at [324, 102] on span "All of Privy’s frontend SDKs let you fully customize authentication to match yo…" at bounding box center [326, 106] width 248 height 38
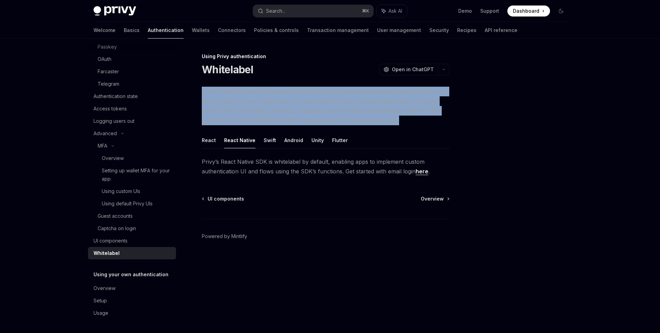
click at [324, 102] on span "All of Privy’s frontend SDKs let you fully customize authentication to match yo…" at bounding box center [326, 106] width 248 height 38
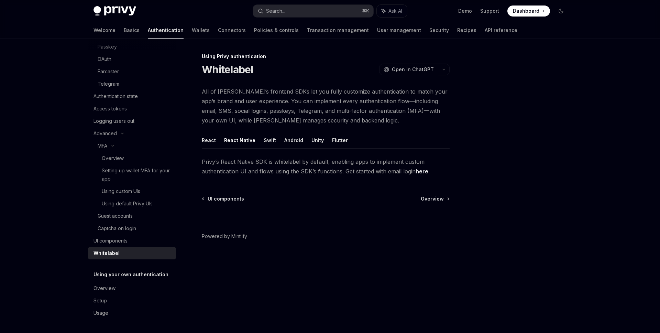
click at [324, 102] on span "All of Privy’s frontend SDKs let you fully customize authentication to match yo…" at bounding box center [326, 106] width 248 height 38
click at [277, 95] on span "All of Privy’s frontend SDKs let you fully customize authentication to match yo…" at bounding box center [326, 106] width 248 height 38
click at [284, 94] on span "All of Privy’s frontend SDKs let you fully customize authentication to match yo…" at bounding box center [326, 106] width 248 height 38
drag, startPoint x: 284, startPoint y: 94, endPoint x: 308, endPoint y: 96, distance: 24.5
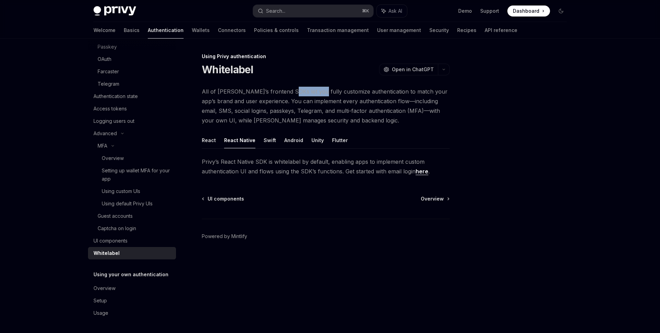
click at [308, 96] on span "All of Privy’s frontend SDKs let you fully customize authentication to match yo…" at bounding box center [326, 106] width 248 height 38
click at [253, 163] on span "Privy’s React Native SDK is whitelabel by default, enabling apps to implement c…" at bounding box center [326, 166] width 248 height 19
drag, startPoint x: 253, startPoint y: 163, endPoint x: 321, endPoint y: 163, distance: 68.0
click at [321, 163] on span "Privy’s React Native SDK is whitelabel by default, enabling apps to implement c…" at bounding box center [326, 166] width 248 height 19
click at [313, 163] on span "Privy’s React Native SDK is whitelabel by default, enabling apps to implement c…" at bounding box center [326, 166] width 248 height 19
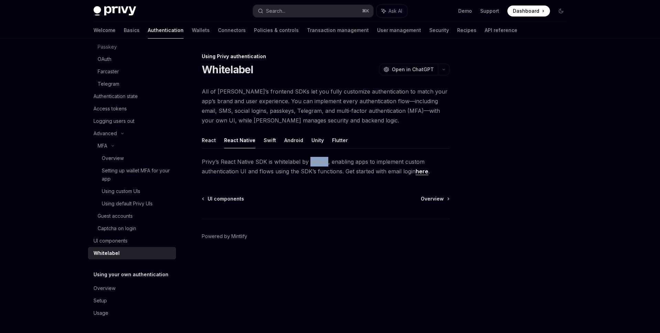
click at [313, 163] on span "Privy’s React Native SDK is whitelabel by default, enabling apps to implement c…" at bounding box center [326, 166] width 248 height 19
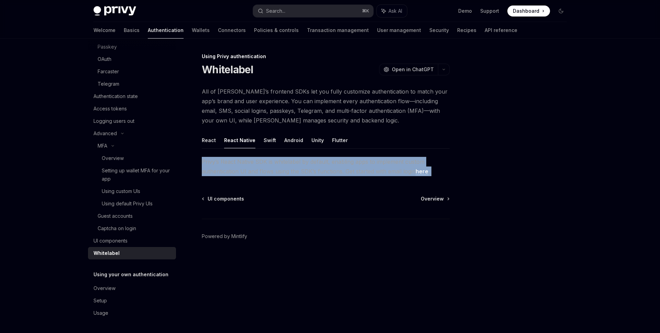
click at [313, 163] on span "Privy’s React Native SDK is whitelabel by default, enabling apps to implement c…" at bounding box center [326, 166] width 248 height 19
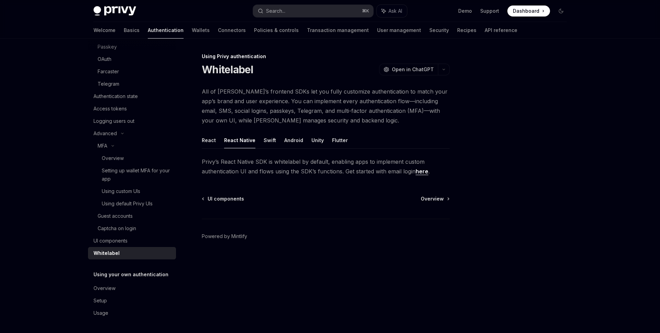
click at [317, 164] on span "Privy’s React Native SDK is whitelabel by default, enabling apps to implement c…" at bounding box center [326, 166] width 248 height 19
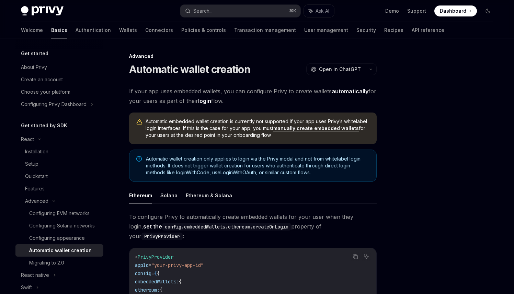
scroll to position [1, 0]
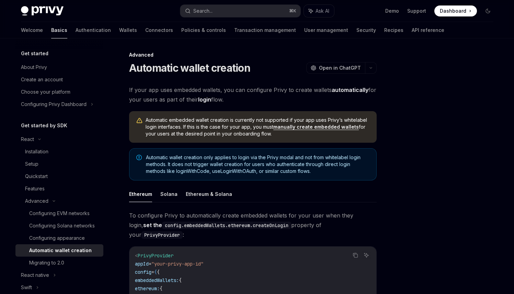
click at [229, 93] on span "If your app uses embedded wallets, you can configure Privy to create wallets au…" at bounding box center [253, 94] width 248 height 19
drag, startPoint x: 229, startPoint y: 93, endPoint x: 246, endPoint y: 90, distance: 17.5
click at [246, 90] on span "If your app uses embedded wallets, you can configure Privy to create wallets au…" at bounding box center [253, 94] width 248 height 19
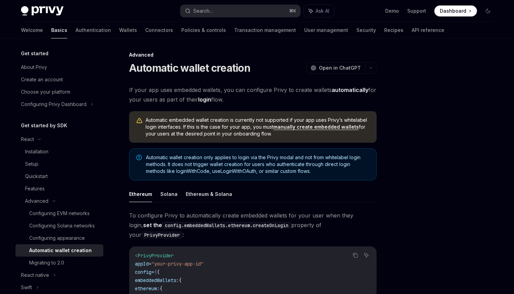
click at [197, 98] on span "If your app uses embedded wallets, you can configure Privy to create wallets au…" at bounding box center [253, 94] width 248 height 19
drag, startPoint x: 197, startPoint y: 98, endPoint x: 191, endPoint y: 100, distance: 6.1
click at [191, 100] on span "If your app uses embedded wallets, you can configure Privy to create wallets au…" at bounding box center [253, 94] width 248 height 19
click at [194, 117] on span "Automatic embedded wallet creation is currently not supported if your app uses …" at bounding box center [258, 127] width 224 height 21
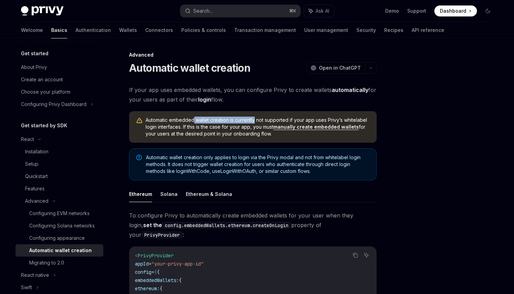
drag, startPoint x: 194, startPoint y: 117, endPoint x: 240, endPoint y: 120, distance: 46.1
click at [240, 120] on span "Automatic embedded wallet creation is currently not supported if your app uses …" at bounding box center [258, 127] width 224 height 21
click at [360, 121] on span "Automatic embedded wallet creation is currently not supported if your app uses …" at bounding box center [258, 127] width 224 height 21
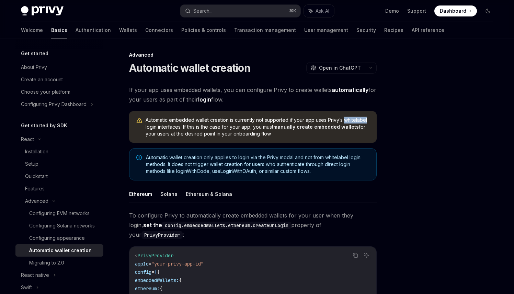
click at [360, 121] on span "Automatic embedded wallet creation is currently not supported if your app uses …" at bounding box center [258, 127] width 224 height 21
copy span "whitelabel"
click at [215, 158] on span "Automatic wallet creation only applies to login via the Privy modal and not fro…" at bounding box center [258, 164] width 224 height 21
drag, startPoint x: 215, startPoint y: 158, endPoint x: 262, endPoint y: 156, distance: 46.8
click at [262, 156] on span "Automatic wallet creation only applies to login via the Privy modal and not fro…" at bounding box center [258, 164] width 224 height 21
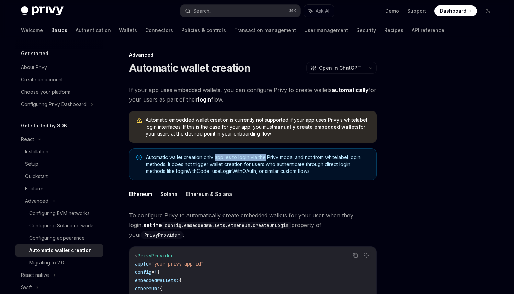
click at [263, 156] on span "Automatic wallet creation only applies to login via the Privy modal and not fro…" at bounding box center [258, 164] width 224 height 21
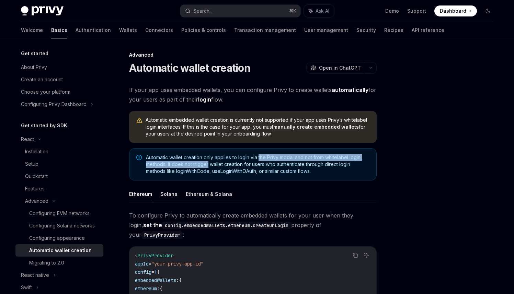
drag, startPoint x: 263, startPoint y: 156, endPoint x: 206, endPoint y: 165, distance: 57.0
click at [206, 165] on span "Automatic wallet creation only applies to login via the Privy modal and not fro…" at bounding box center [258, 164] width 224 height 21
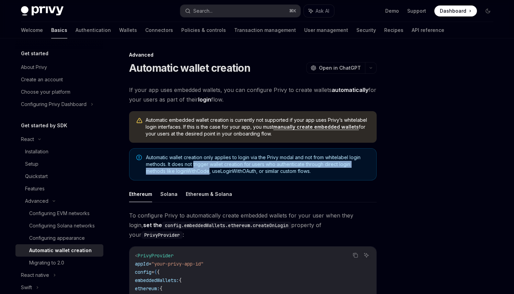
drag, startPoint x: 206, startPoint y: 165, endPoint x: 207, endPoint y: 173, distance: 8.6
click at [207, 173] on span "Automatic wallet creation only applies to login via the Privy modal and not fro…" at bounding box center [258, 164] width 224 height 21
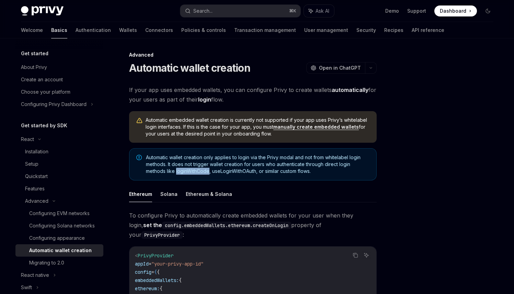
click at [207, 173] on span "Automatic wallet creation only applies to login via the Privy modal and not fro…" at bounding box center [258, 164] width 224 height 21
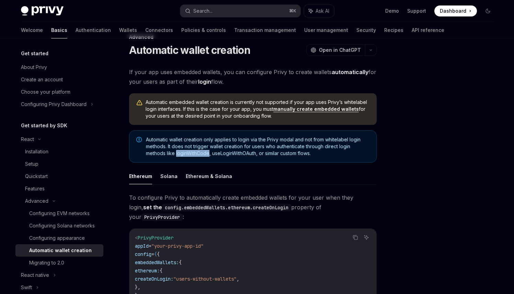
scroll to position [24, 0]
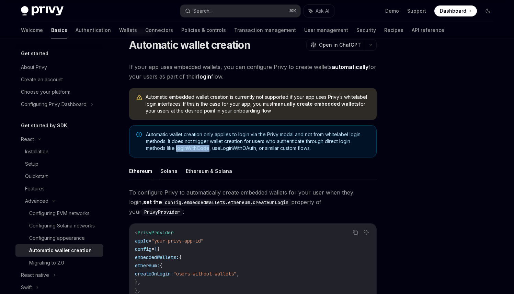
click at [168, 174] on button "Solana" at bounding box center [168, 171] width 17 height 16
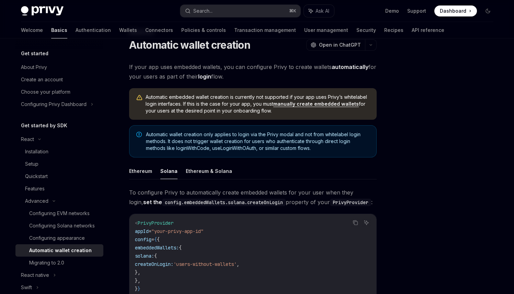
click at [175, 194] on span "To configure Privy to automatically create embedded wallets for your user when …" at bounding box center [253, 197] width 248 height 19
drag, startPoint x: 175, startPoint y: 194, endPoint x: 190, endPoint y: 191, distance: 15.4
click at [190, 191] on span "To configure Privy to automatically create embedded wallets for your user when …" at bounding box center [253, 197] width 248 height 19
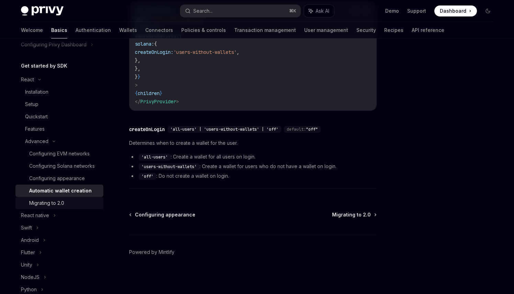
scroll to position [66, 0]
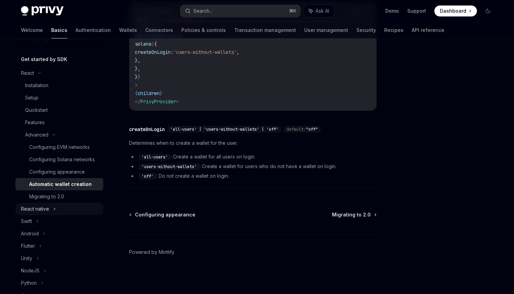
click at [51, 215] on div "React native" at bounding box center [59, 209] width 88 height 12
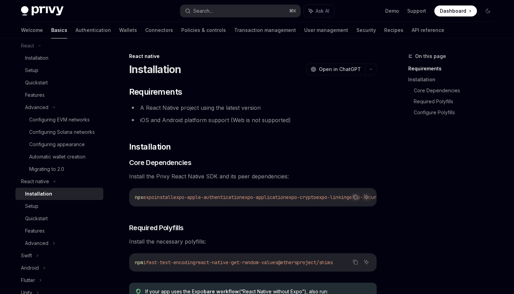
scroll to position [98, 0]
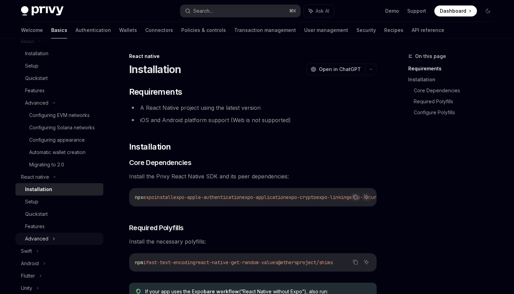
click at [50, 244] on div "Advanced" at bounding box center [59, 239] width 88 height 12
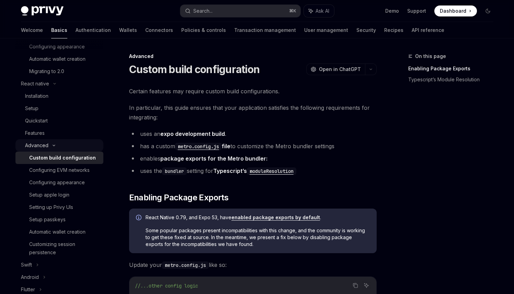
scroll to position [224, 0]
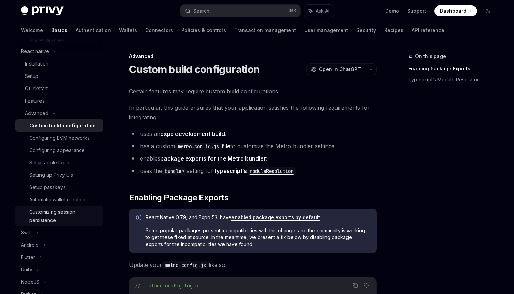
click at [62, 221] on div "Customizing session persistence" at bounding box center [64, 216] width 70 height 16
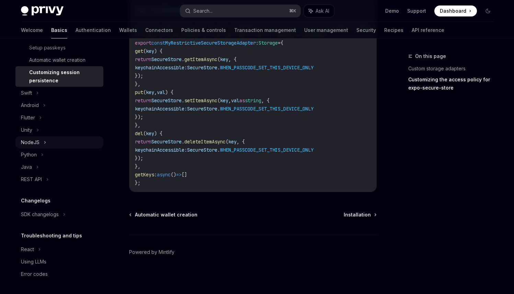
scroll to position [367, 0]
click at [52, 149] on div "NodeJS" at bounding box center [59, 142] width 88 height 12
type textarea "*"
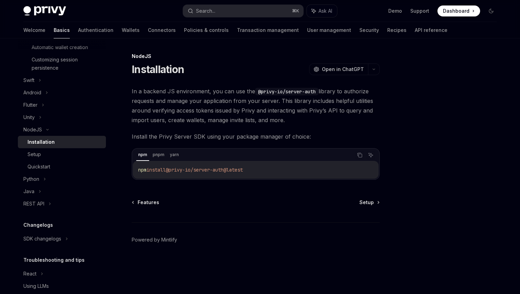
scroll to position [377, 0]
